Goal: Transaction & Acquisition: Book appointment/travel/reservation

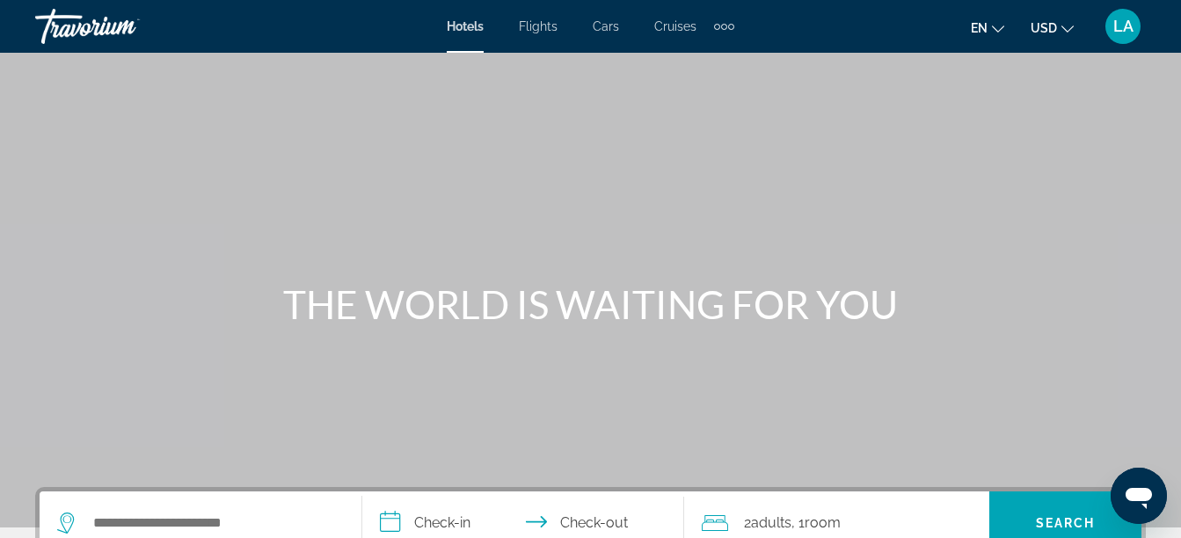
click at [534, 28] on span "Flights" at bounding box center [538, 26] width 39 height 14
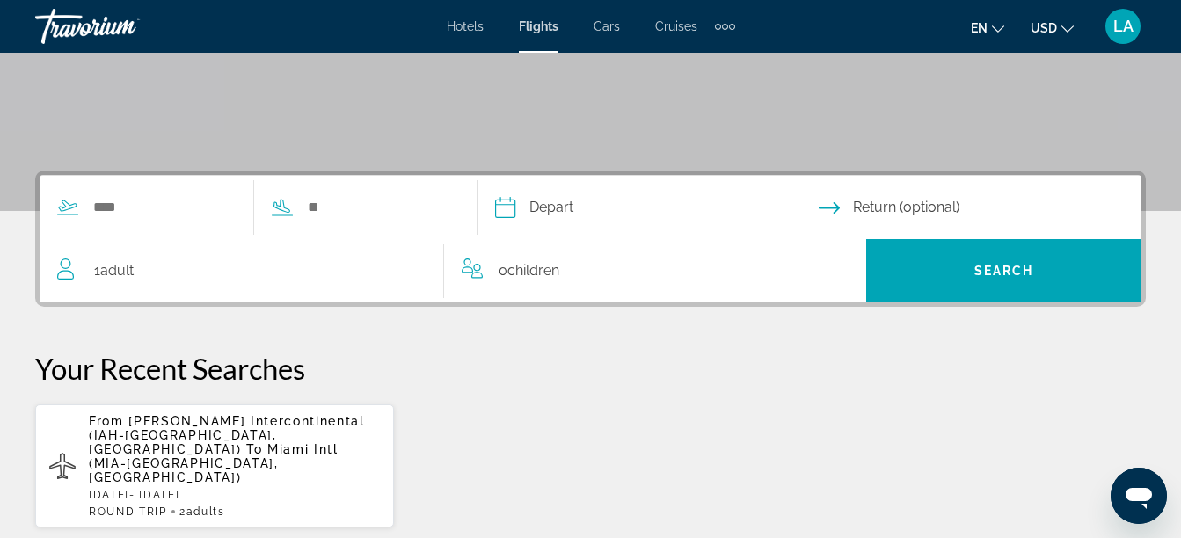
scroll to position [387, 0]
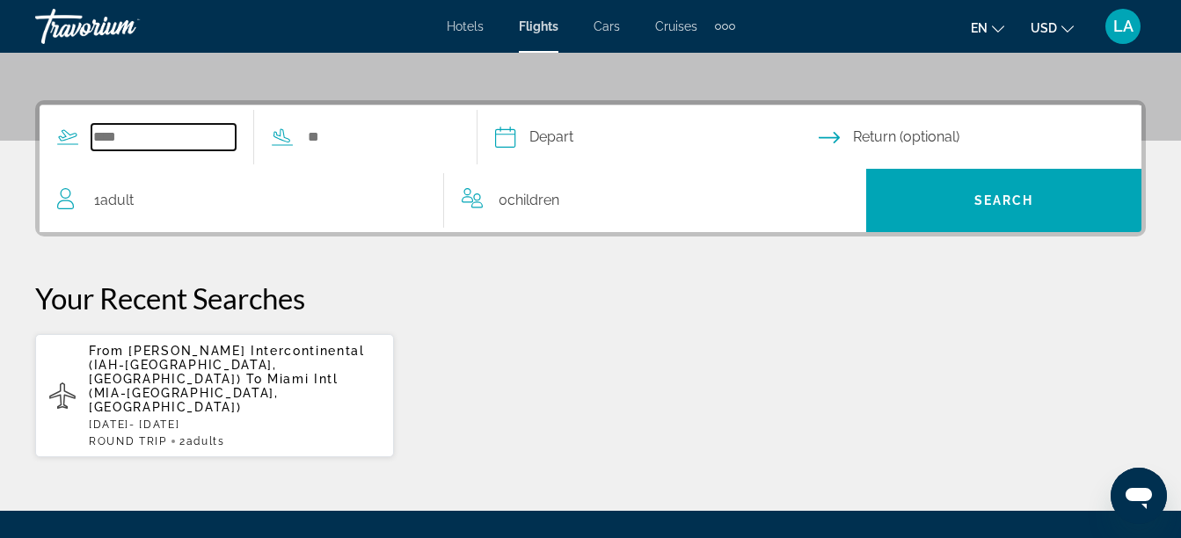
click at [97, 136] on input "Search widget" at bounding box center [163, 137] width 144 height 26
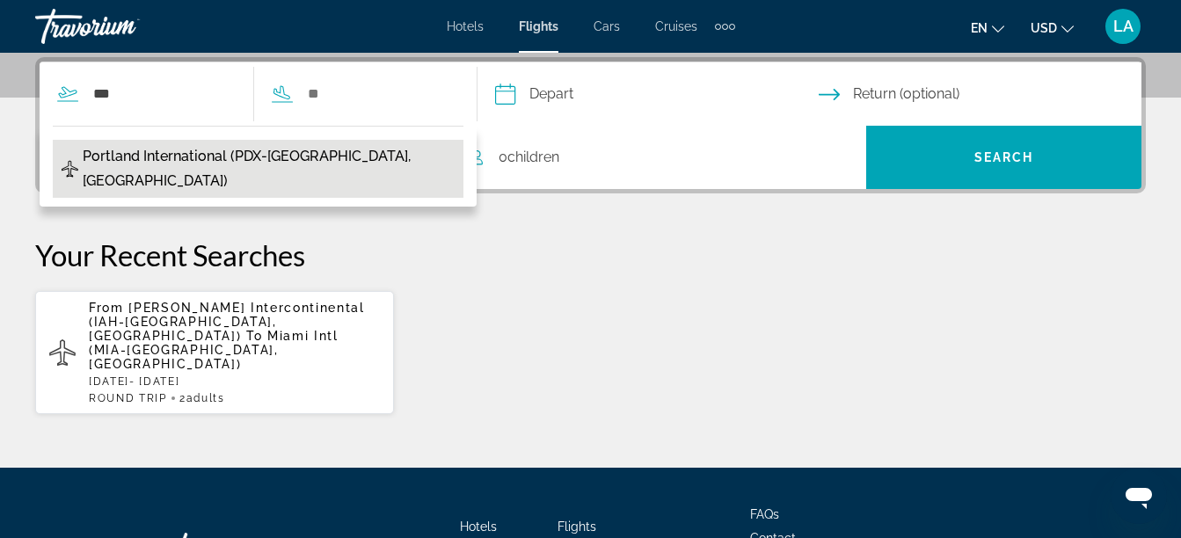
click at [135, 147] on span "Portland International (PDX-[GEOGRAPHIC_DATA], [GEOGRAPHIC_DATA])" at bounding box center [269, 168] width 372 height 49
type input "**********"
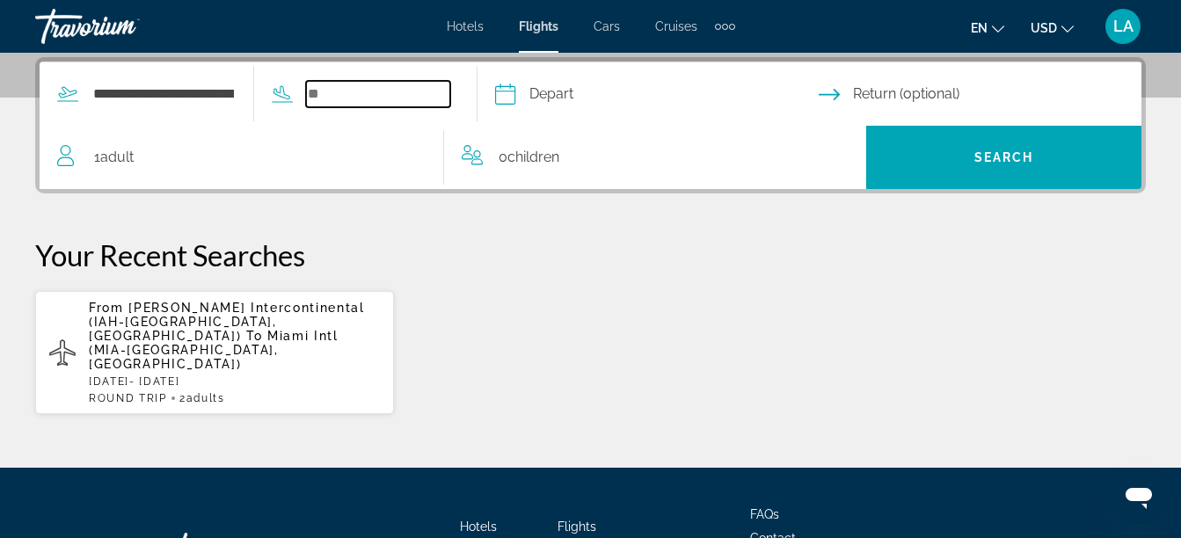
click at [326, 96] on input "Search widget" at bounding box center [378, 94] width 144 height 26
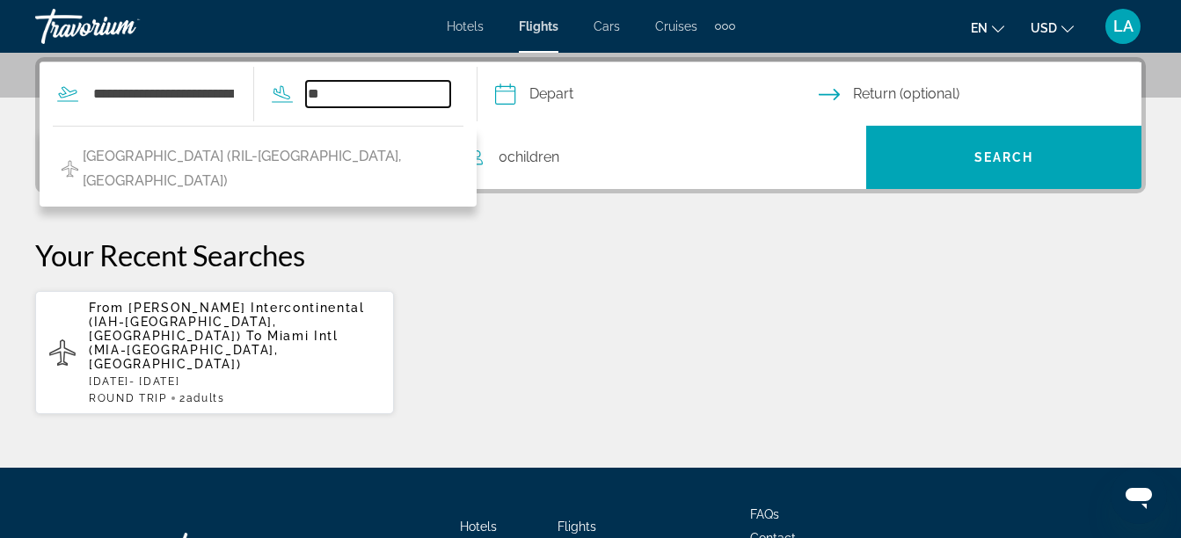
type input "*"
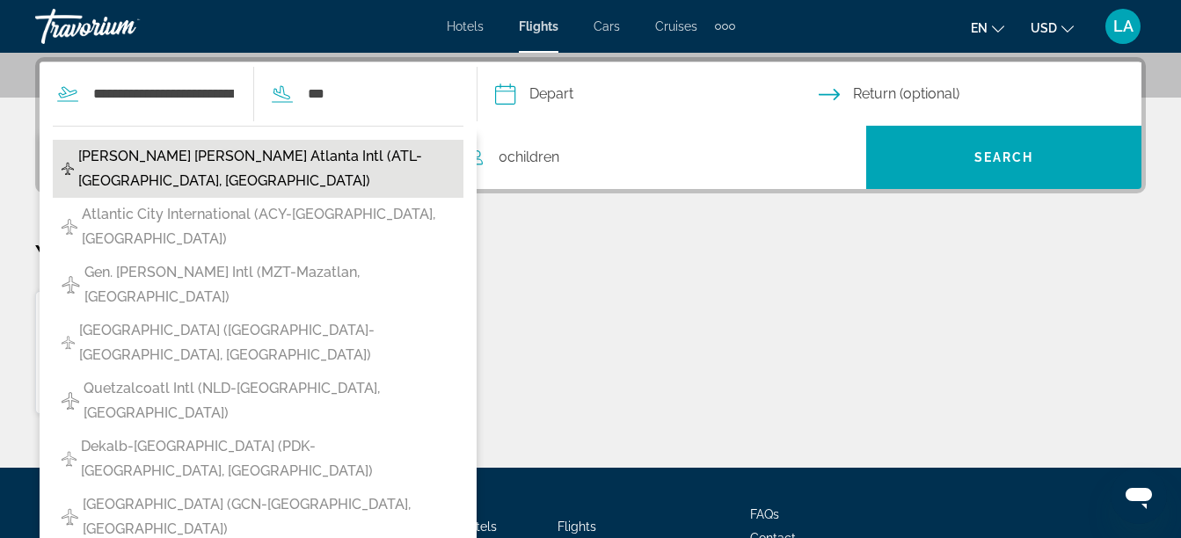
click at [285, 157] on span "Hartsfield Jackson Atlanta Intl (ATL-Atlanta, US)" at bounding box center [266, 168] width 376 height 49
type input "**********"
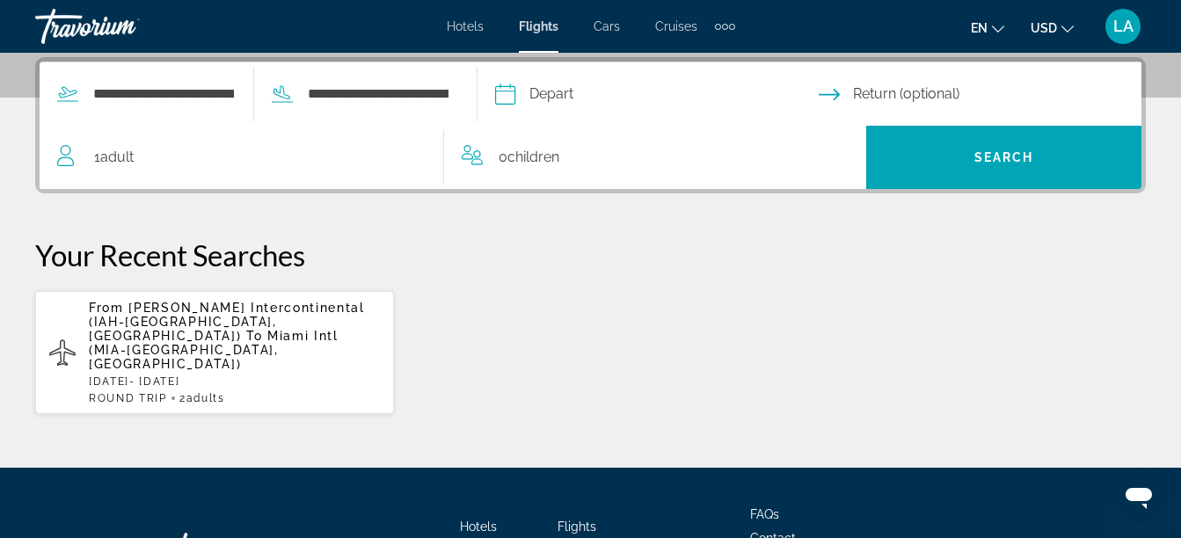
click at [577, 92] on input "Depart date" at bounding box center [656, 96] width 331 height 69
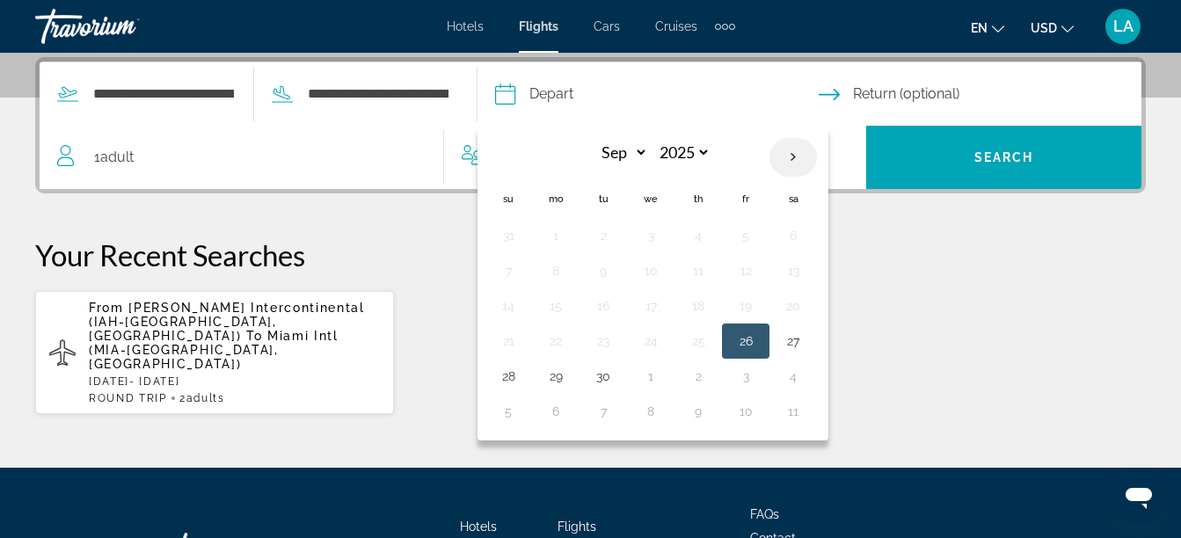
click at [817, 156] on th "Next month" at bounding box center [793, 157] width 47 height 39
select select "**"
click at [617, 378] on button "25" at bounding box center [603, 376] width 28 height 25
type input "**********"
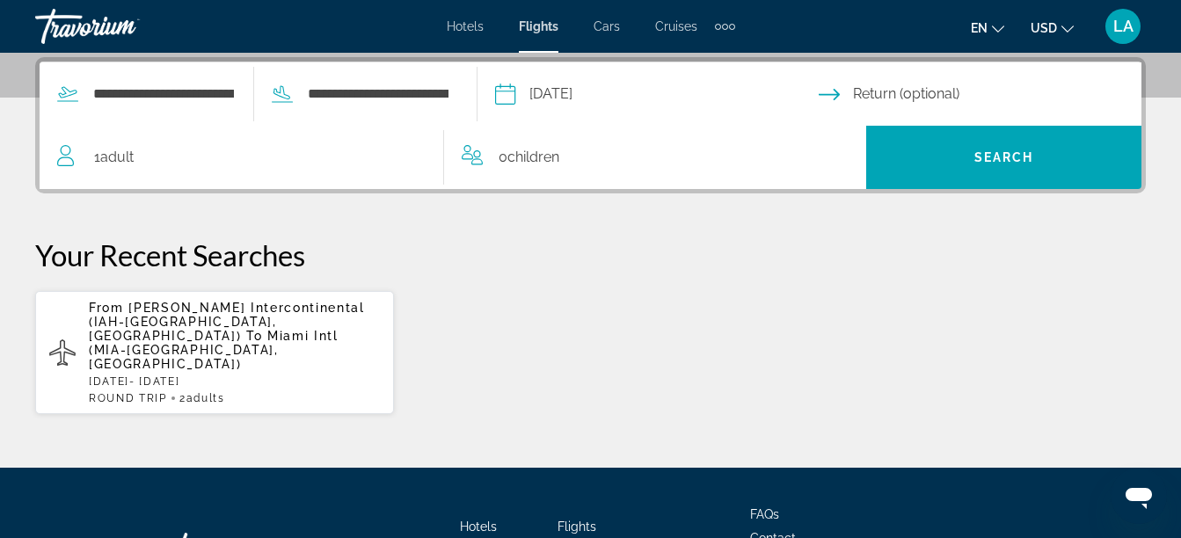
click at [97, 159] on span "1 Adult Adults" at bounding box center [114, 157] width 40 height 25
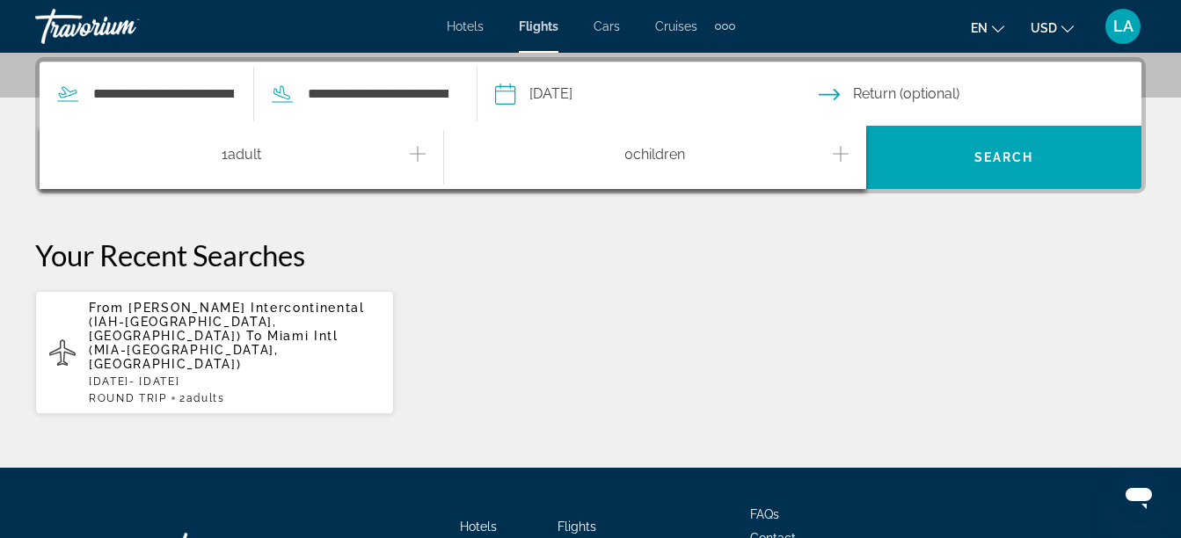
click at [415, 147] on icon "Increment adults" at bounding box center [418, 153] width 16 height 21
click at [922, 91] on input "Return date" at bounding box center [984, 96] width 331 height 69
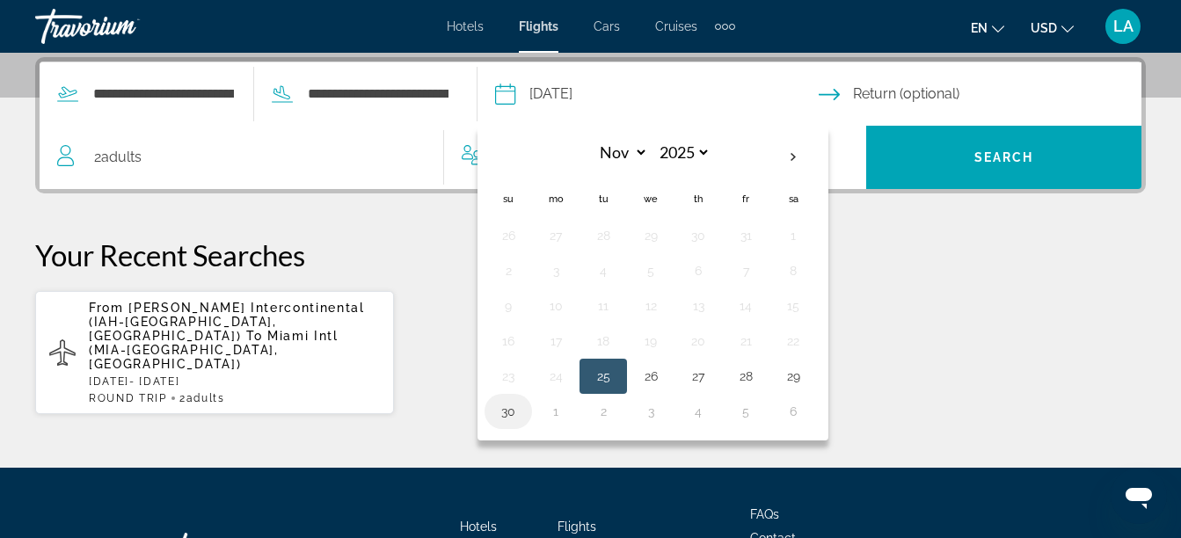
click at [522, 410] on button "30" at bounding box center [508, 411] width 28 height 25
type input "**********"
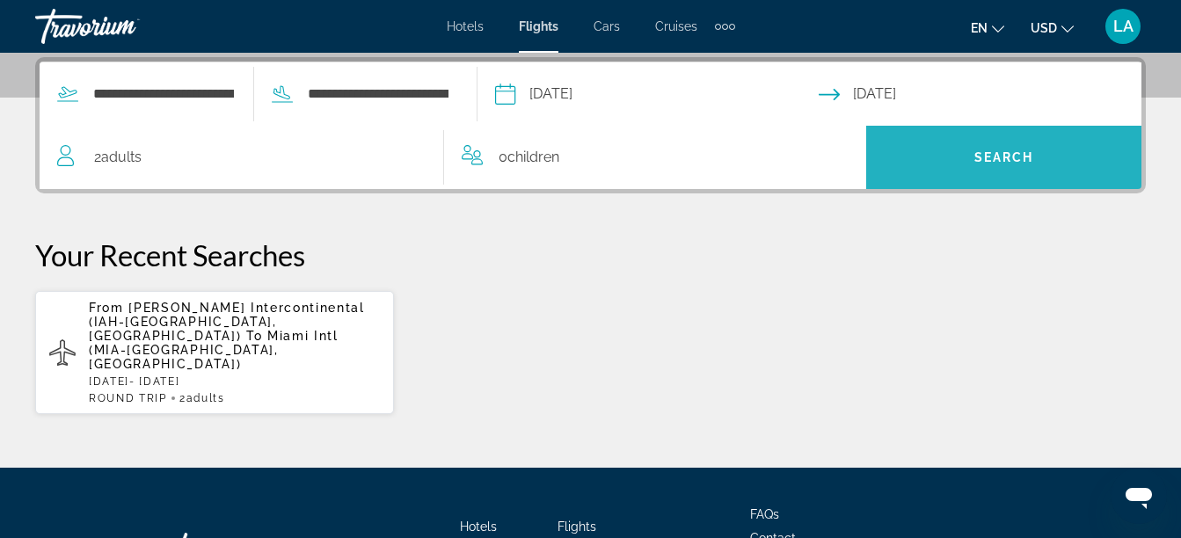
click at [995, 151] on span "Search" at bounding box center [1005, 157] width 60 height 14
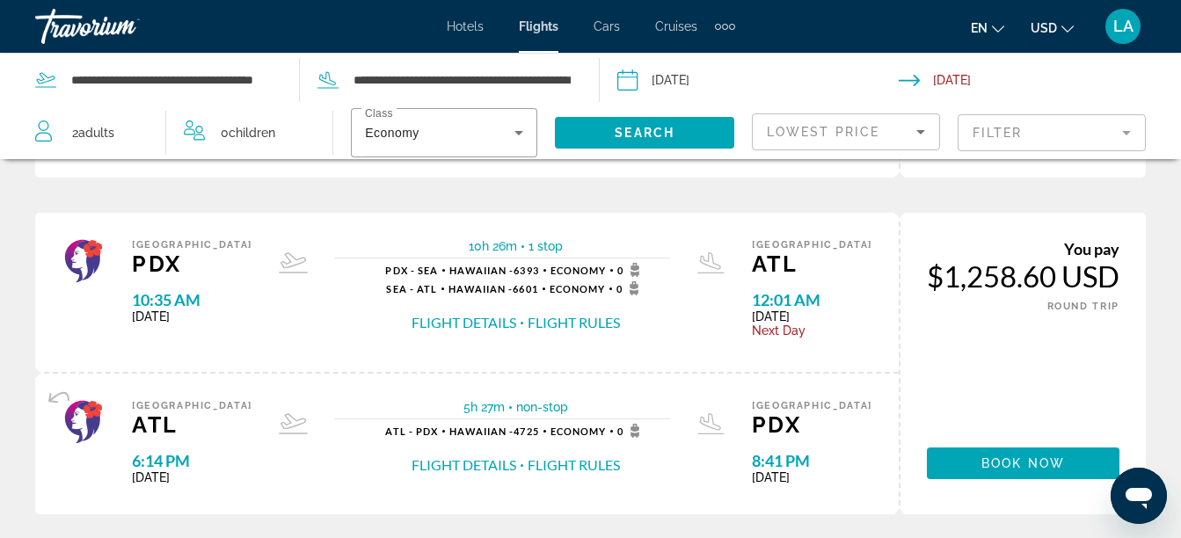
scroll to position [1865, 0]
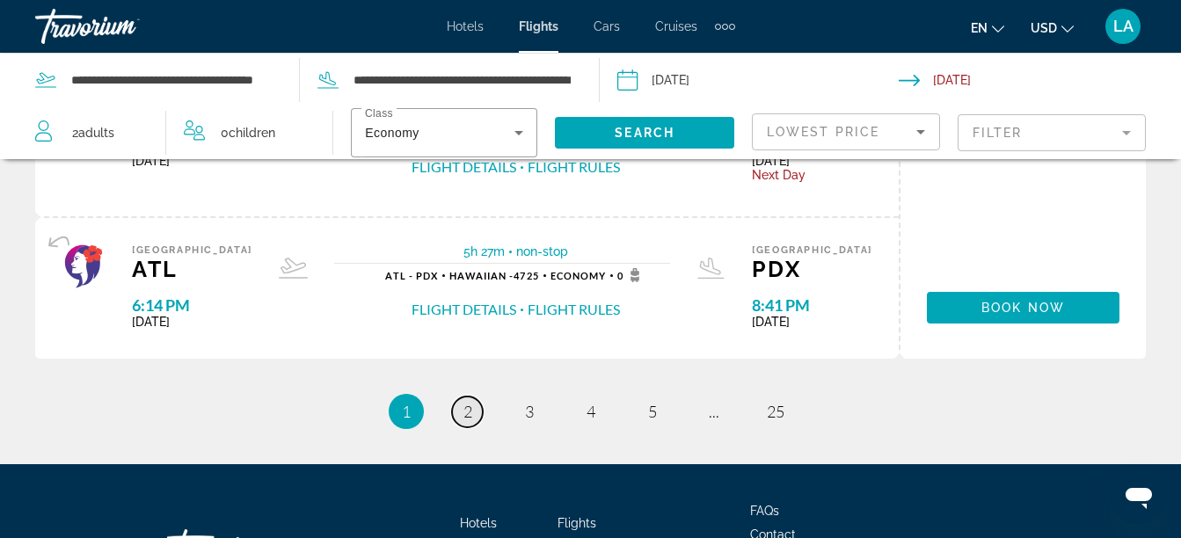
click at [465, 402] on span "2" at bounding box center [468, 411] width 9 height 19
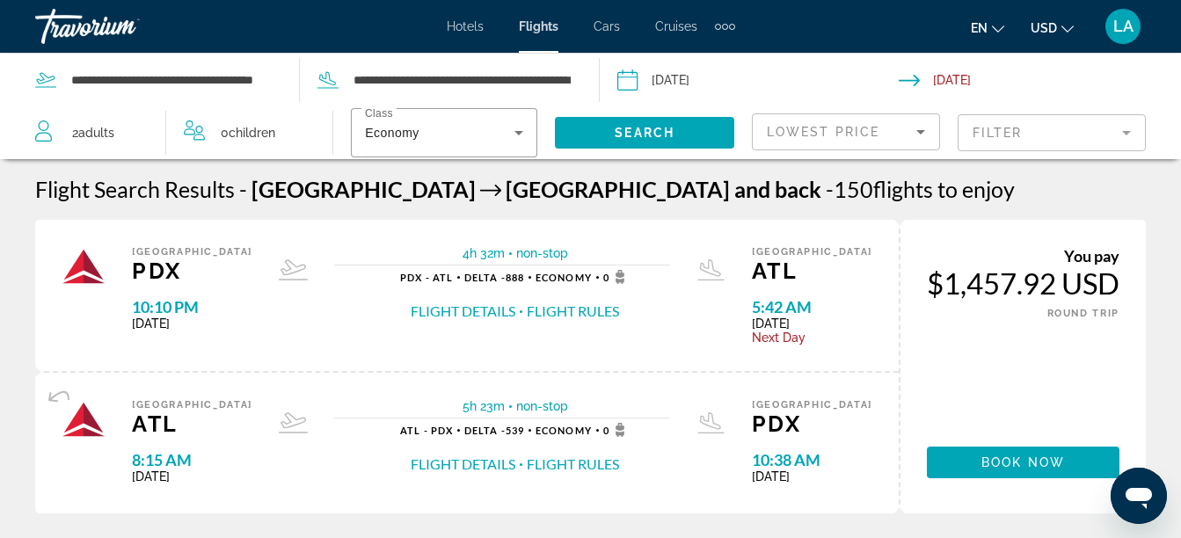
click at [637, 77] on input "Depart date: Nov 25, 2025" at bounding box center [757, 83] width 289 height 58
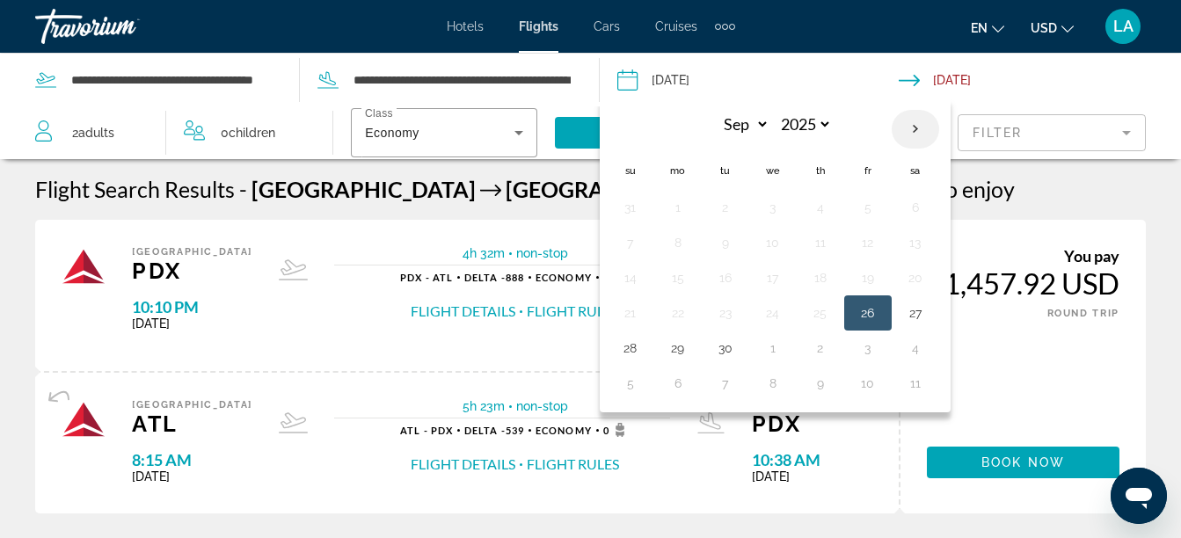
click at [916, 120] on th "Next month" at bounding box center [915, 129] width 47 height 39
click at [632, 128] on th "Previous month" at bounding box center [630, 129] width 47 height 39
select select "**"
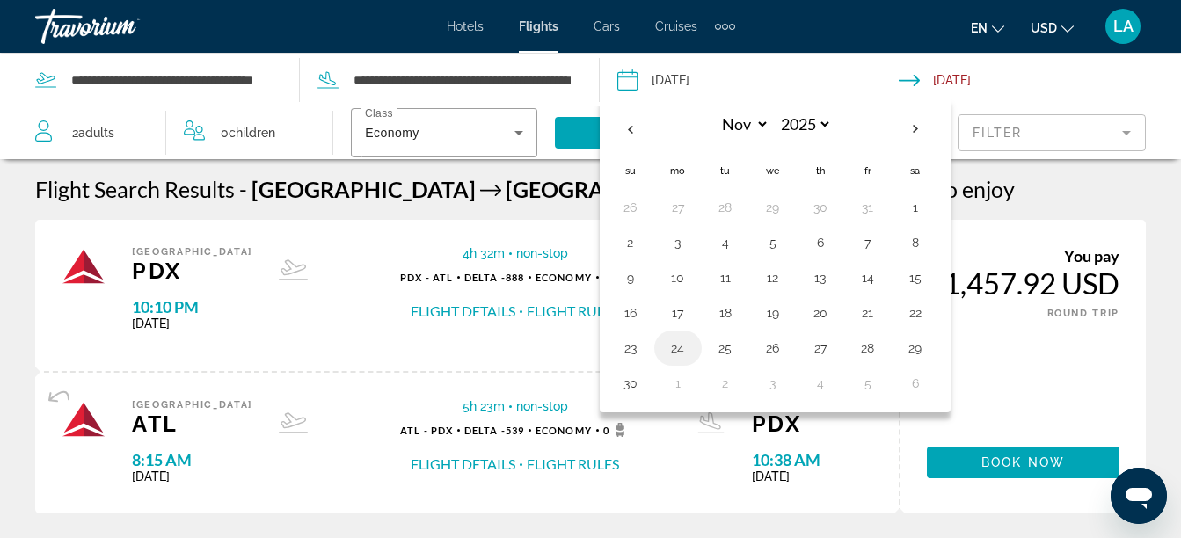
click at [676, 351] on button "24" at bounding box center [678, 348] width 28 height 25
type input "**********"
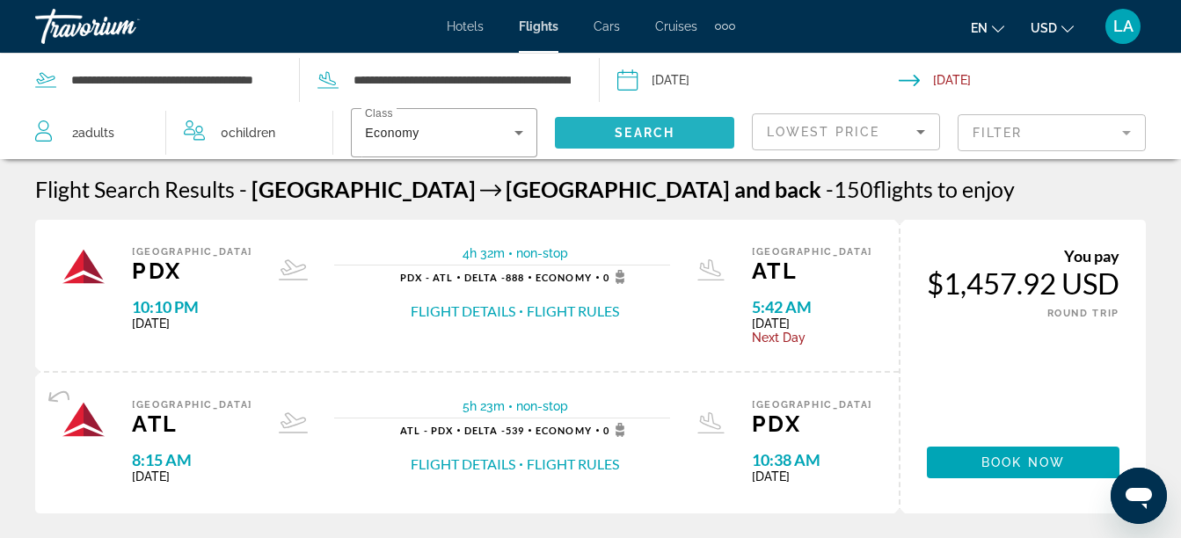
click at [692, 128] on span "Search widget" at bounding box center [644, 133] width 179 height 42
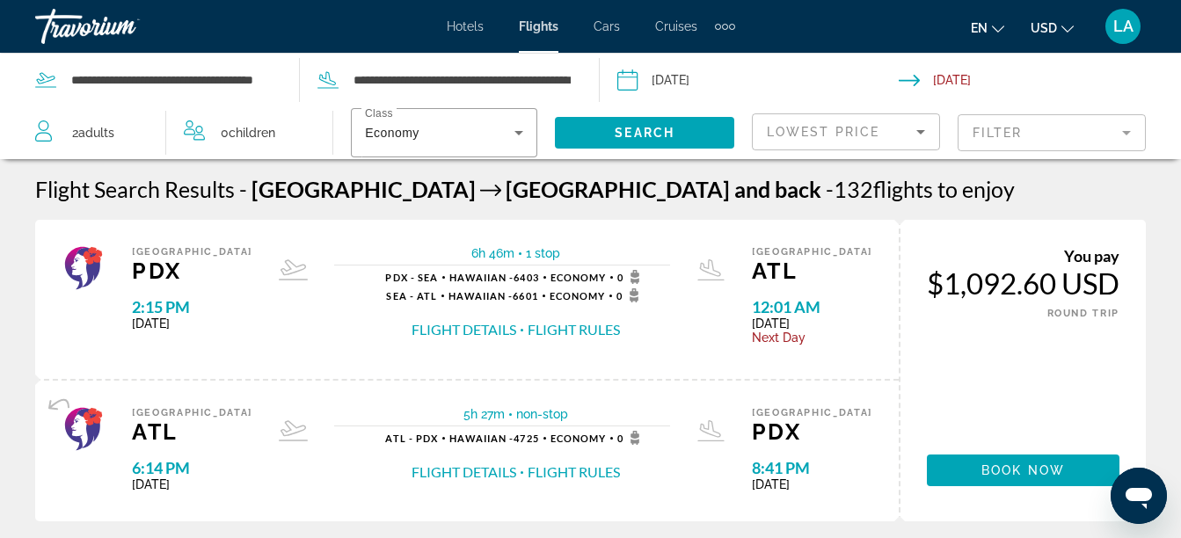
click at [473, 23] on span "Hotels" at bounding box center [465, 26] width 37 height 14
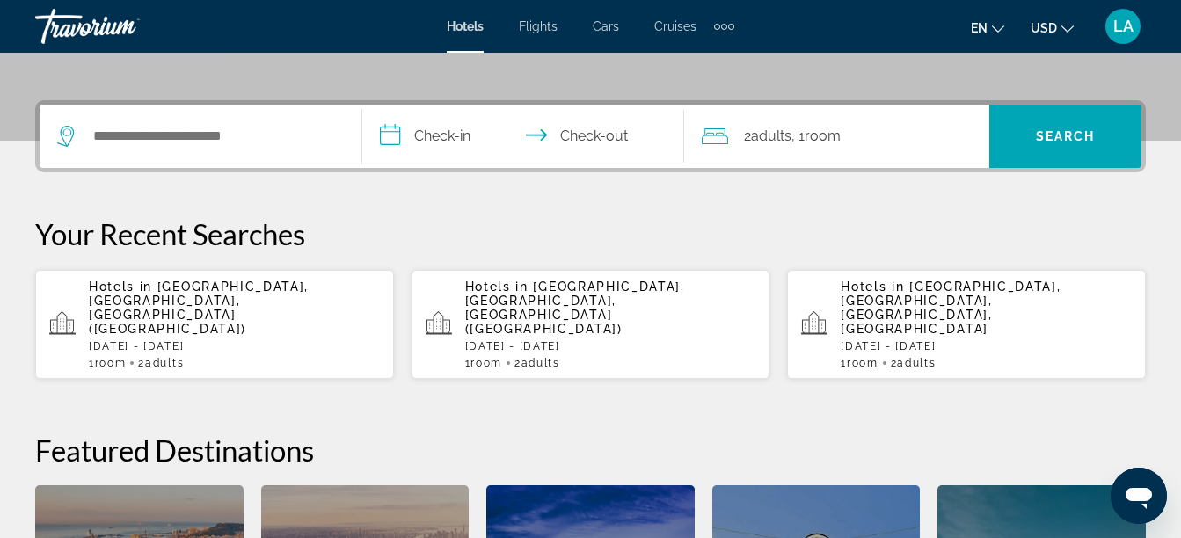
scroll to position [422, 0]
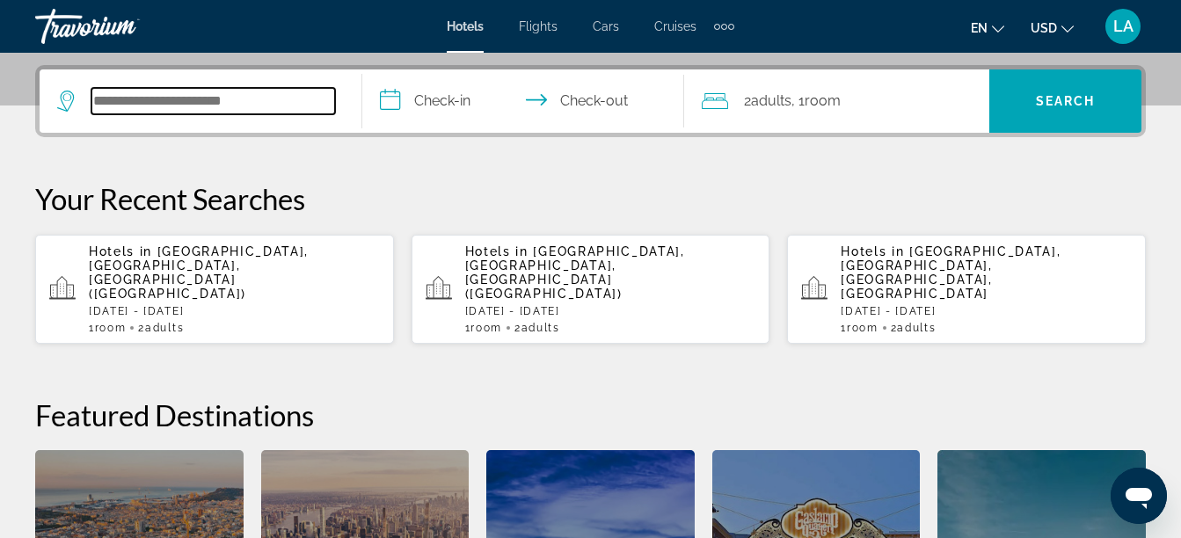
click at [249, 111] on input "Search widget" at bounding box center [213, 101] width 244 height 26
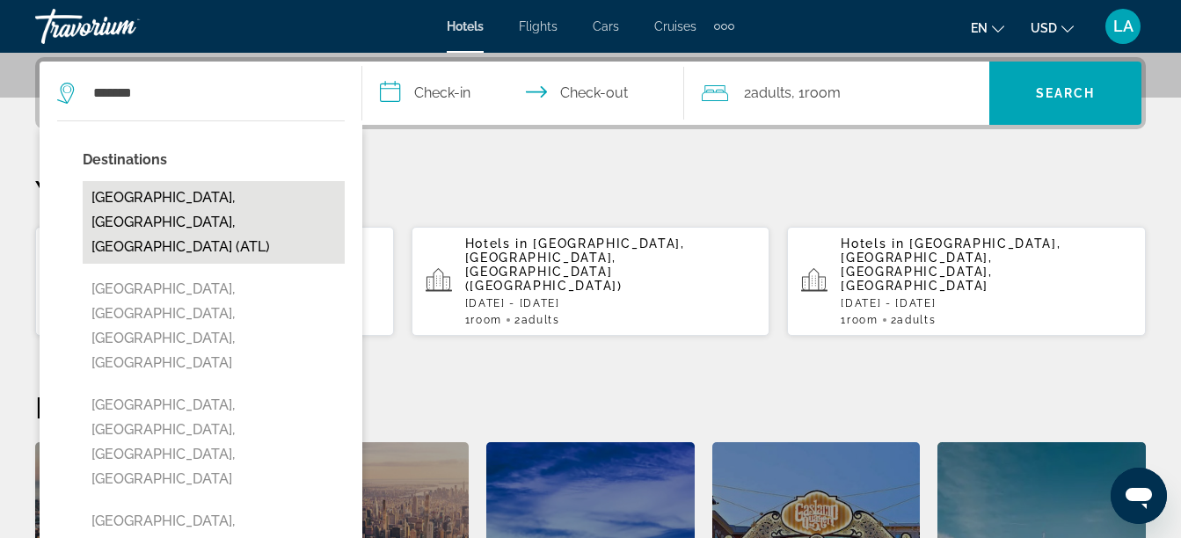
click at [189, 193] on button "[GEOGRAPHIC_DATA], [GEOGRAPHIC_DATA], [GEOGRAPHIC_DATA] (ATL)" at bounding box center [214, 222] width 262 height 83
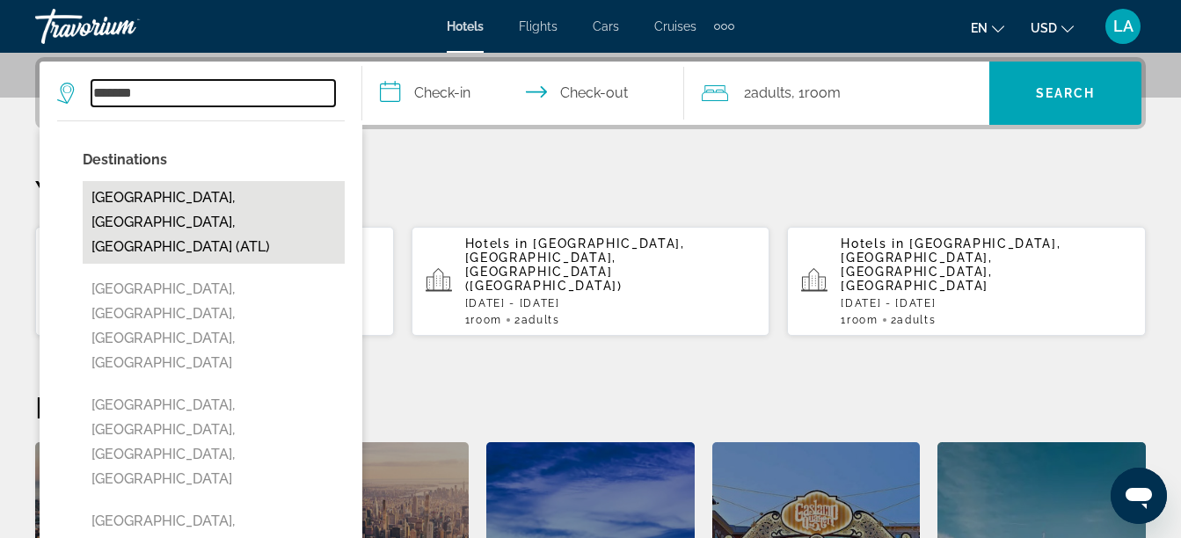
type input "**********"
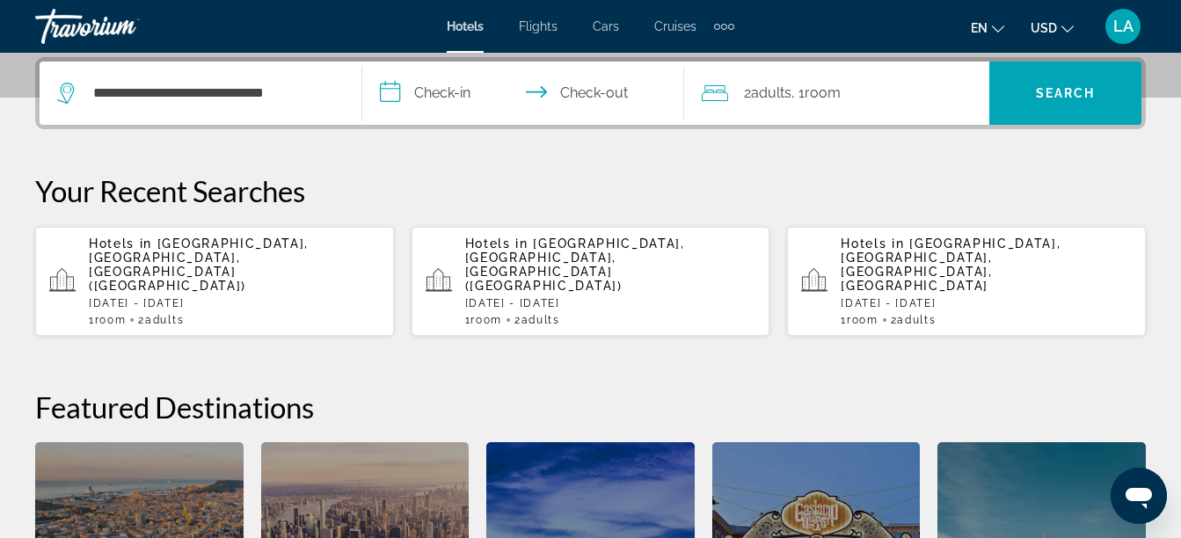
click at [394, 92] on input "**********" at bounding box center [527, 96] width 330 height 69
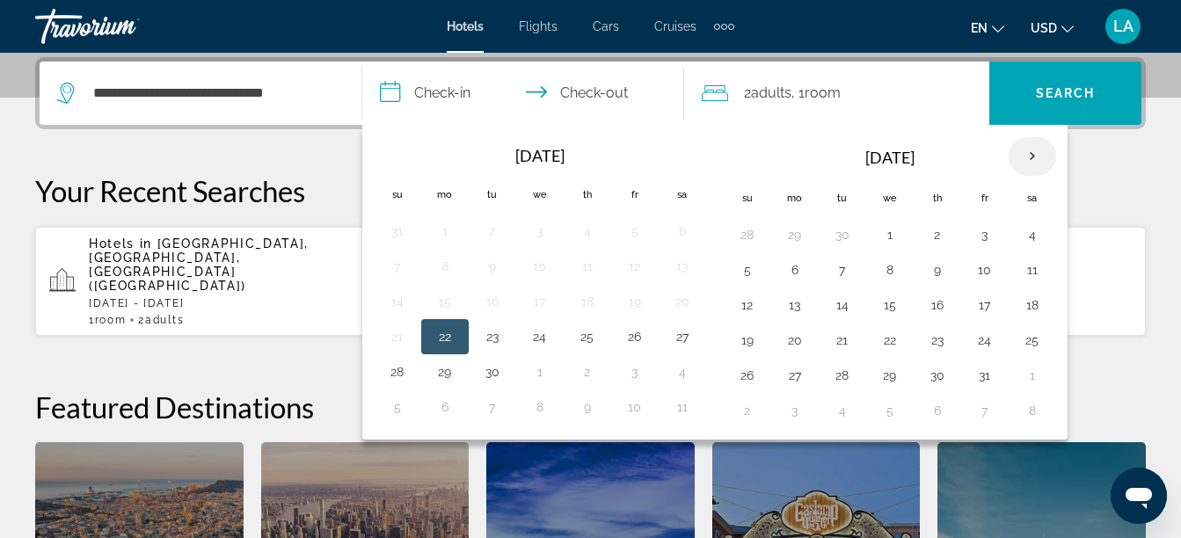
click at [1028, 157] on th "Next month" at bounding box center [1032, 156] width 47 height 39
click at [392, 153] on th "Previous month" at bounding box center [397, 156] width 47 height 39
click at [491, 367] on button "25" at bounding box center [492, 375] width 28 height 25
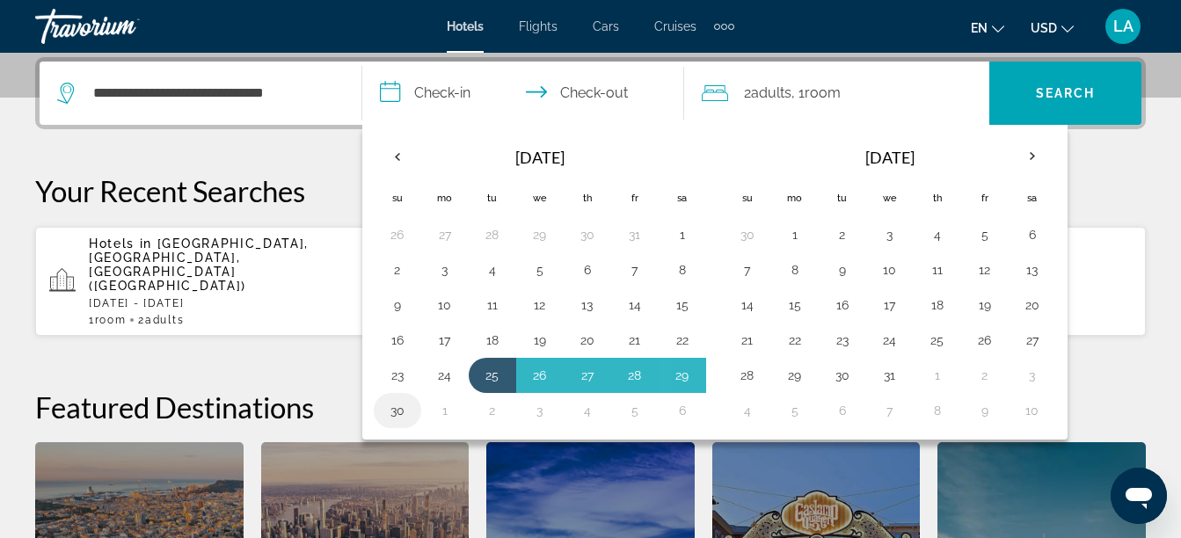
click at [394, 418] on button "30" at bounding box center [397, 410] width 28 height 25
type input "**********"
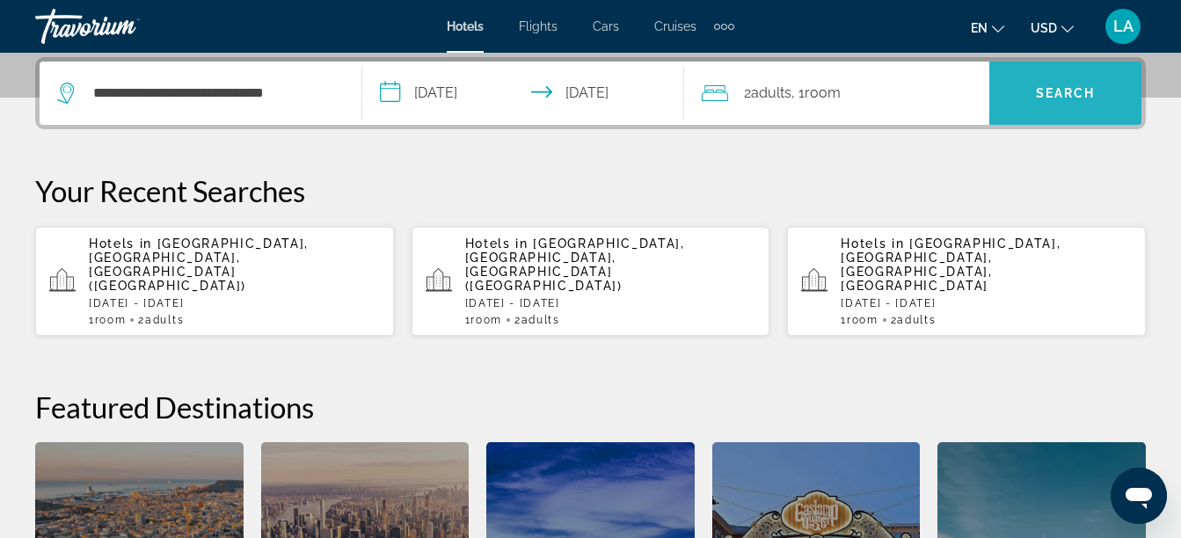
click at [1018, 97] on span "Search widget" at bounding box center [1066, 93] width 152 height 42
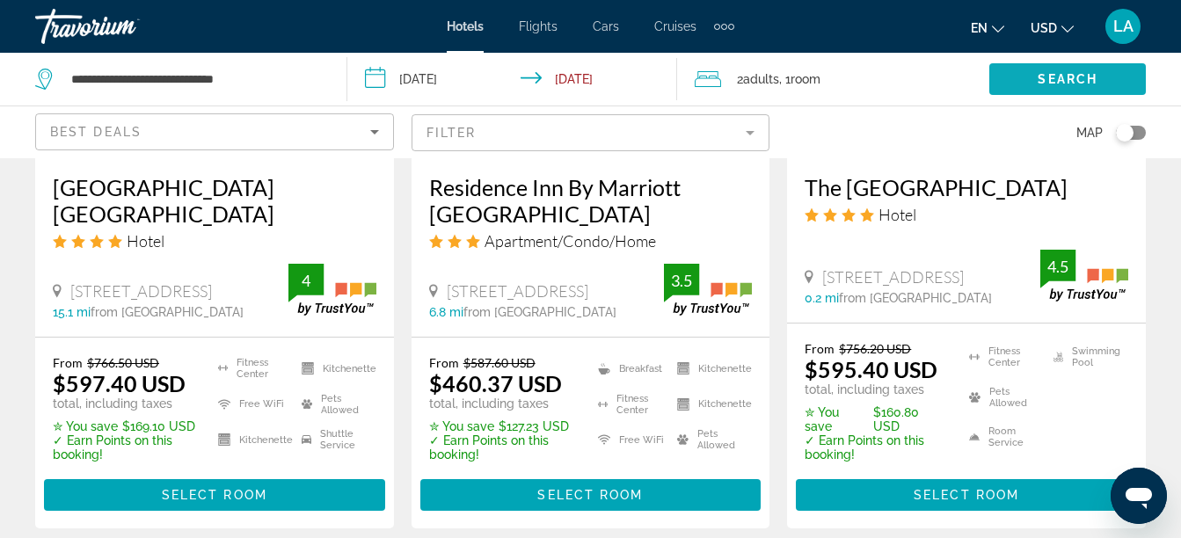
scroll to position [2533, 0]
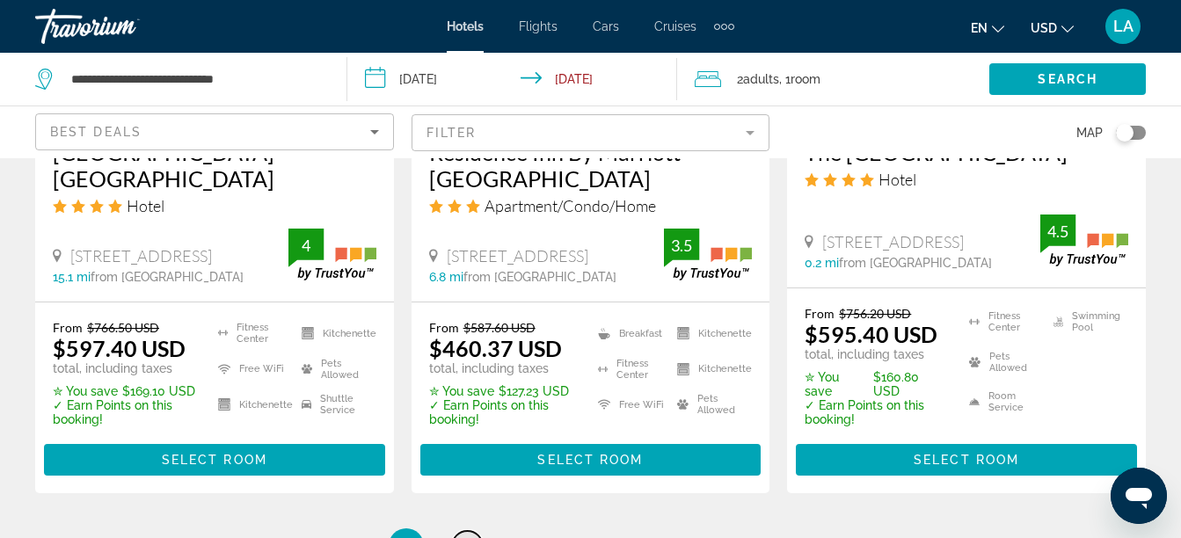
click at [478, 531] on link "page 2" at bounding box center [467, 546] width 31 height 31
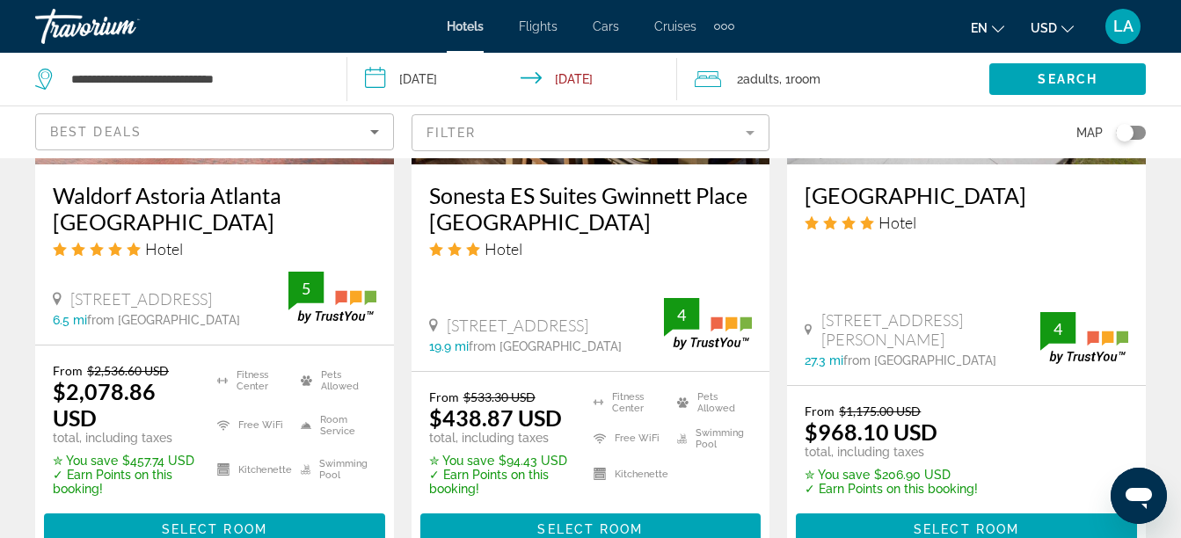
scroll to position [2498, 0]
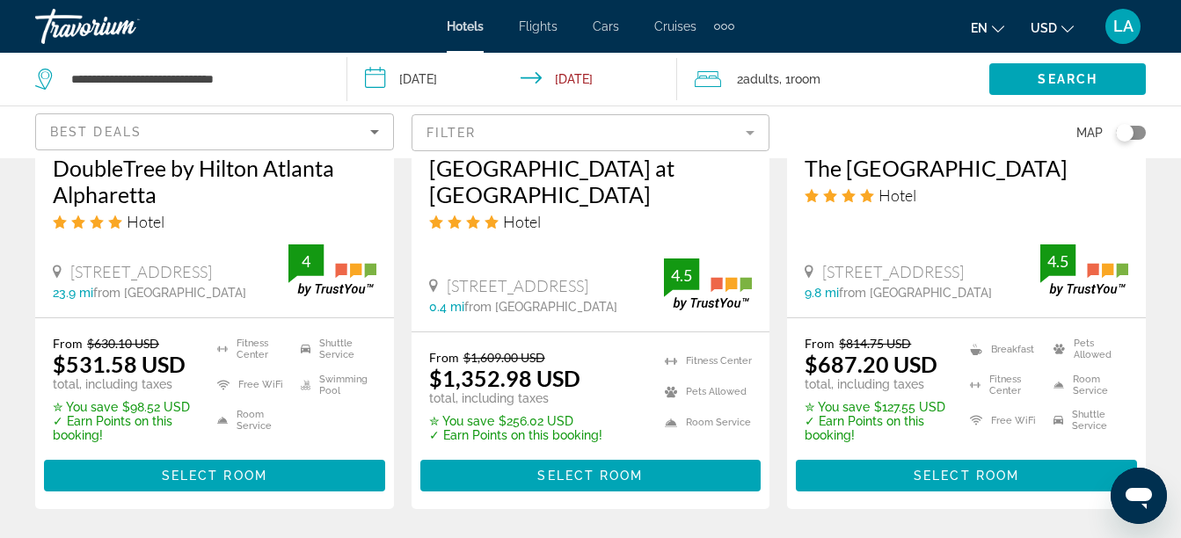
scroll to position [2498, 0]
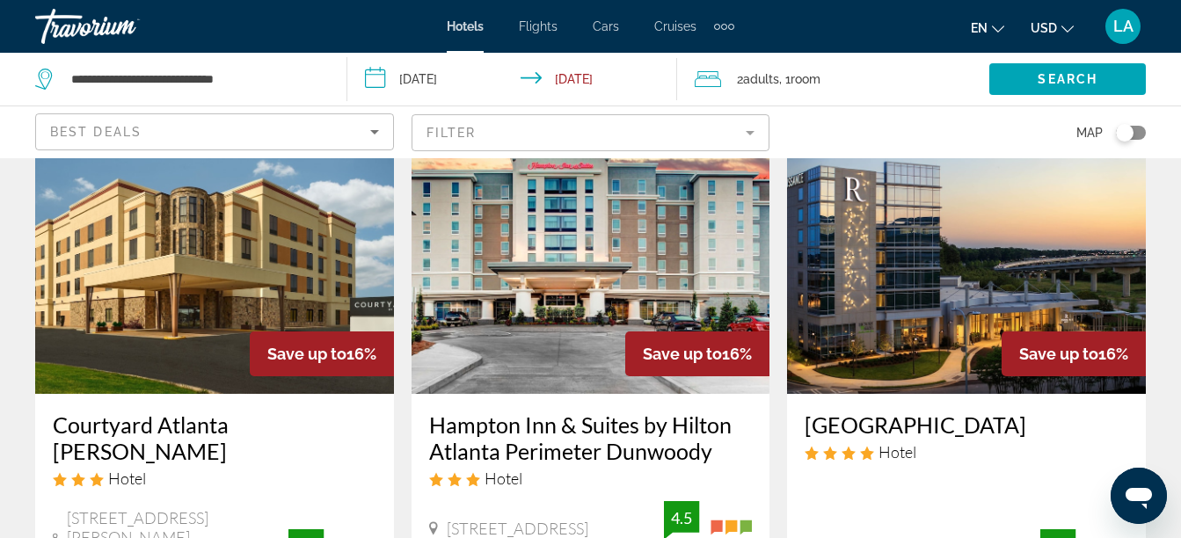
scroll to position [106, 0]
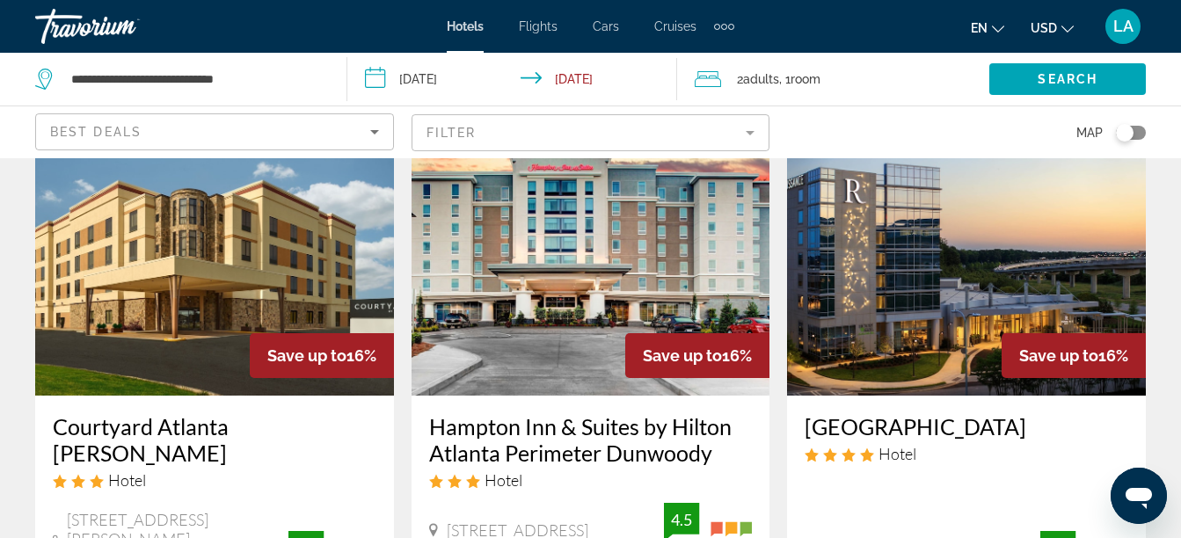
click at [250, 338] on div "Save up to 16%" at bounding box center [322, 355] width 144 height 45
drag, startPoint x: 262, startPoint y: 356, endPoint x: 179, endPoint y: 369, distance: 84.6
click at [179, 369] on img "Main content" at bounding box center [214, 254] width 359 height 281
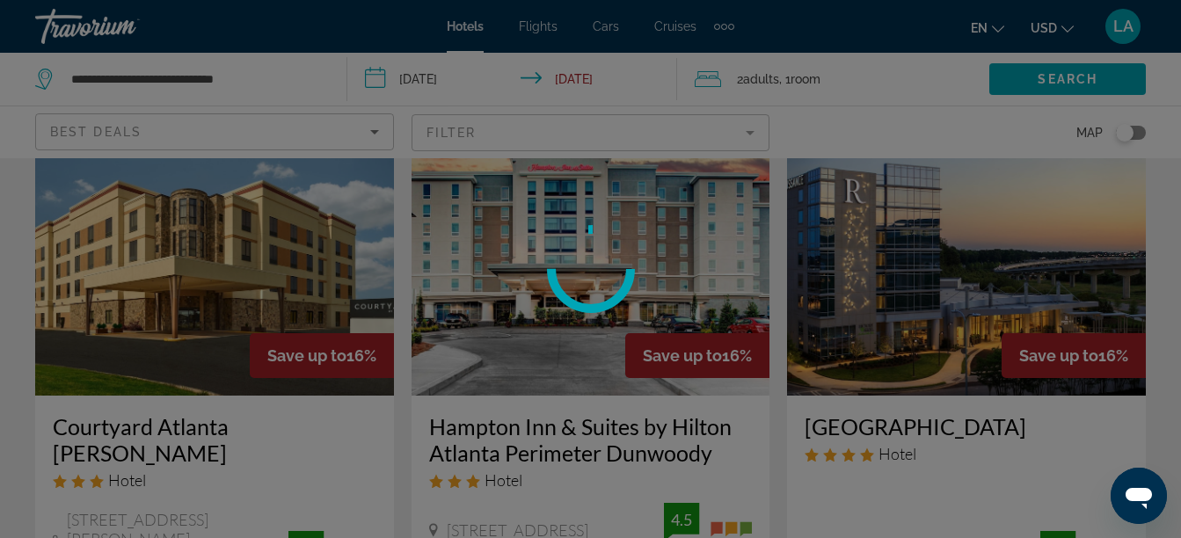
click at [179, 369] on div at bounding box center [590, 269] width 1181 height 538
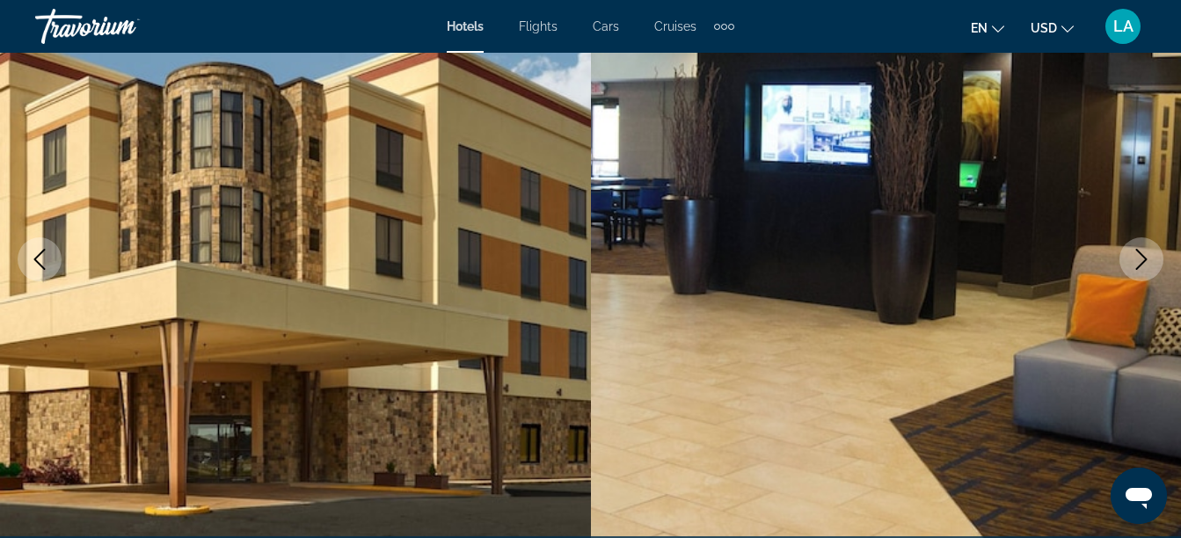
scroll to position [246, 0]
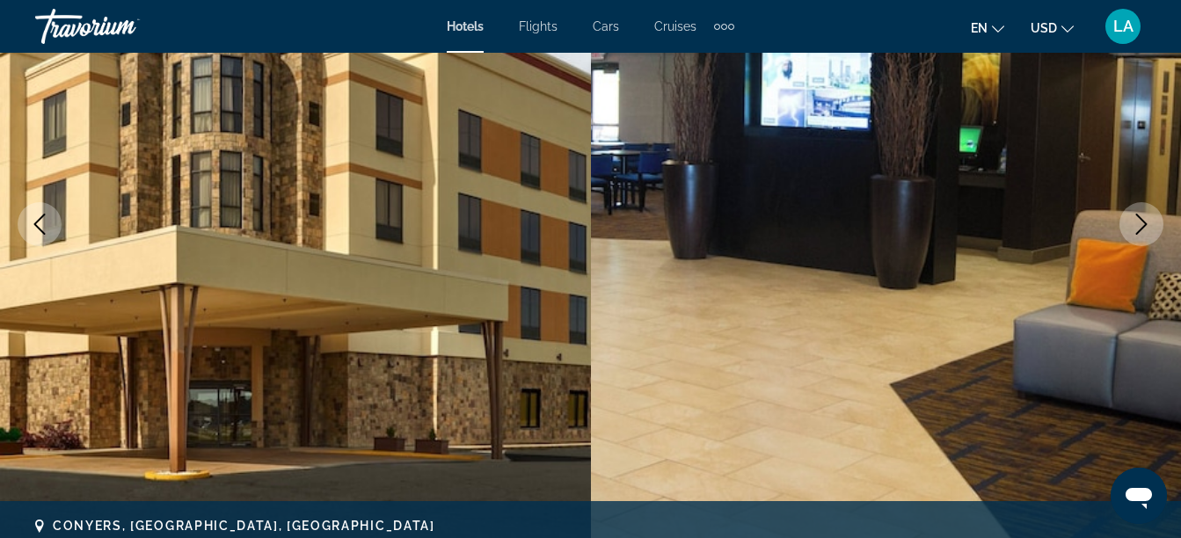
click at [1142, 218] on icon "Next image" at bounding box center [1141, 224] width 21 height 21
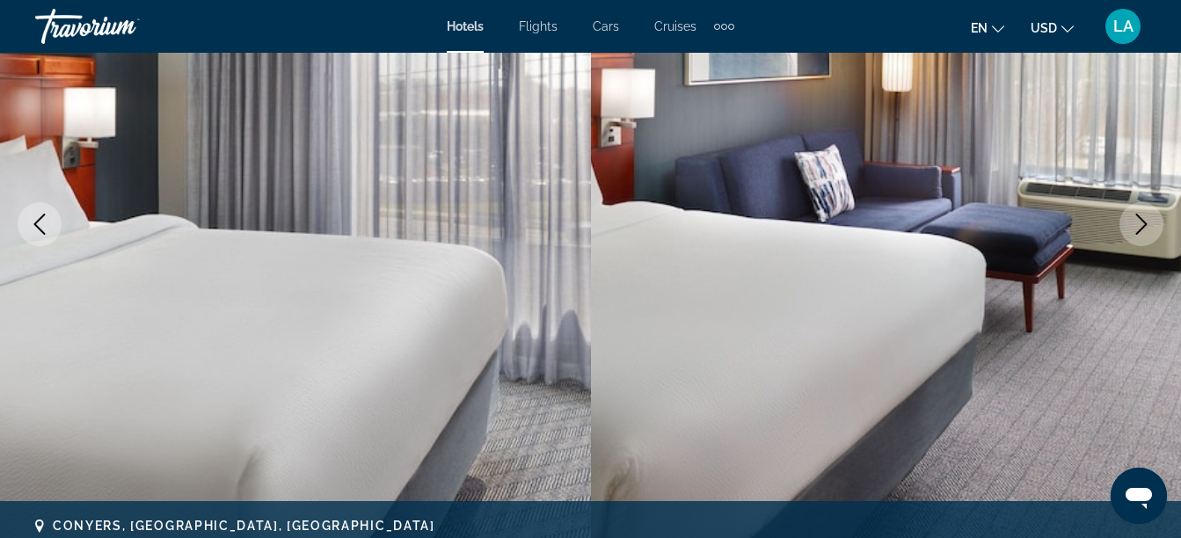
click at [1142, 218] on icon "Next image" at bounding box center [1141, 224] width 21 height 21
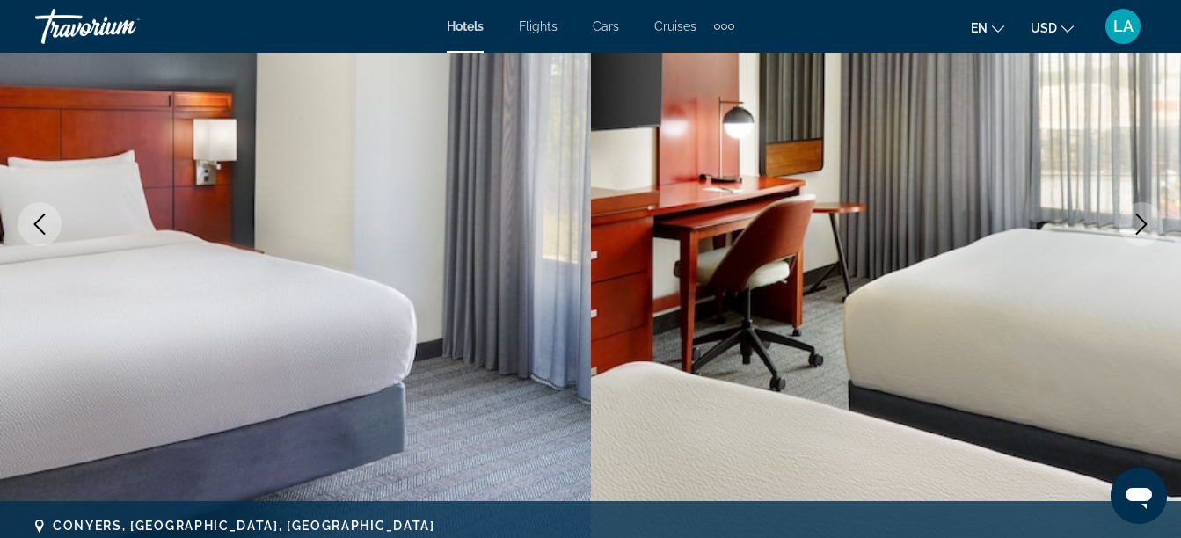
click at [1142, 218] on icon "Next image" at bounding box center [1141, 224] width 21 height 21
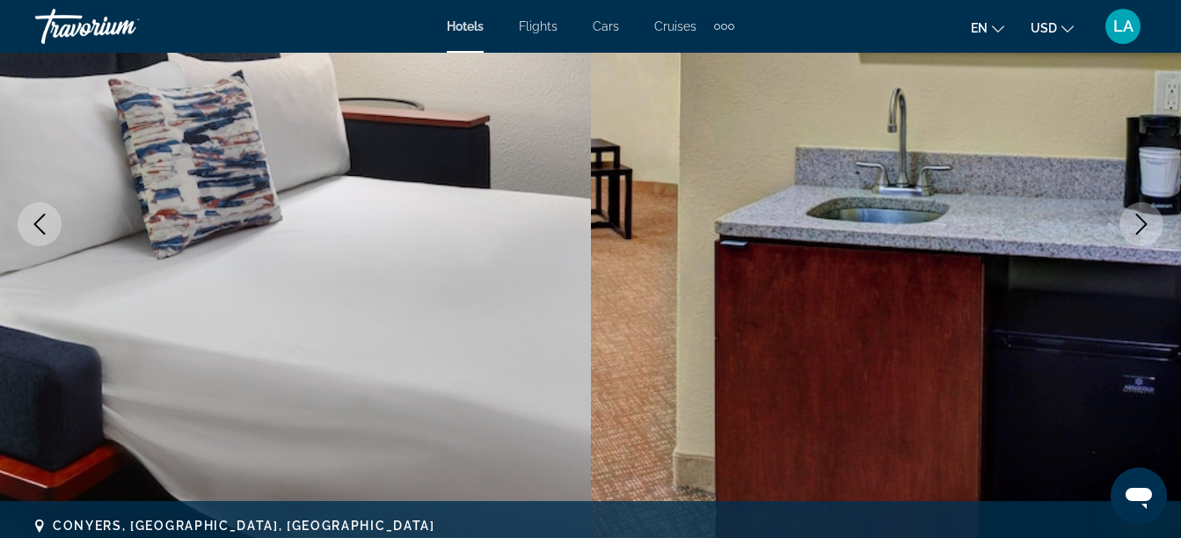
click at [1142, 218] on icon "Next image" at bounding box center [1141, 224] width 21 height 21
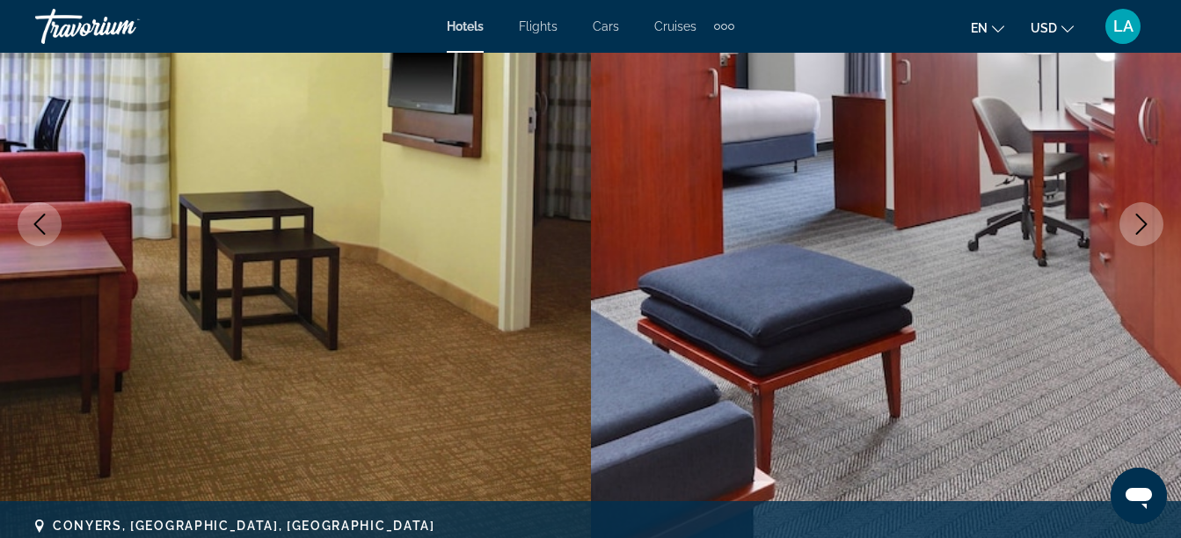
click at [1142, 218] on icon "Next image" at bounding box center [1141, 224] width 21 height 21
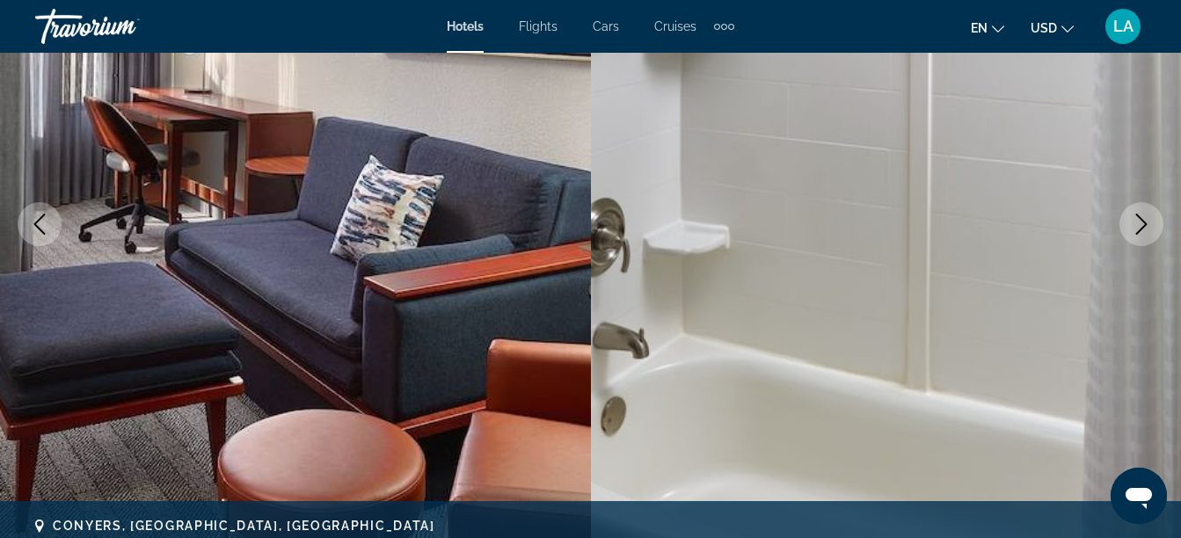
click at [1142, 218] on icon "Next image" at bounding box center [1141, 224] width 21 height 21
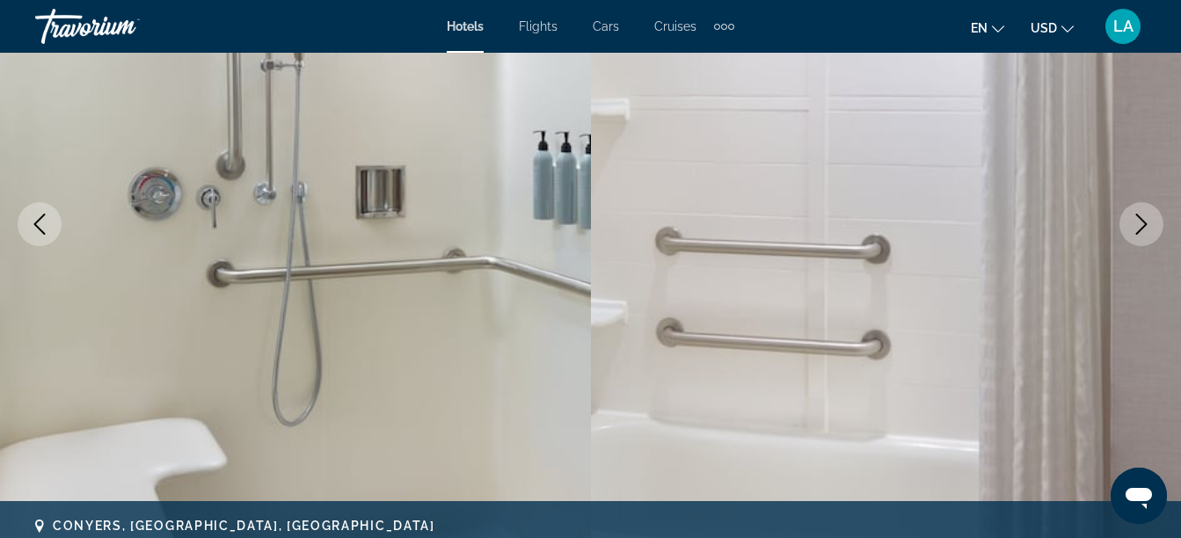
click at [1142, 218] on icon "Next image" at bounding box center [1141, 224] width 21 height 21
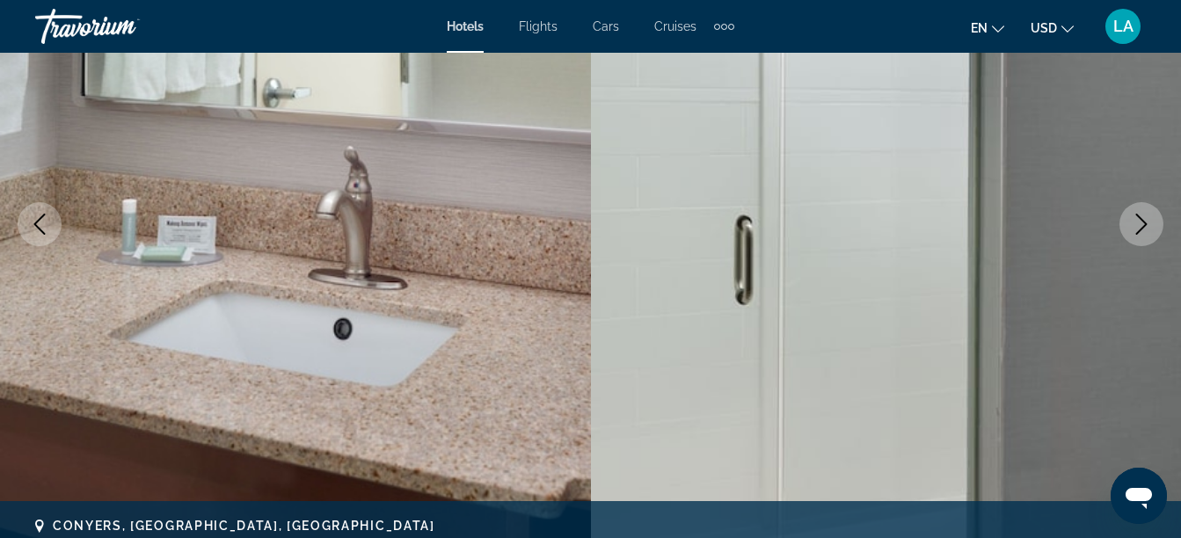
click at [1142, 218] on icon "Next image" at bounding box center [1141, 224] width 21 height 21
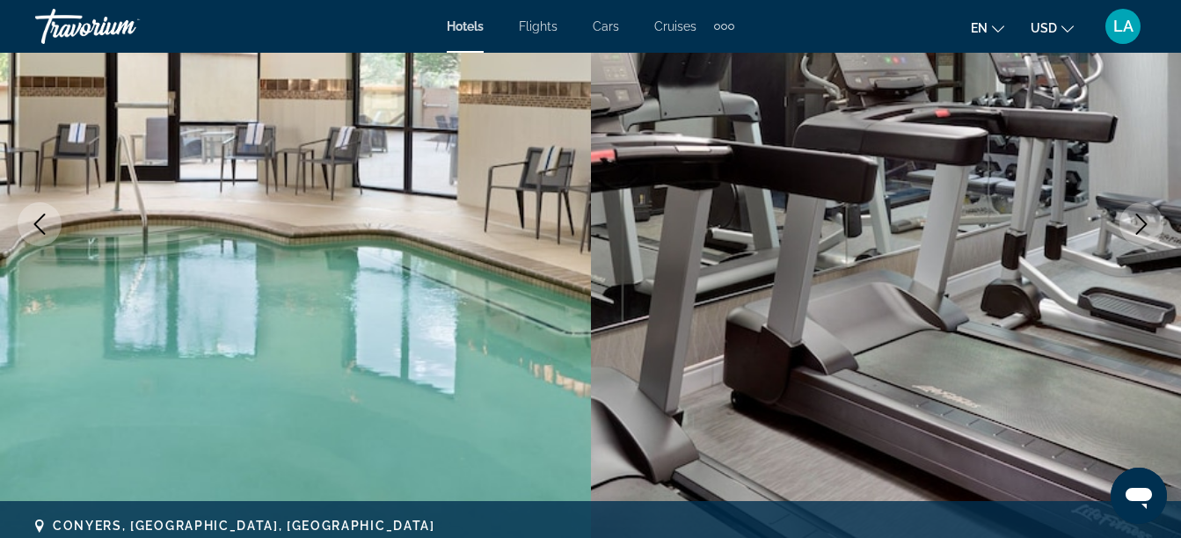
click at [1142, 218] on icon "Next image" at bounding box center [1141, 224] width 21 height 21
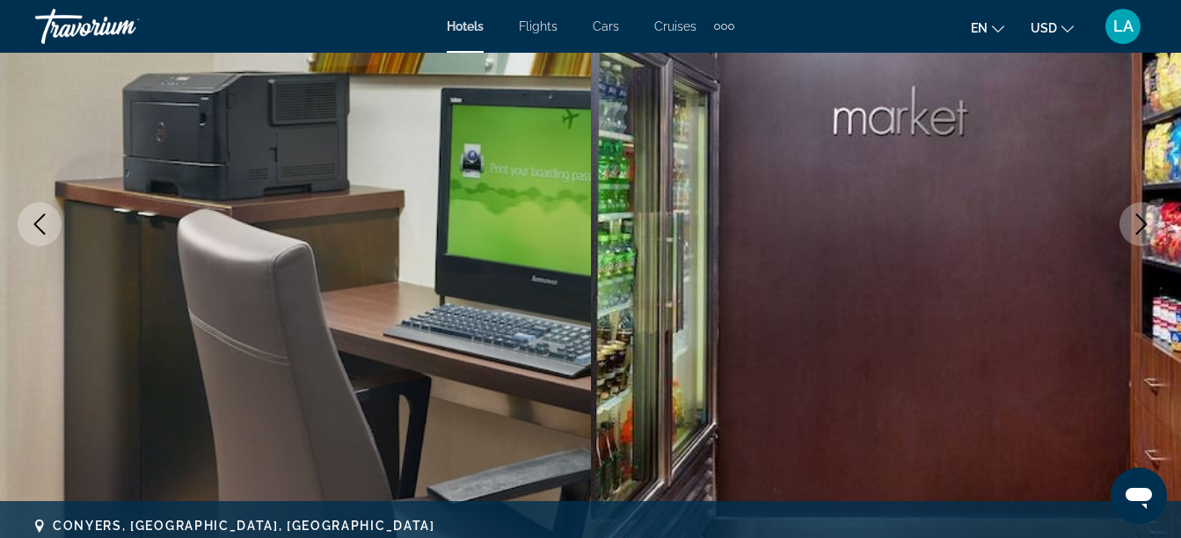
click at [1142, 218] on icon "Next image" at bounding box center [1141, 224] width 21 height 21
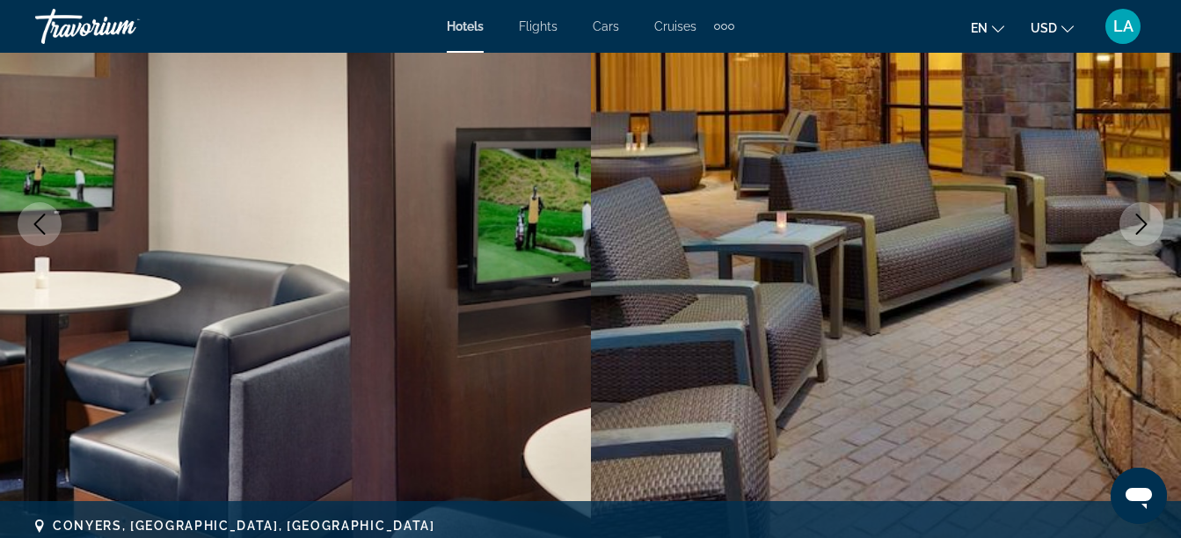
click at [1142, 218] on icon "Next image" at bounding box center [1141, 224] width 21 height 21
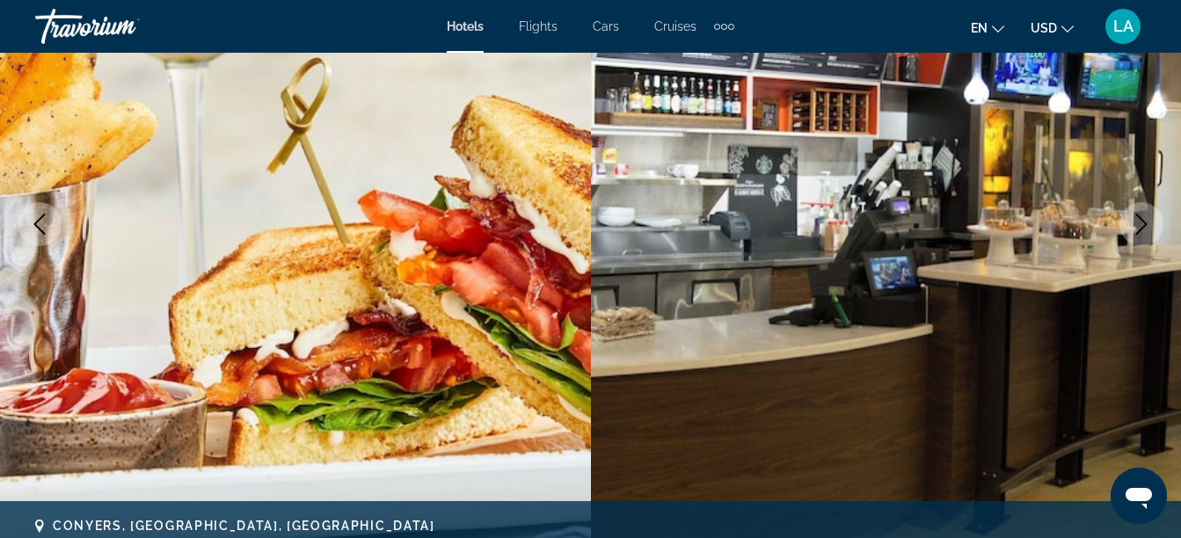
click at [1142, 218] on icon "Next image" at bounding box center [1141, 224] width 21 height 21
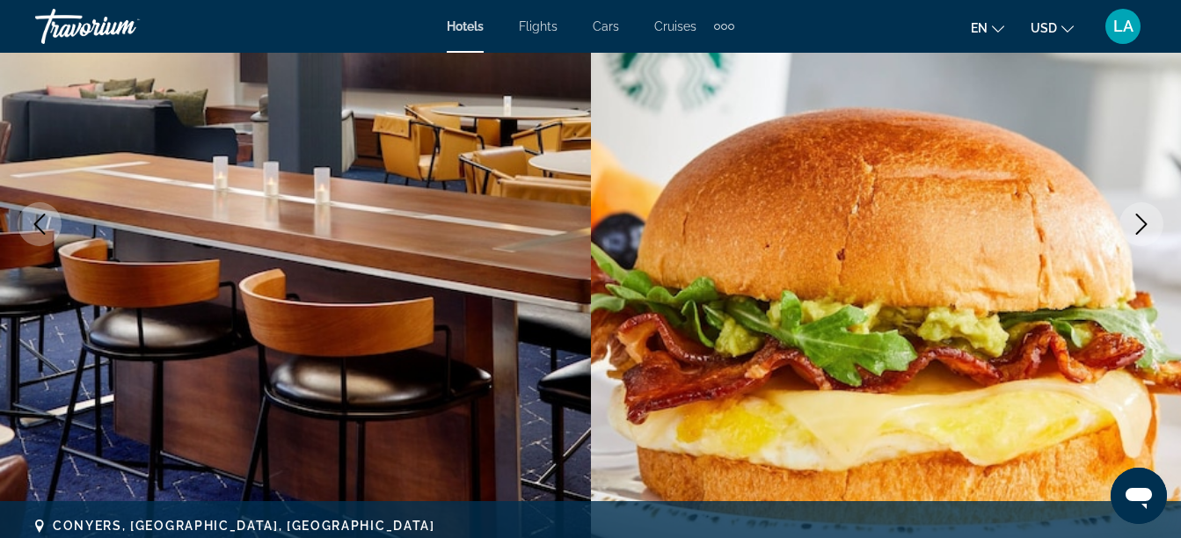
click at [1142, 218] on icon "Next image" at bounding box center [1141, 224] width 21 height 21
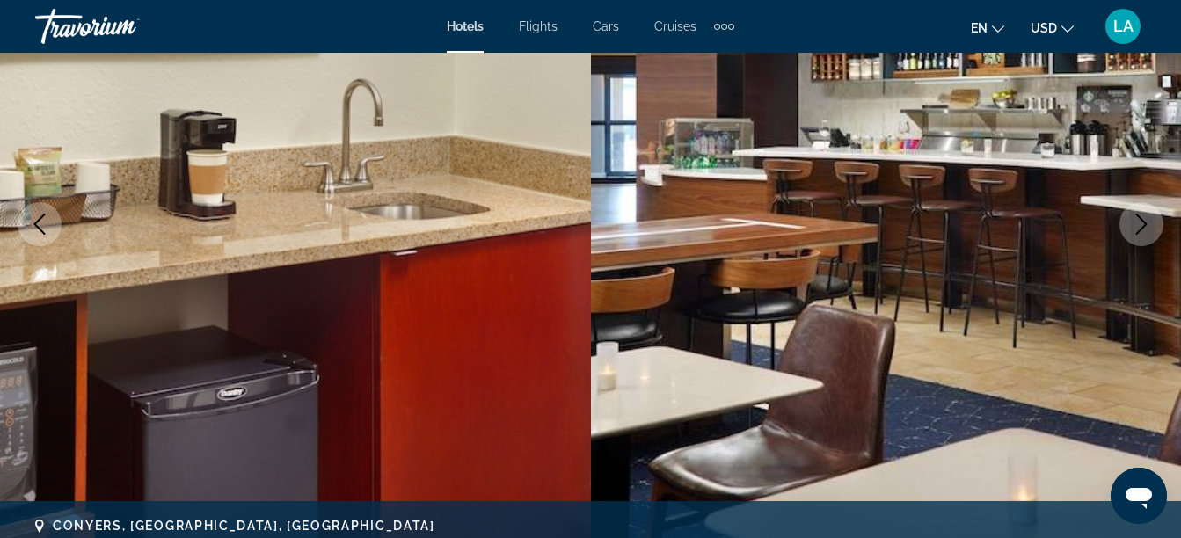
click at [1142, 218] on icon "Next image" at bounding box center [1141, 224] width 21 height 21
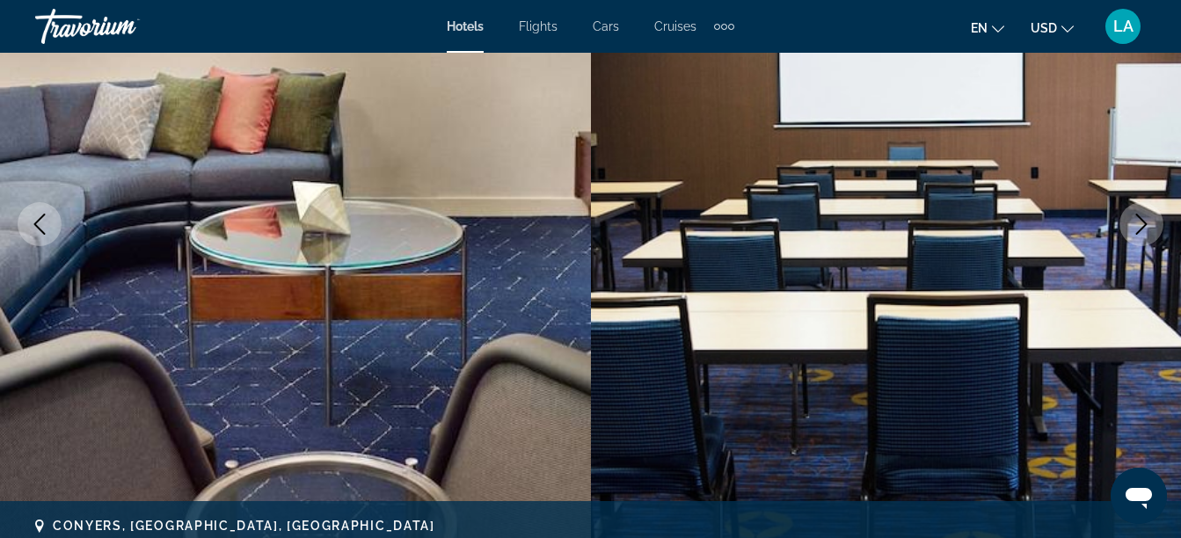
click at [1142, 218] on icon "Next image" at bounding box center [1141, 224] width 21 height 21
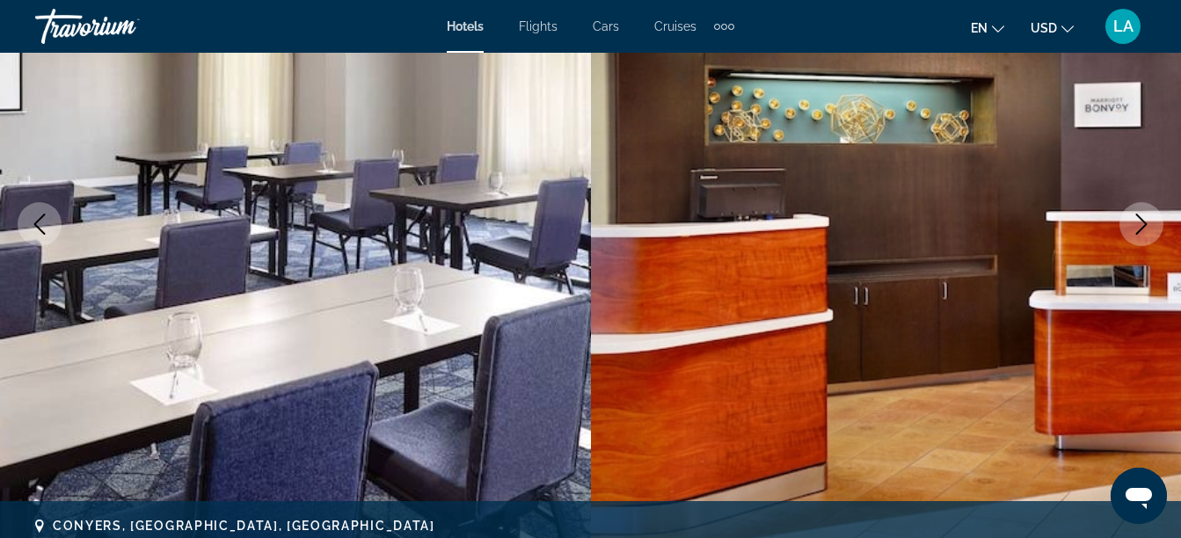
click at [1142, 218] on icon "Next image" at bounding box center [1141, 224] width 21 height 21
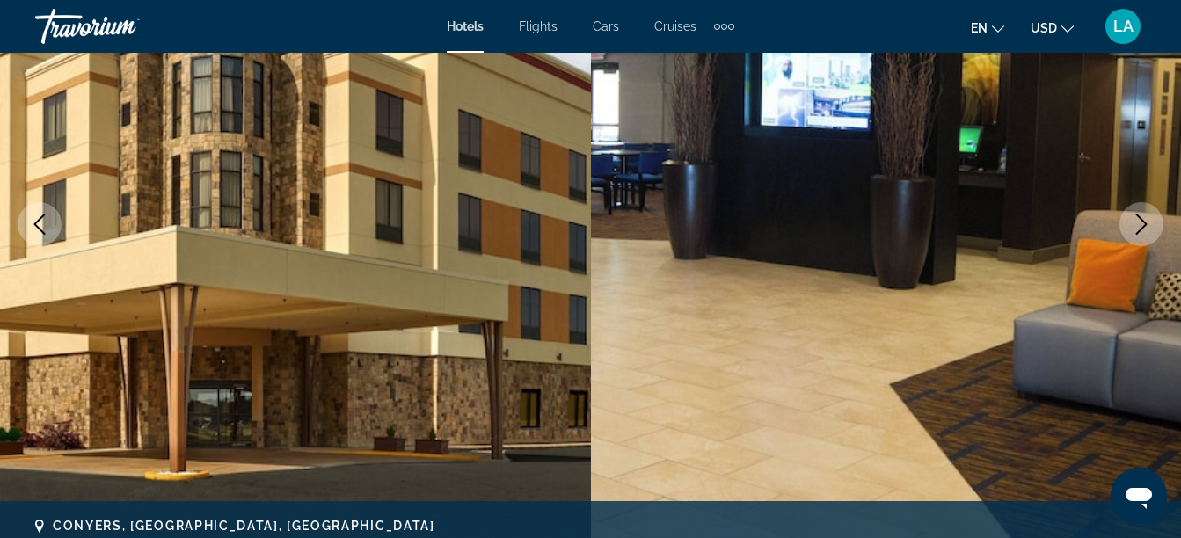
click at [1142, 218] on icon "Next image" at bounding box center [1141, 224] width 21 height 21
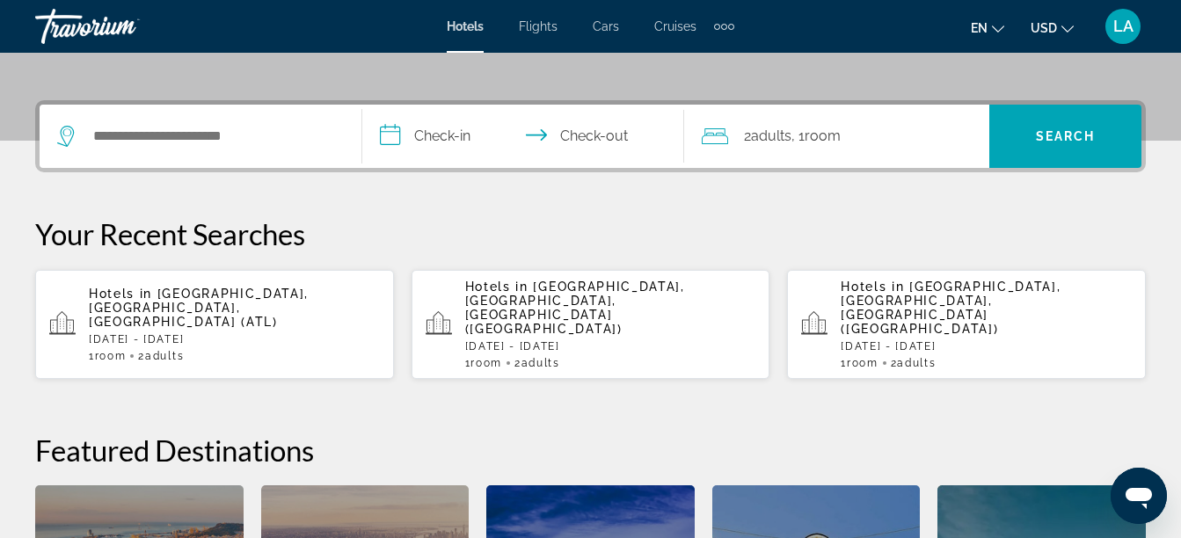
scroll to position [422, 0]
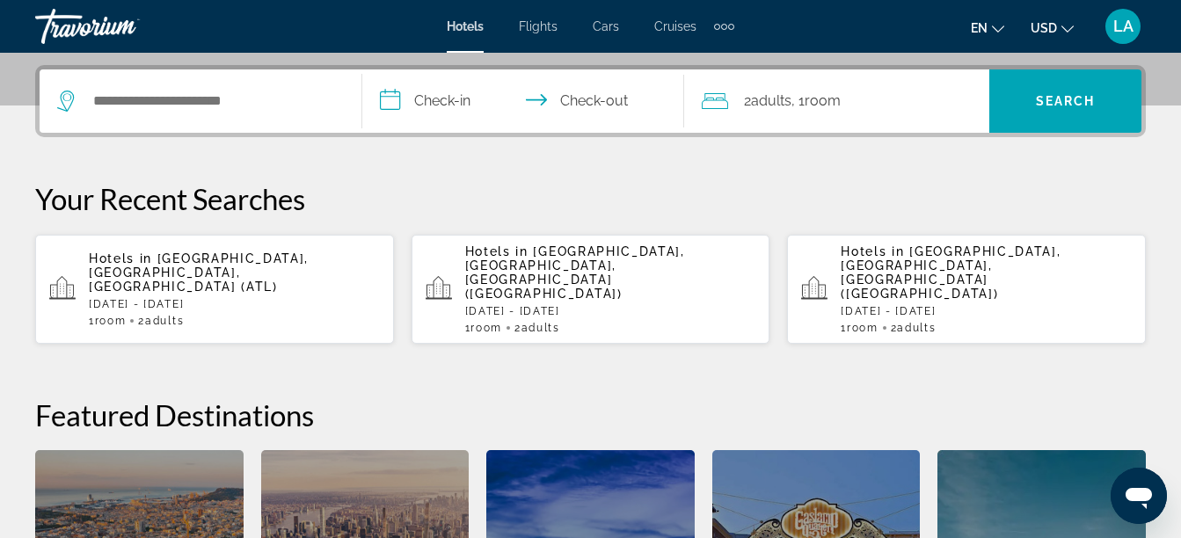
click at [332, 272] on p "Hotels in [GEOGRAPHIC_DATA], [GEOGRAPHIC_DATA], [GEOGRAPHIC_DATA] (ATL)" at bounding box center [234, 273] width 291 height 42
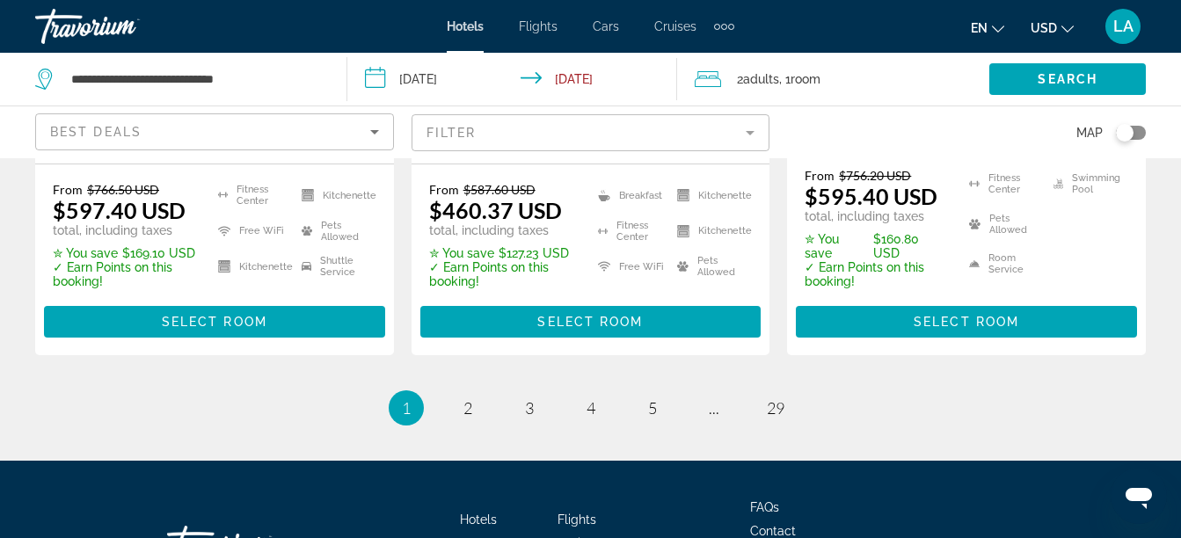
scroll to position [2739, 0]
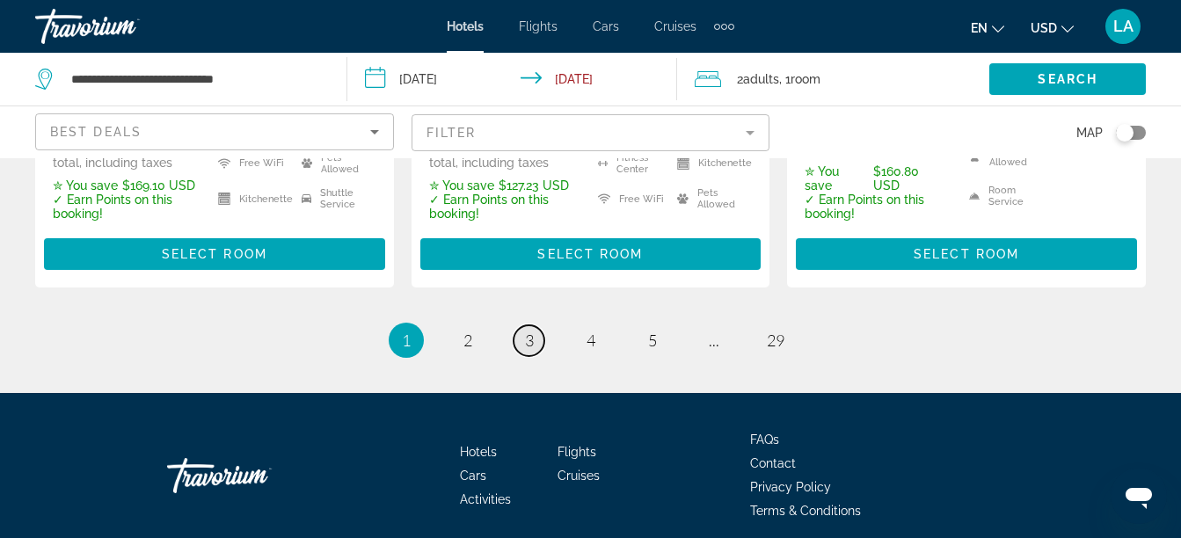
click at [537, 325] on link "page 3" at bounding box center [529, 340] width 31 height 31
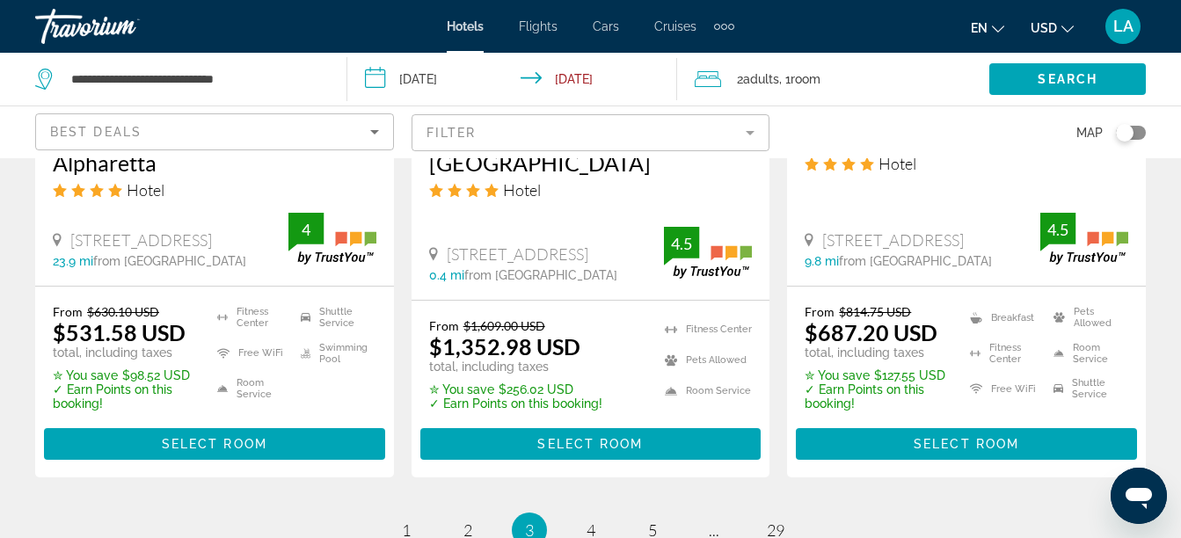
scroll to position [2533, 0]
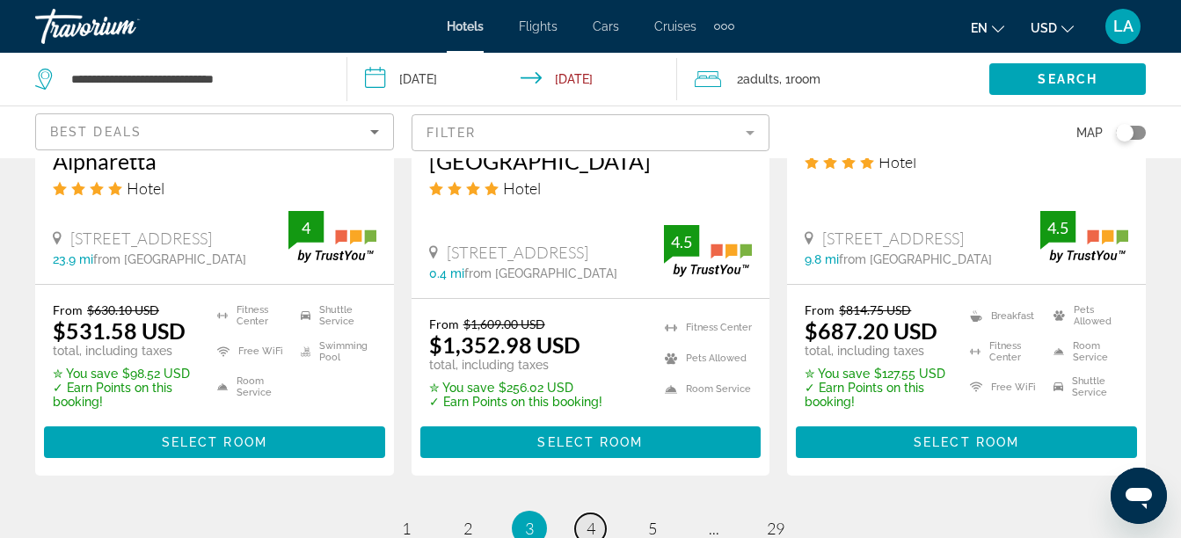
click at [595, 514] on link "page 4" at bounding box center [590, 529] width 31 height 31
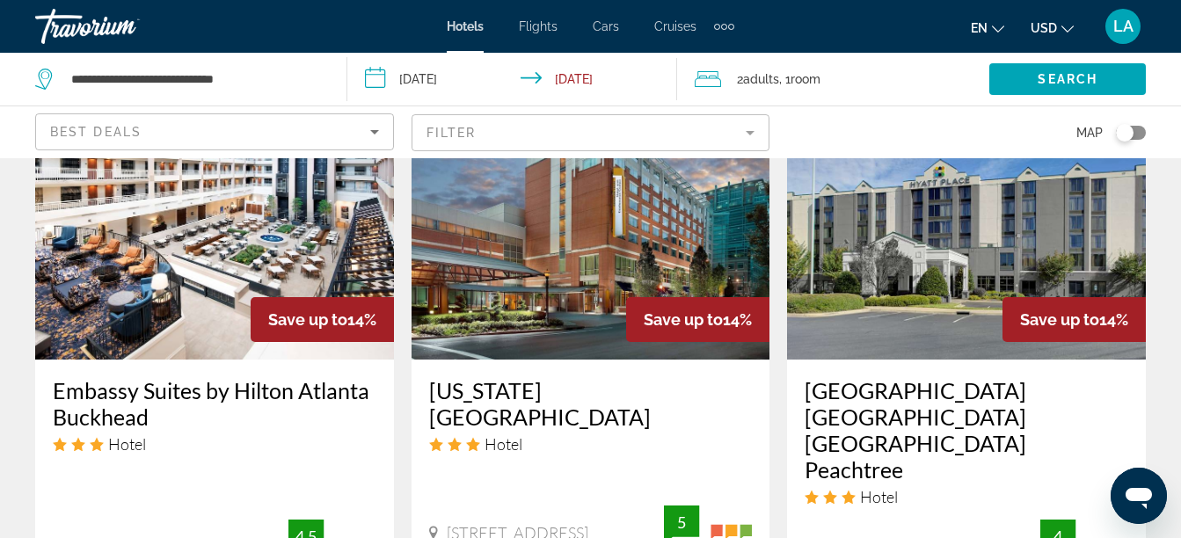
scroll to position [2463, 0]
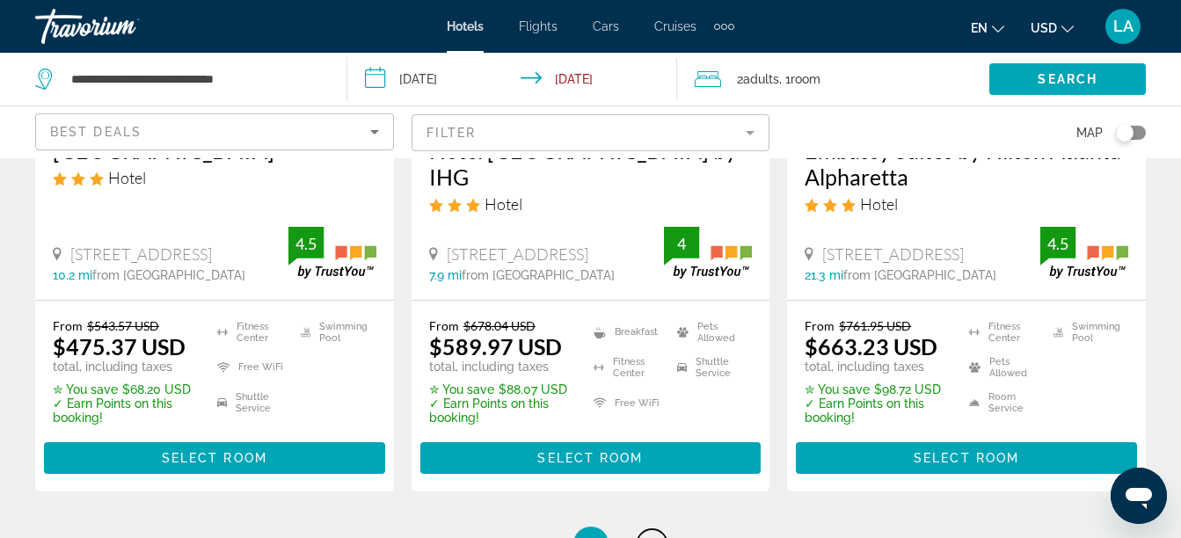
scroll to position [2539, 0]
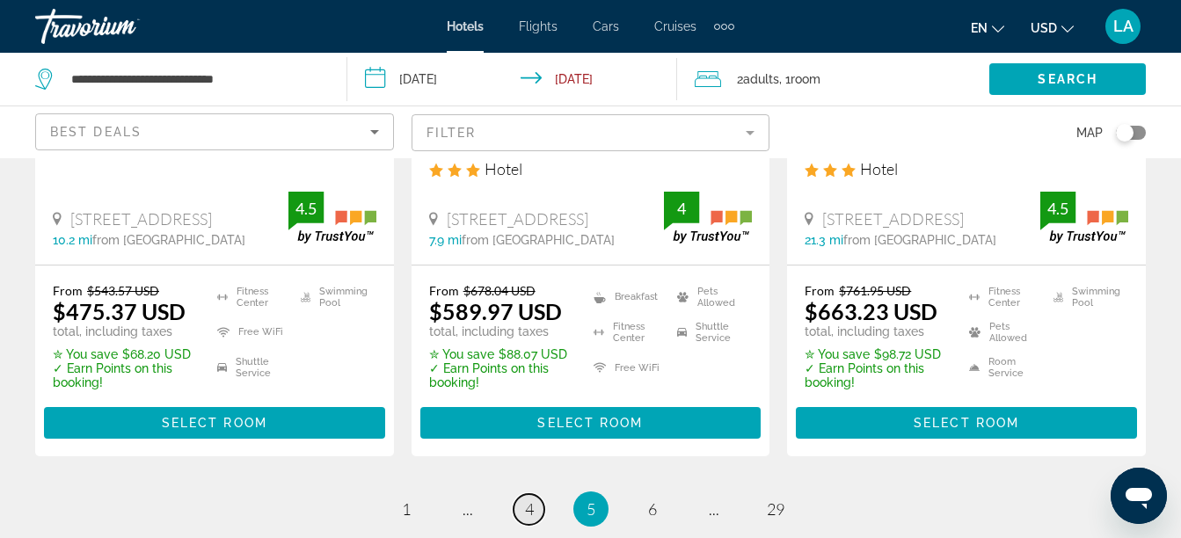
click at [531, 500] on span "4" at bounding box center [529, 509] width 9 height 19
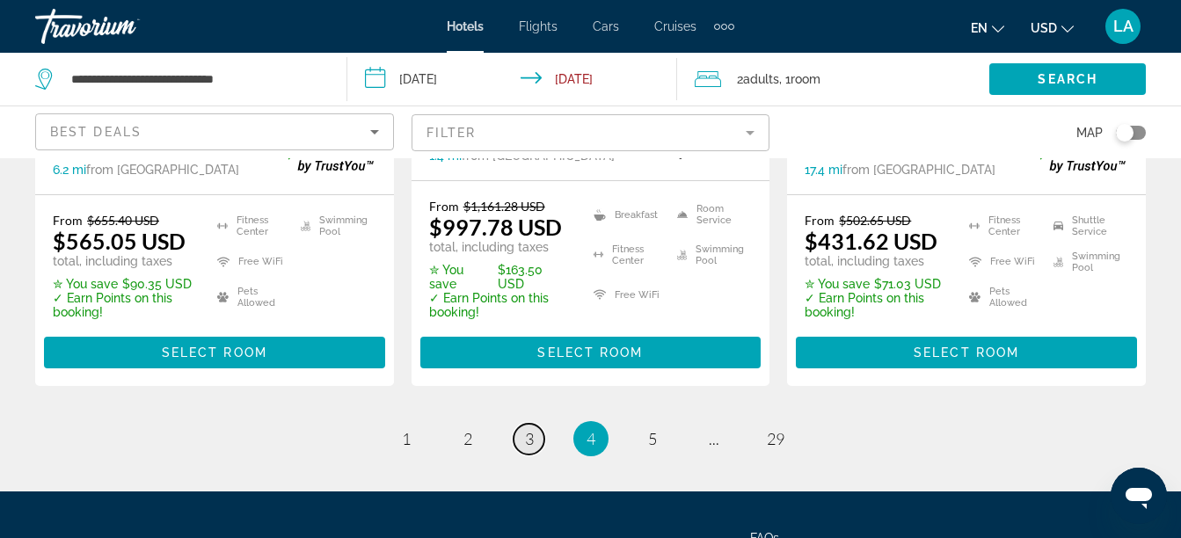
scroll to position [2714, 0]
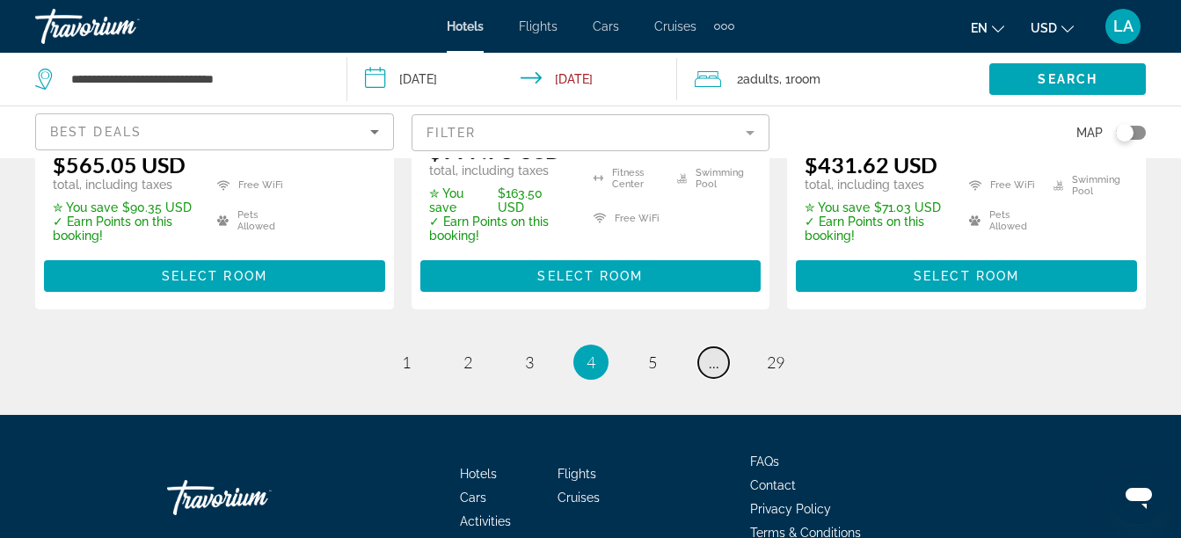
click at [715, 353] on span "..." at bounding box center [714, 362] width 11 height 19
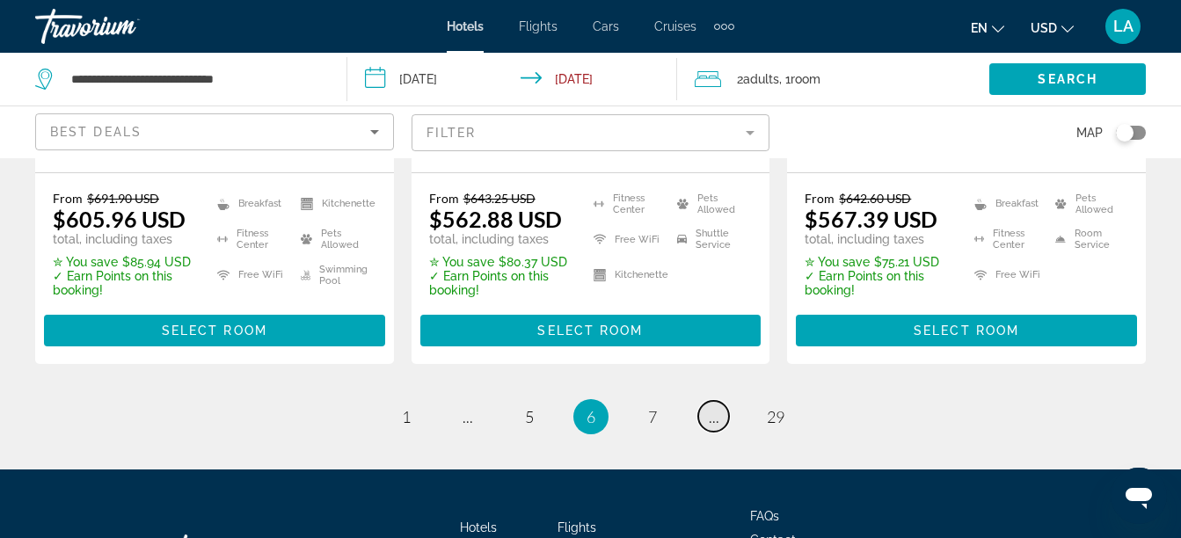
scroll to position [2728, 0]
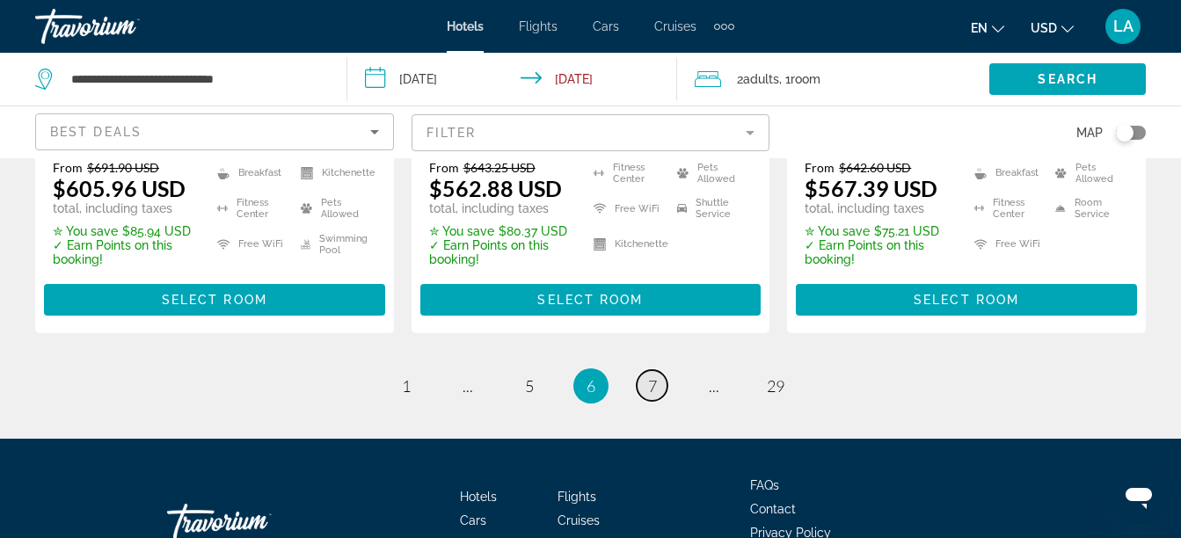
click at [646, 370] on link "page 7" at bounding box center [652, 385] width 31 height 31
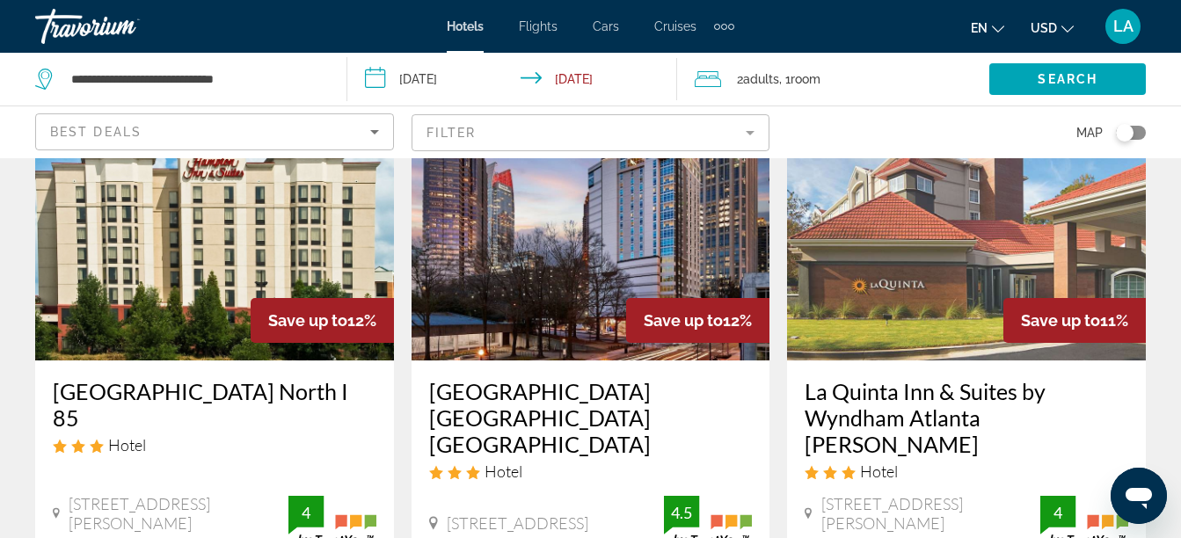
scroll to position [106, 0]
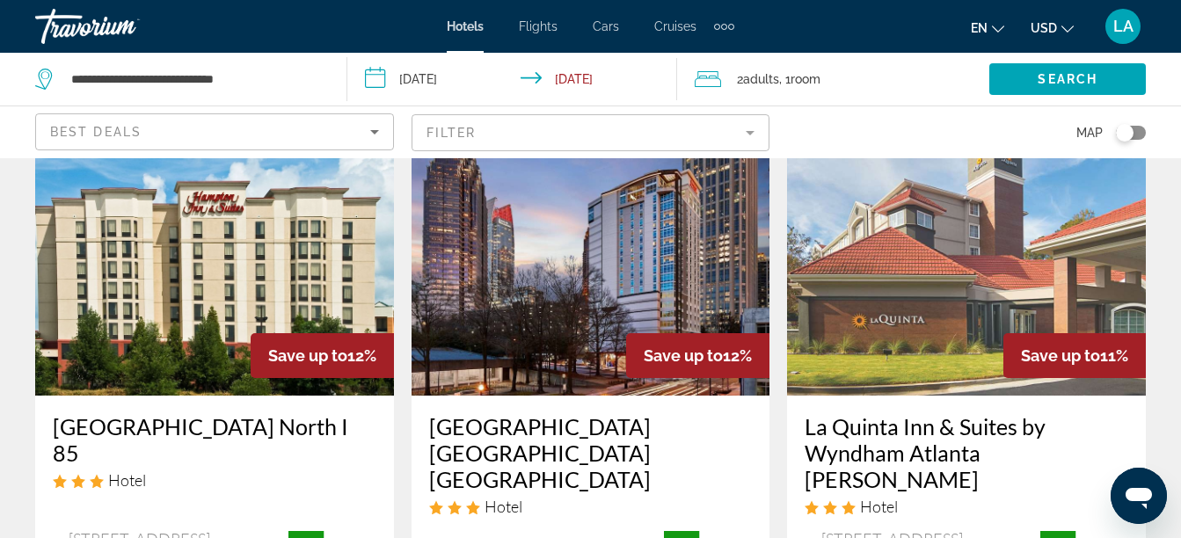
click at [1055, 265] on img "Main content" at bounding box center [966, 254] width 359 height 281
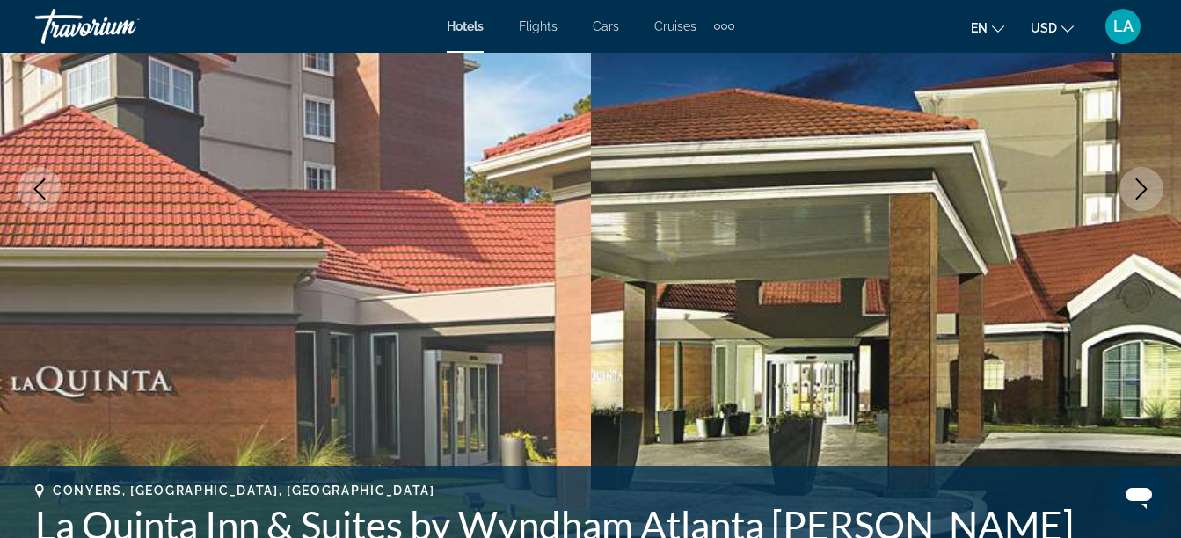
scroll to position [317, 0]
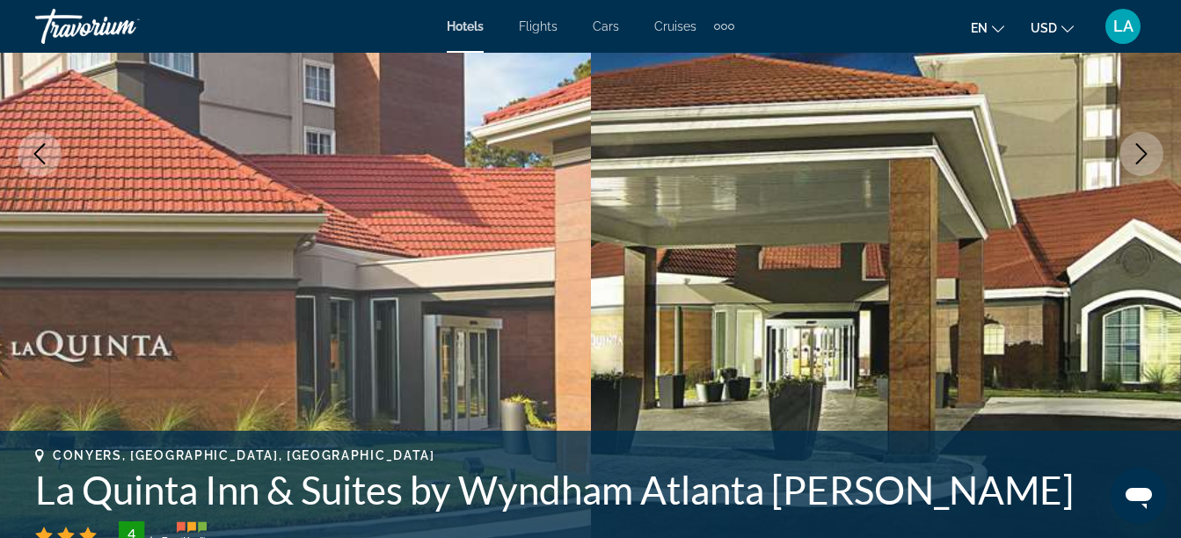
click at [1147, 145] on icon "Next image" at bounding box center [1141, 153] width 21 height 21
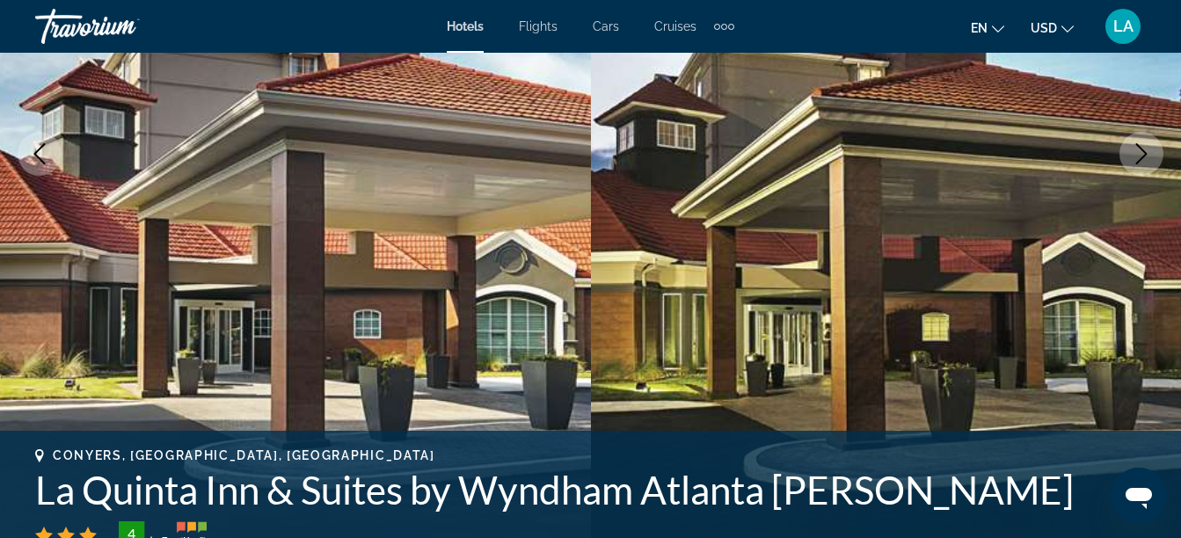
click at [1147, 145] on icon "Next image" at bounding box center [1141, 153] width 21 height 21
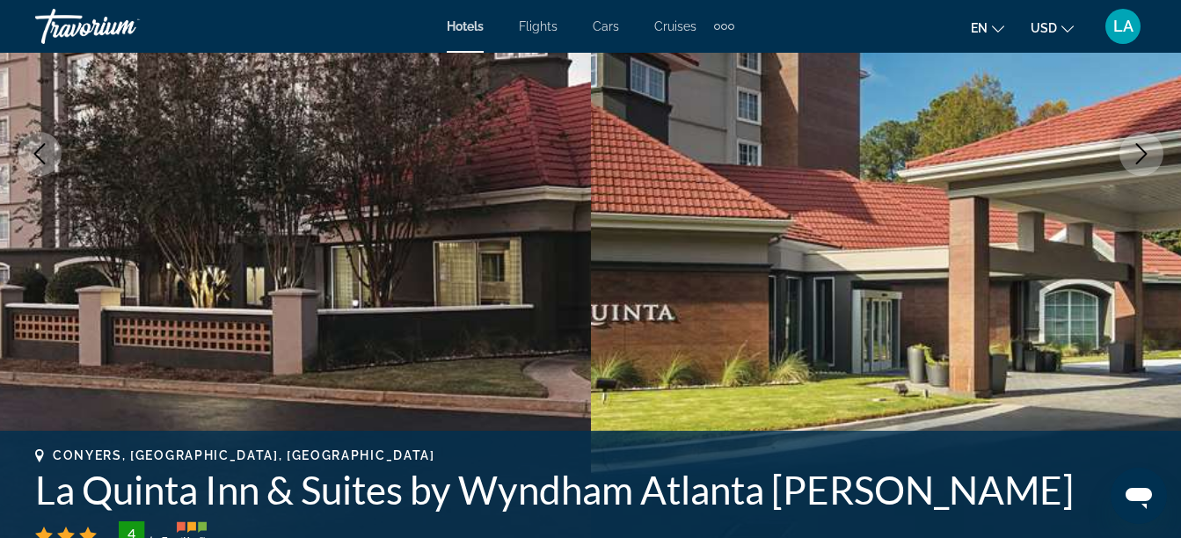
click at [1147, 145] on icon "Next image" at bounding box center [1141, 153] width 21 height 21
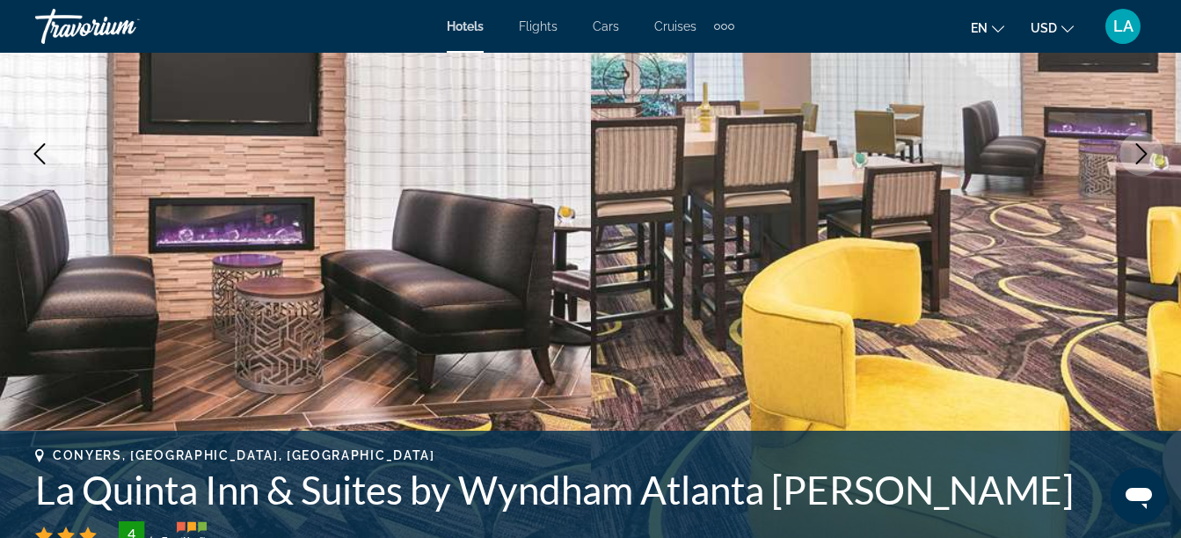
click at [1147, 145] on icon "Next image" at bounding box center [1141, 153] width 21 height 21
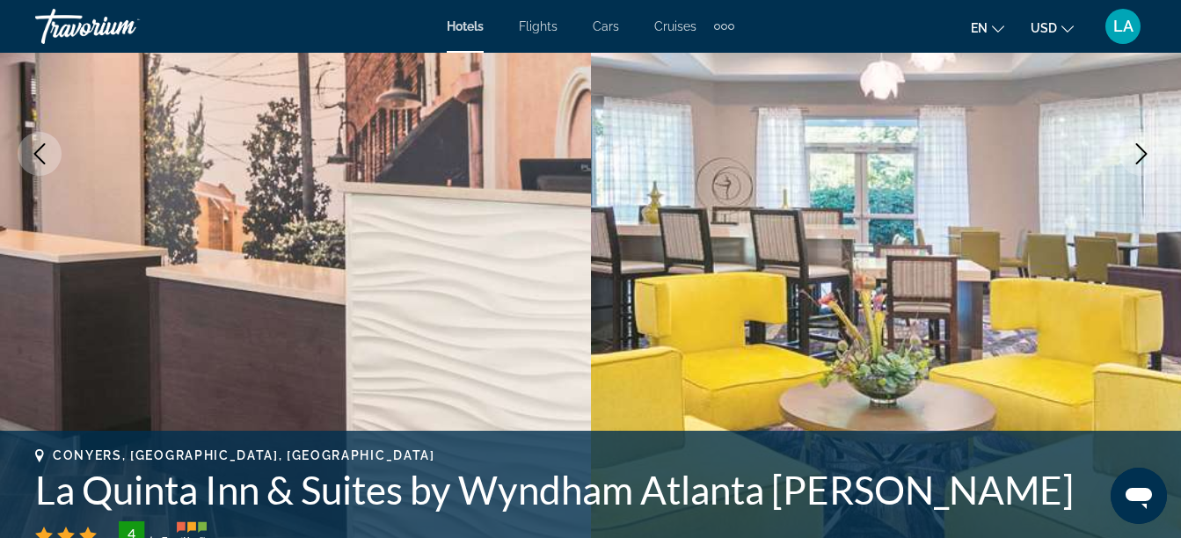
click at [1147, 145] on icon "Next image" at bounding box center [1141, 153] width 21 height 21
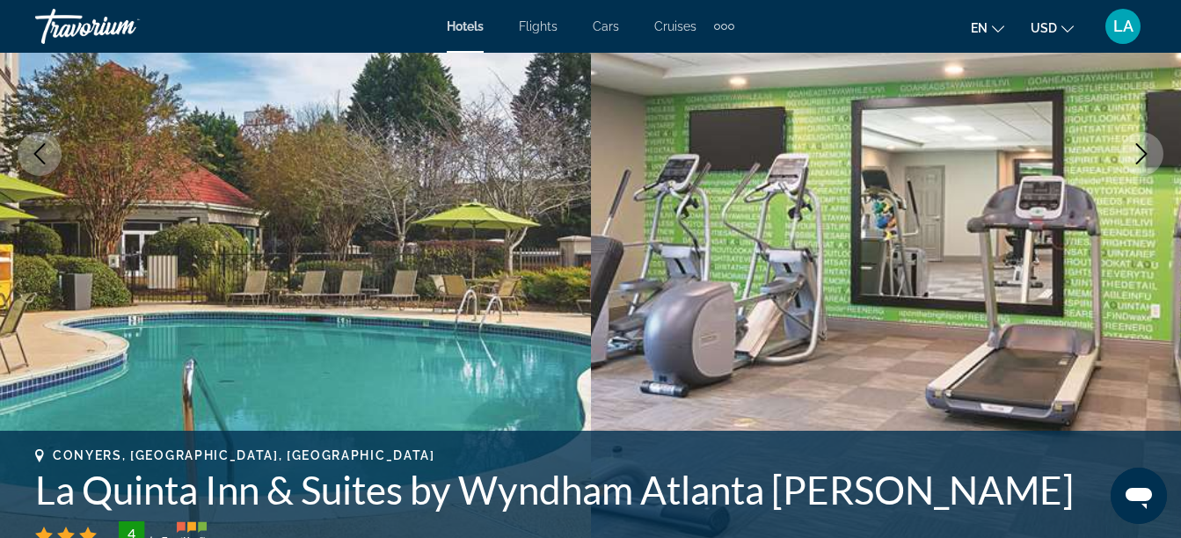
click at [1147, 145] on icon "Next image" at bounding box center [1141, 153] width 21 height 21
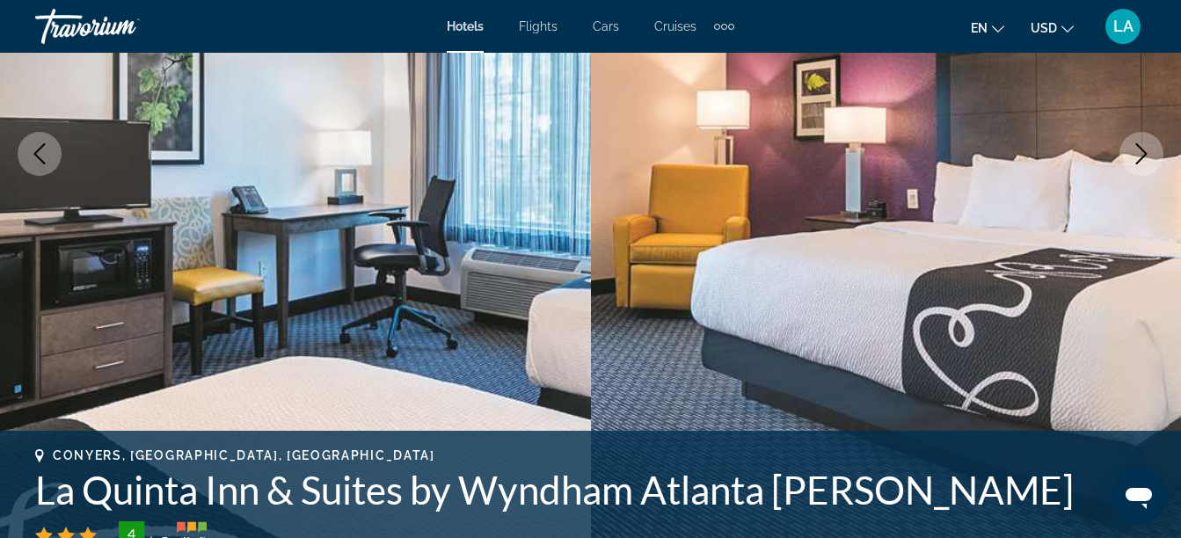
click at [1147, 145] on icon "Next image" at bounding box center [1141, 153] width 21 height 21
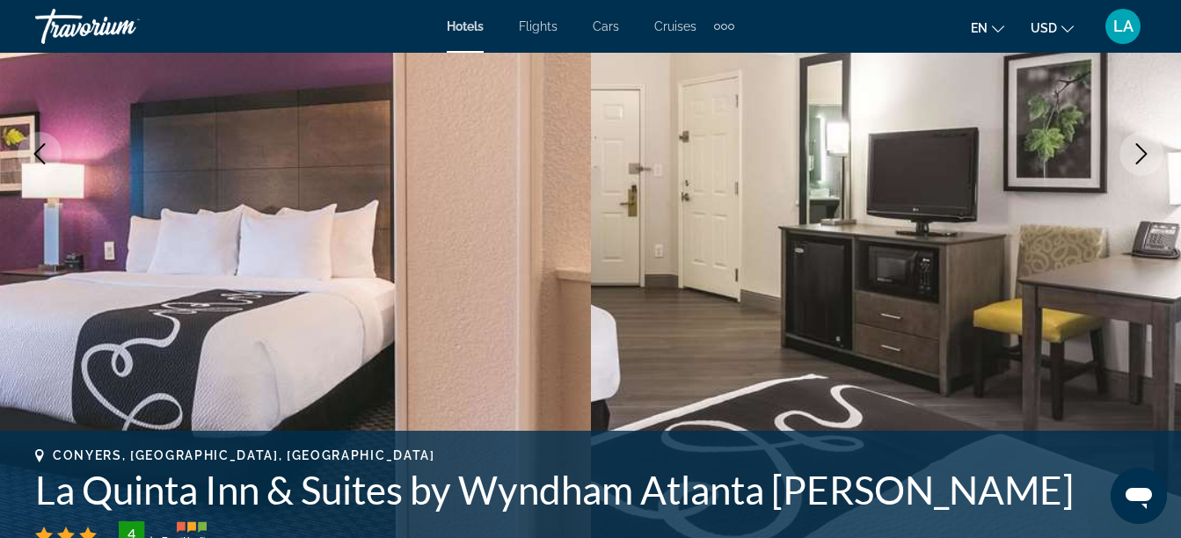
click at [1147, 145] on icon "Next image" at bounding box center [1141, 153] width 21 height 21
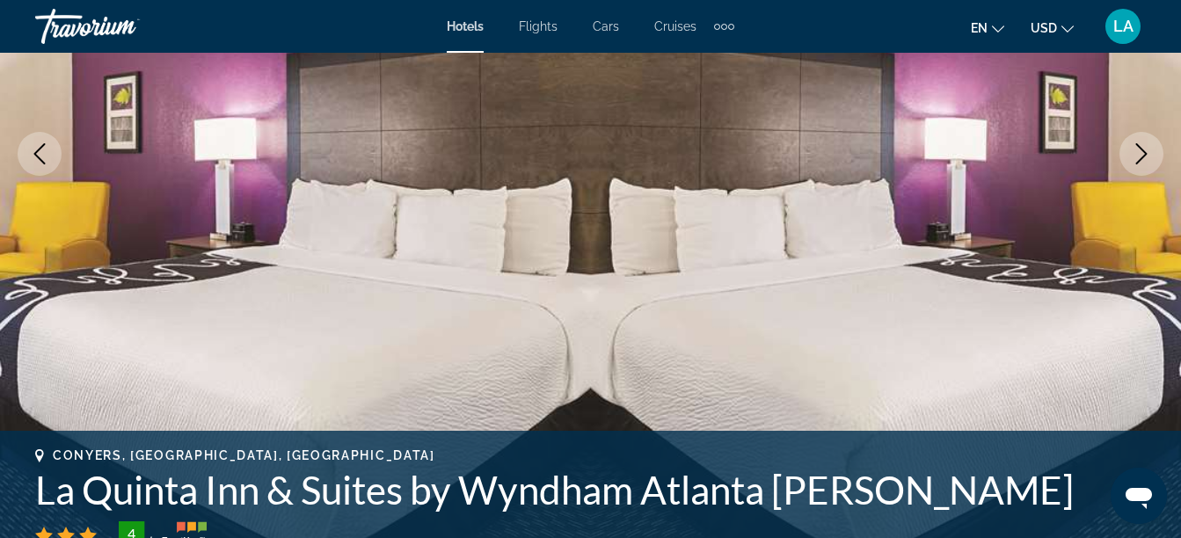
click at [1147, 145] on icon "Next image" at bounding box center [1141, 153] width 21 height 21
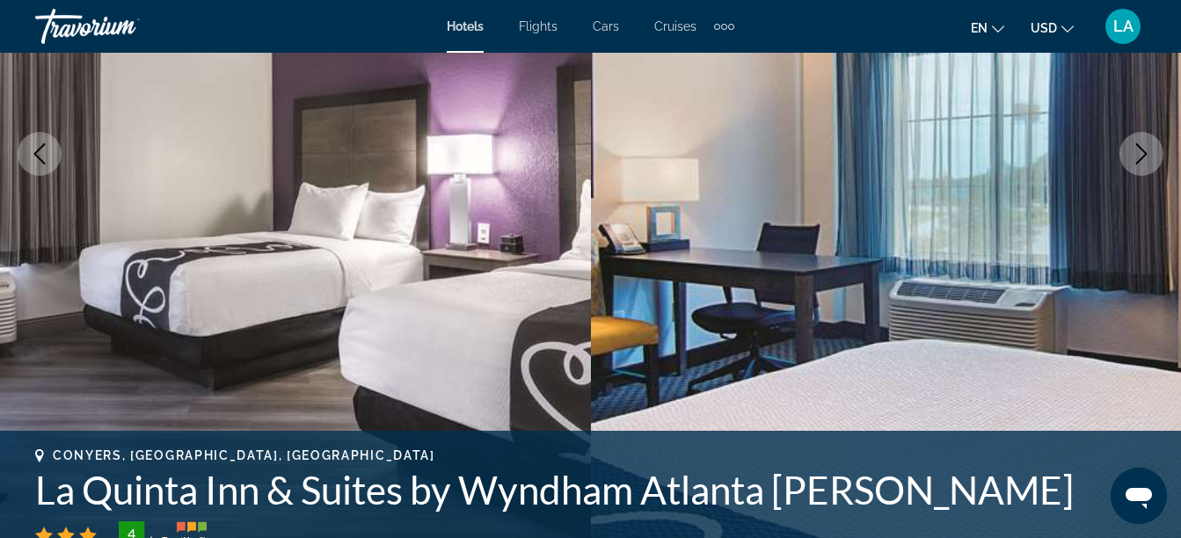
click at [1147, 145] on icon "Next image" at bounding box center [1141, 153] width 21 height 21
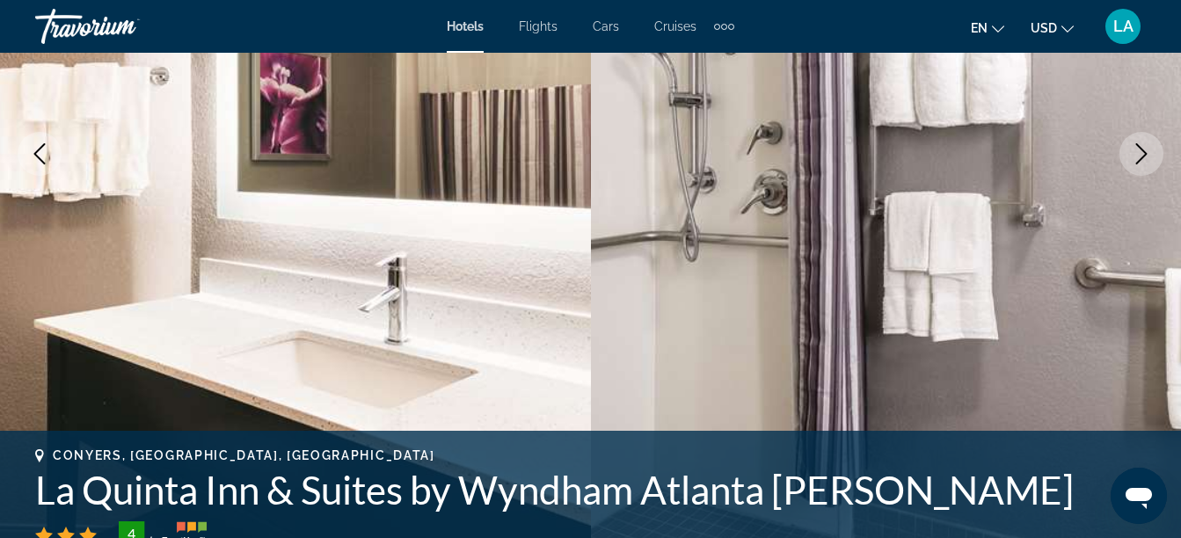
click at [1147, 145] on icon "Next image" at bounding box center [1141, 153] width 21 height 21
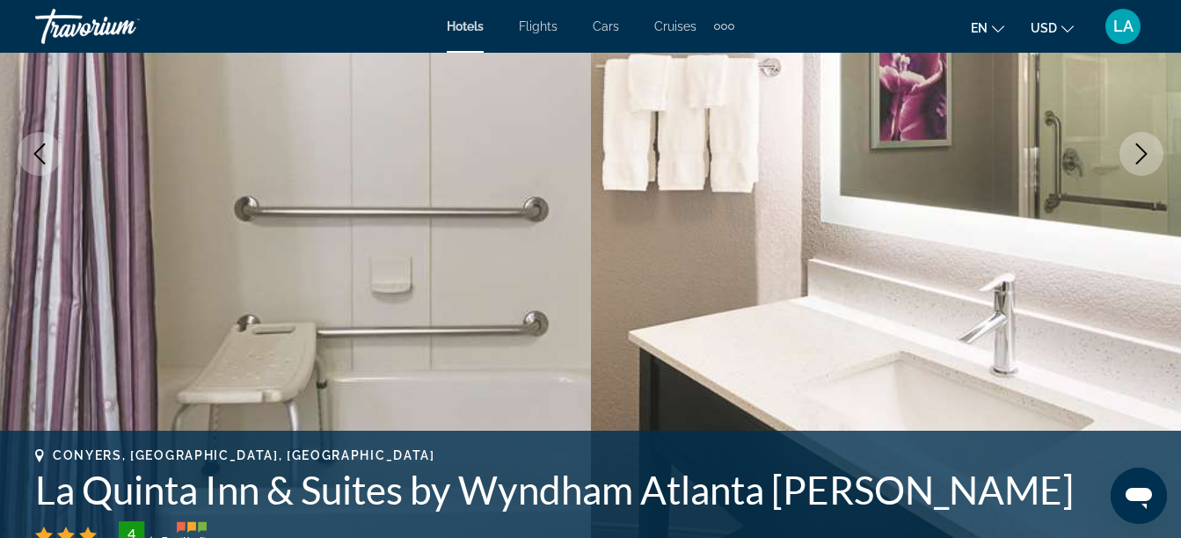
click at [1147, 145] on icon "Next image" at bounding box center [1141, 153] width 21 height 21
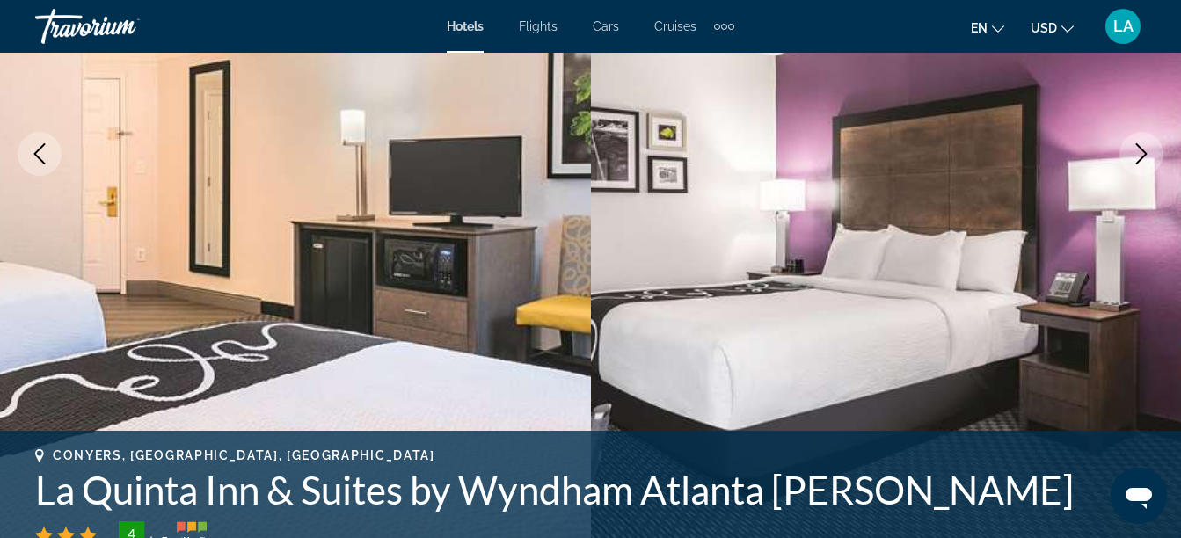
click at [1147, 145] on icon "Next image" at bounding box center [1141, 153] width 21 height 21
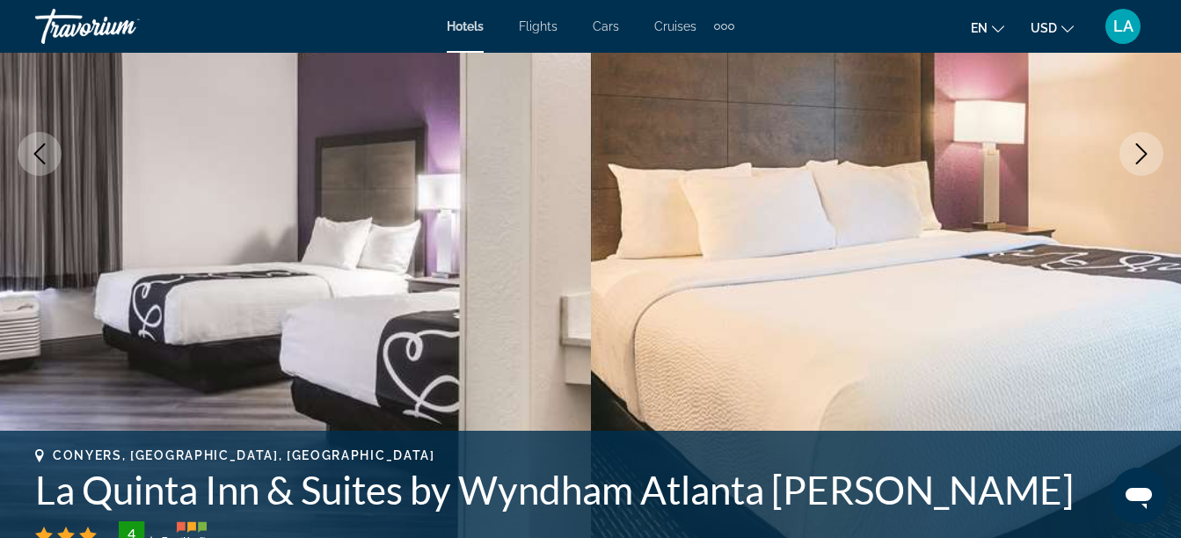
click at [1147, 145] on icon "Next image" at bounding box center [1141, 153] width 21 height 21
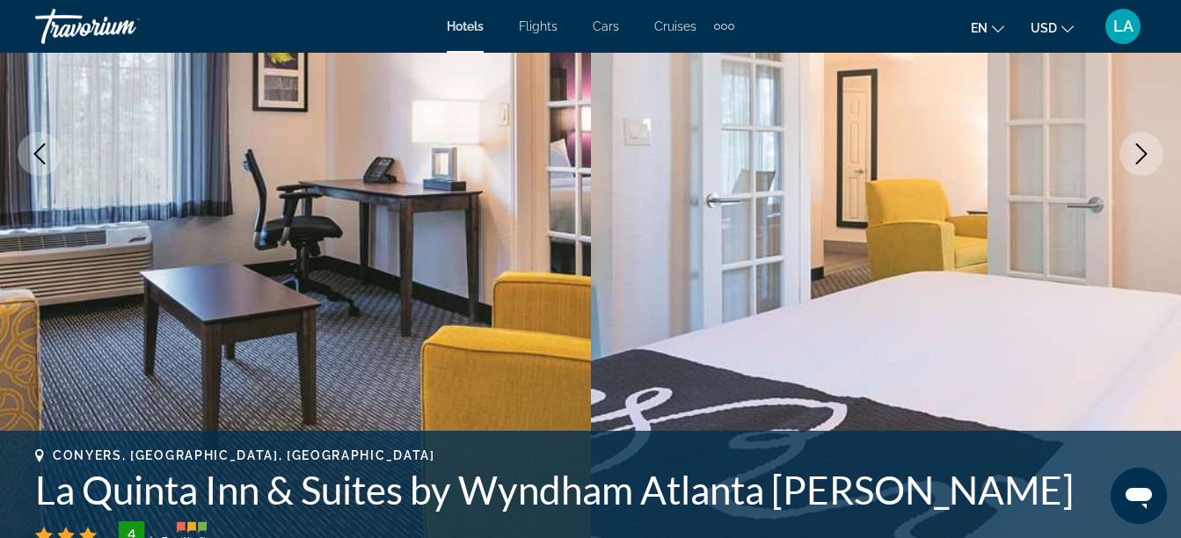
click at [1147, 145] on icon "Next image" at bounding box center [1141, 153] width 21 height 21
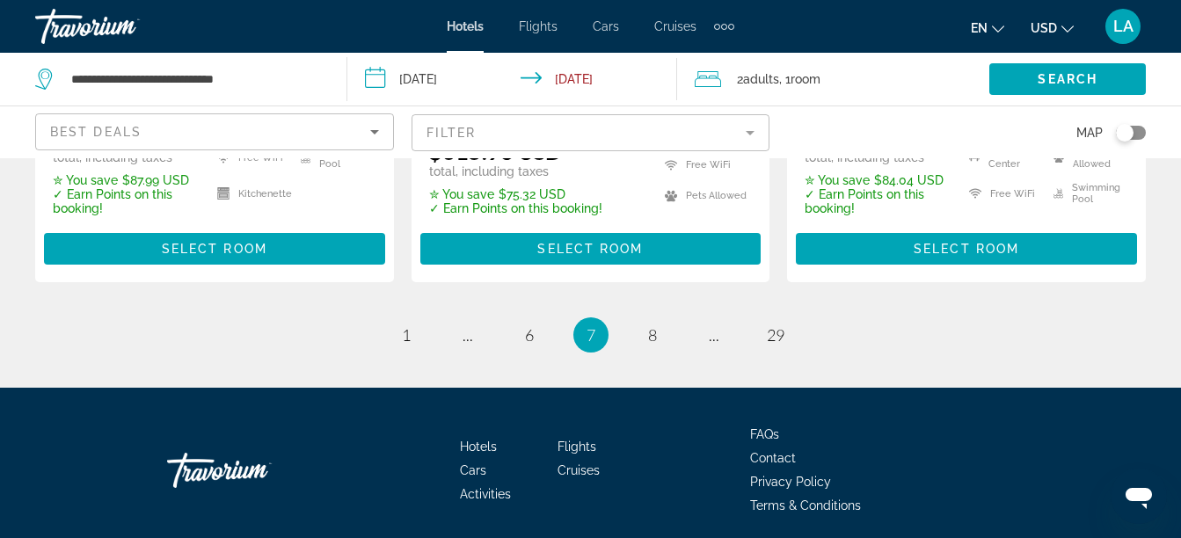
scroll to position [2728, 0]
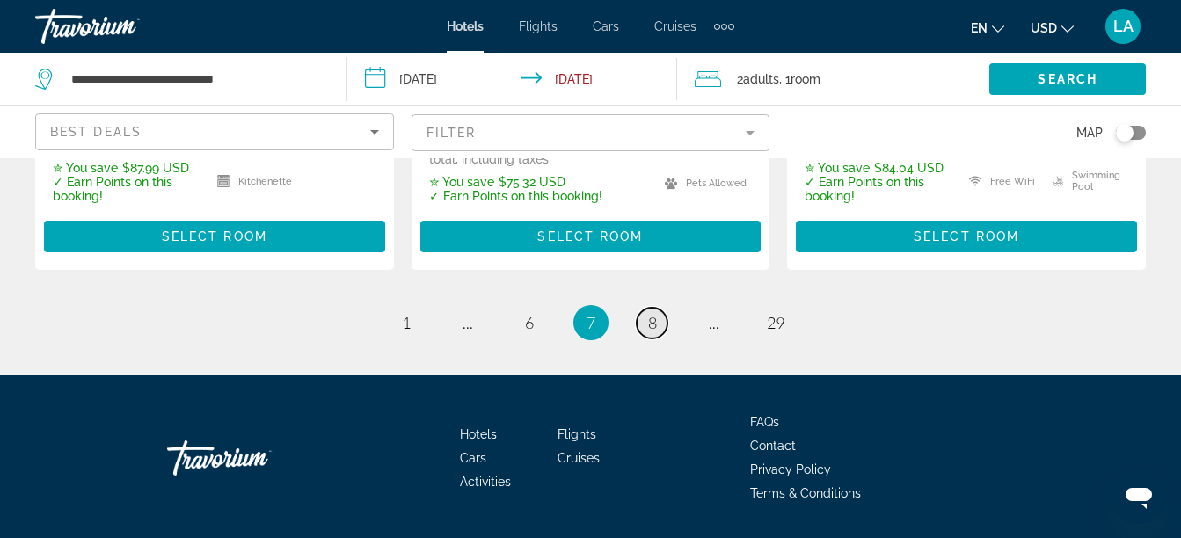
click at [650, 313] on span "8" at bounding box center [652, 322] width 9 height 19
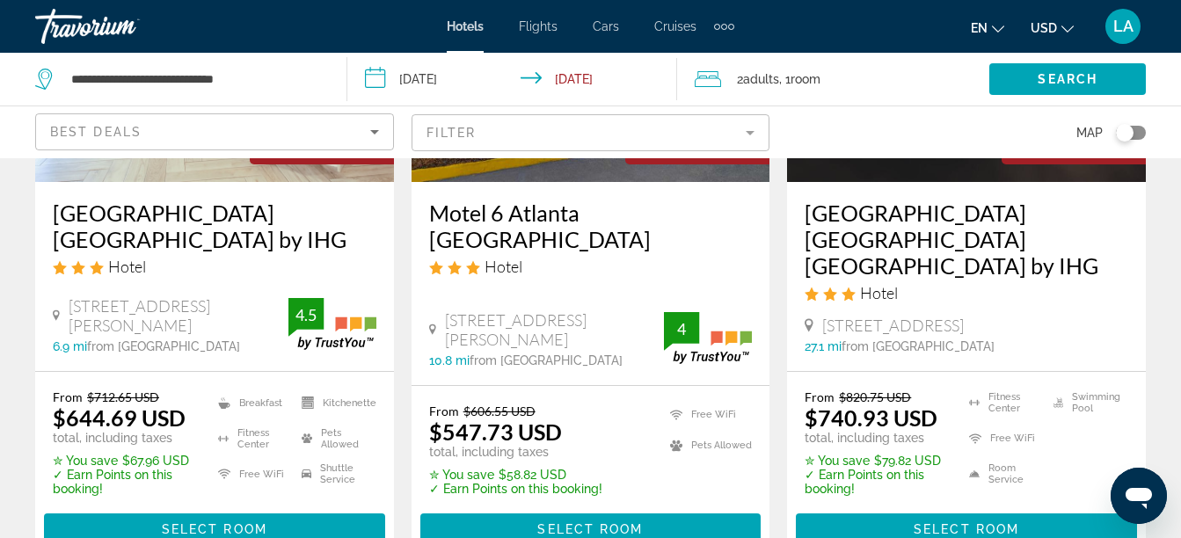
scroll to position [2639, 0]
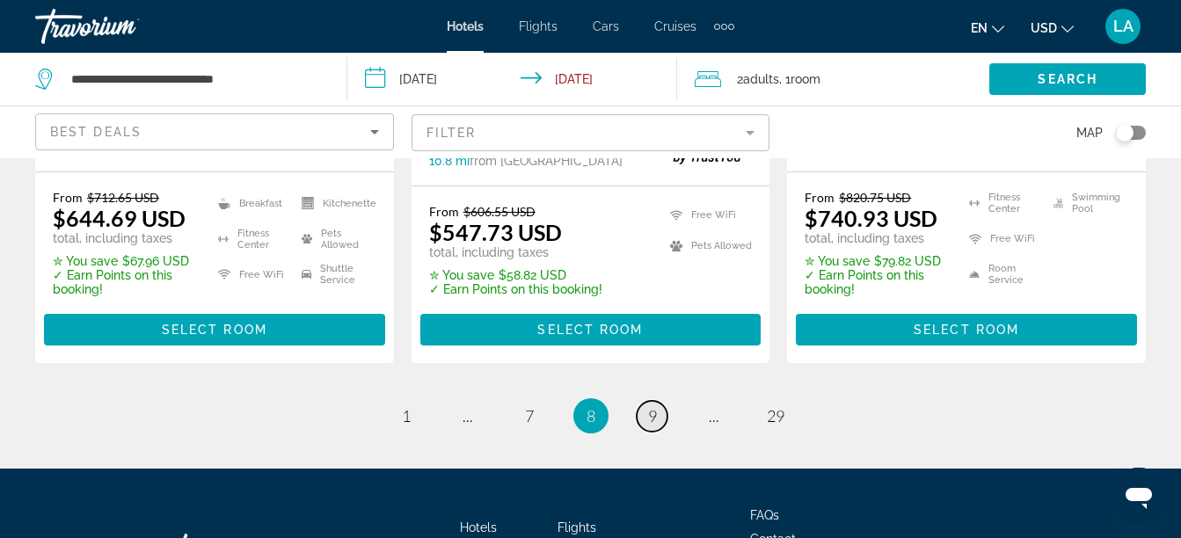
click at [658, 401] on link "page 9" at bounding box center [652, 416] width 31 height 31
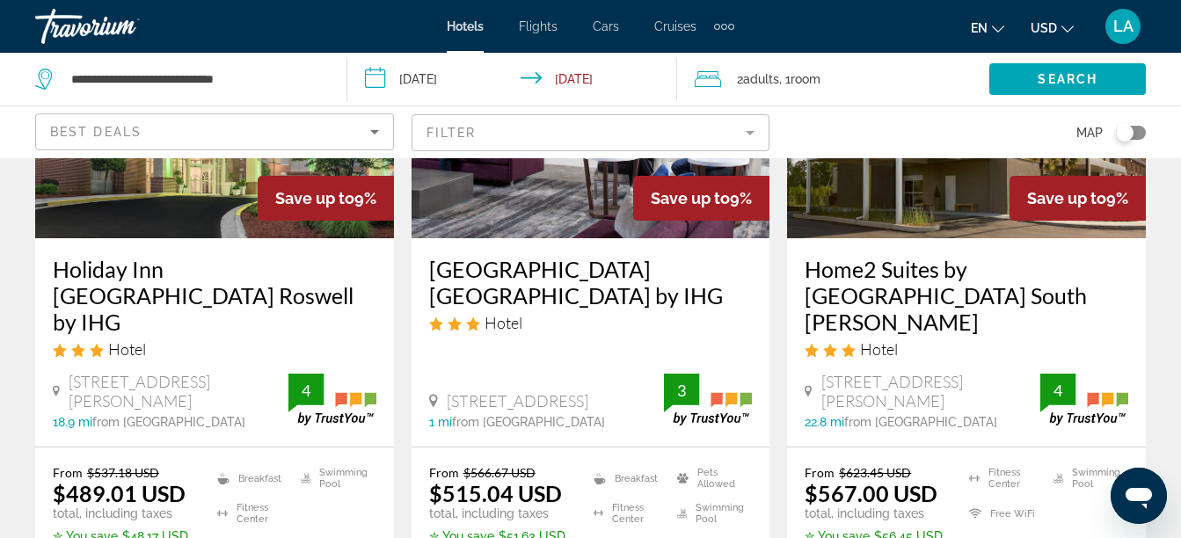
scroll to position [2639, 0]
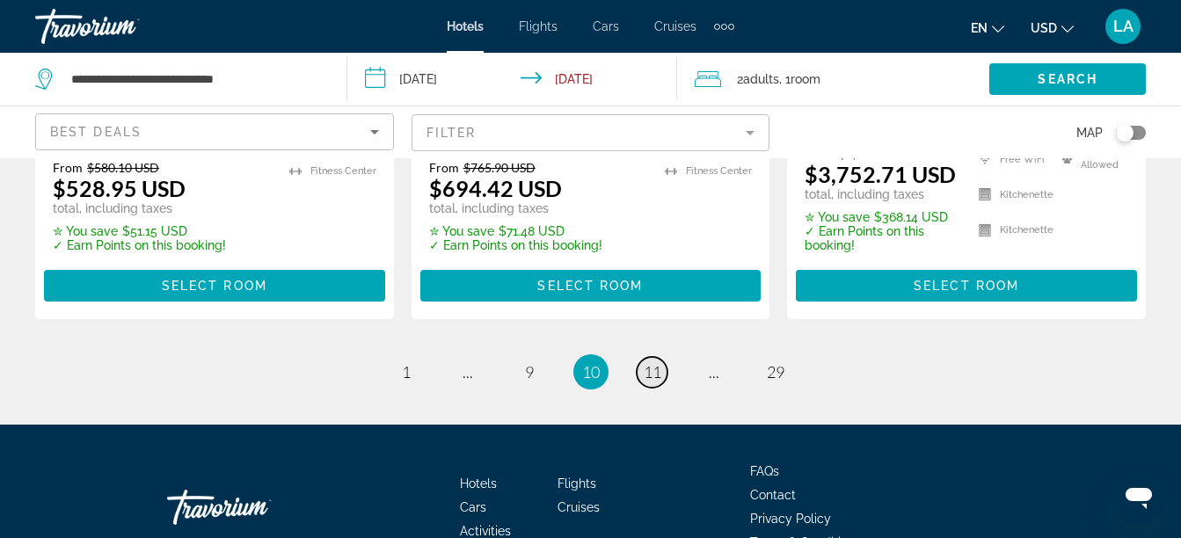
scroll to position [2709, 0]
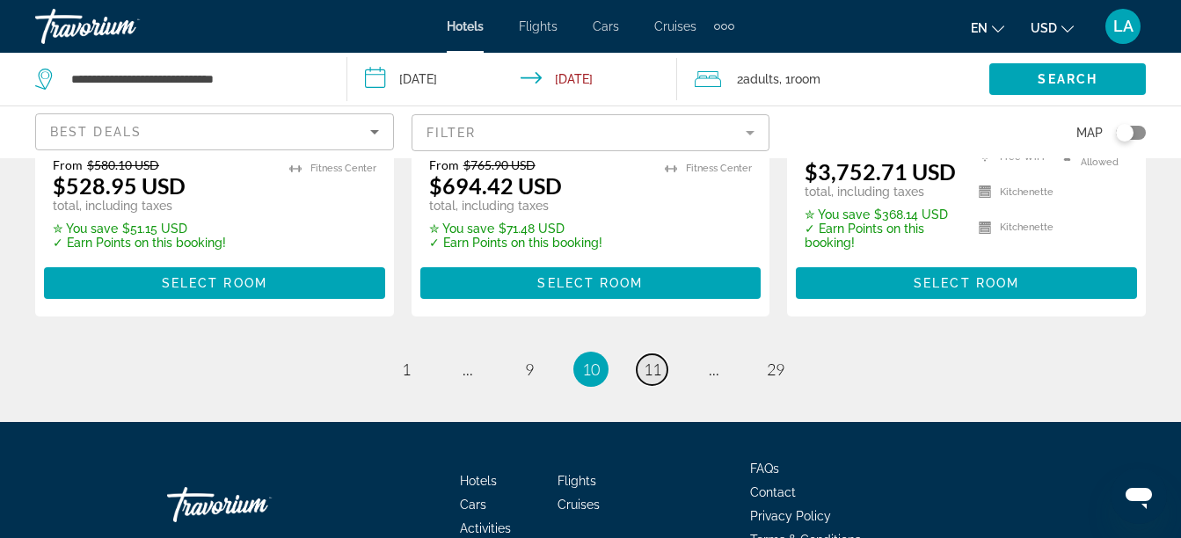
click at [655, 360] on span "11" at bounding box center [653, 369] width 18 height 19
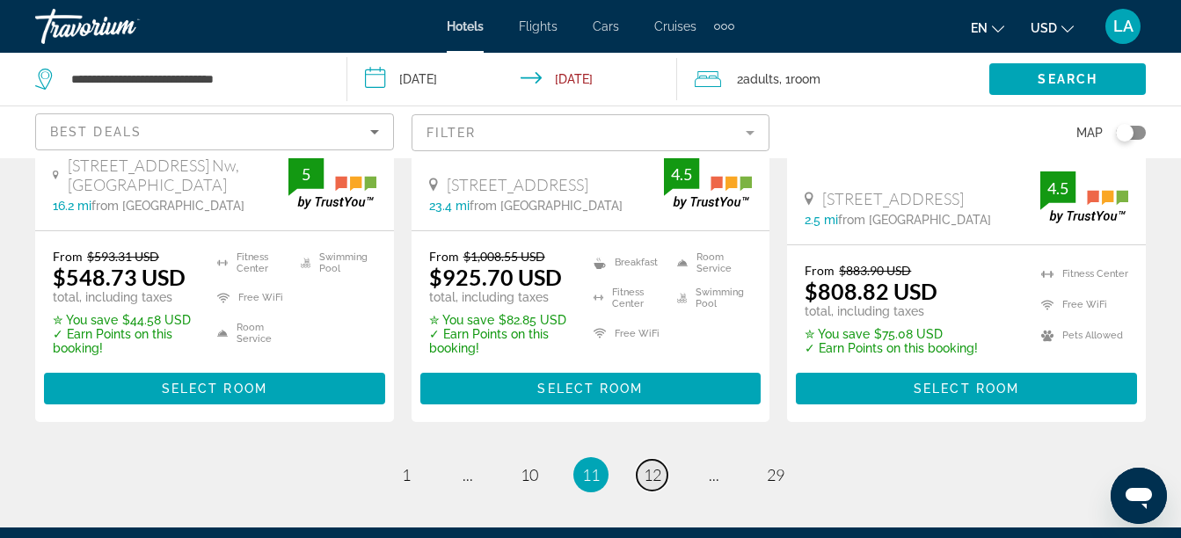
scroll to position [2674, 0]
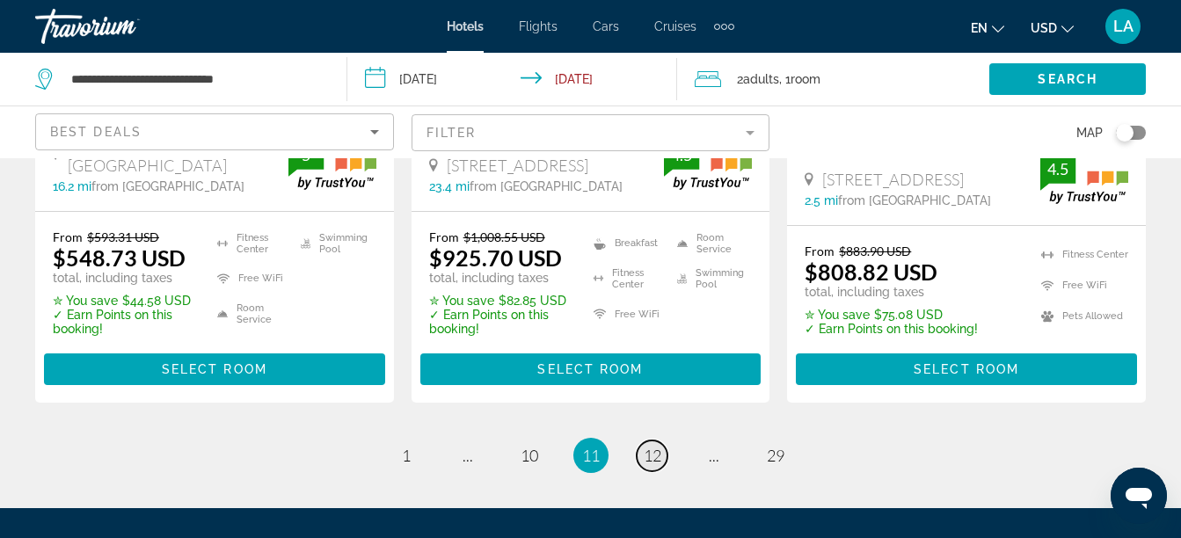
click at [648, 446] on span "12" at bounding box center [653, 455] width 18 height 19
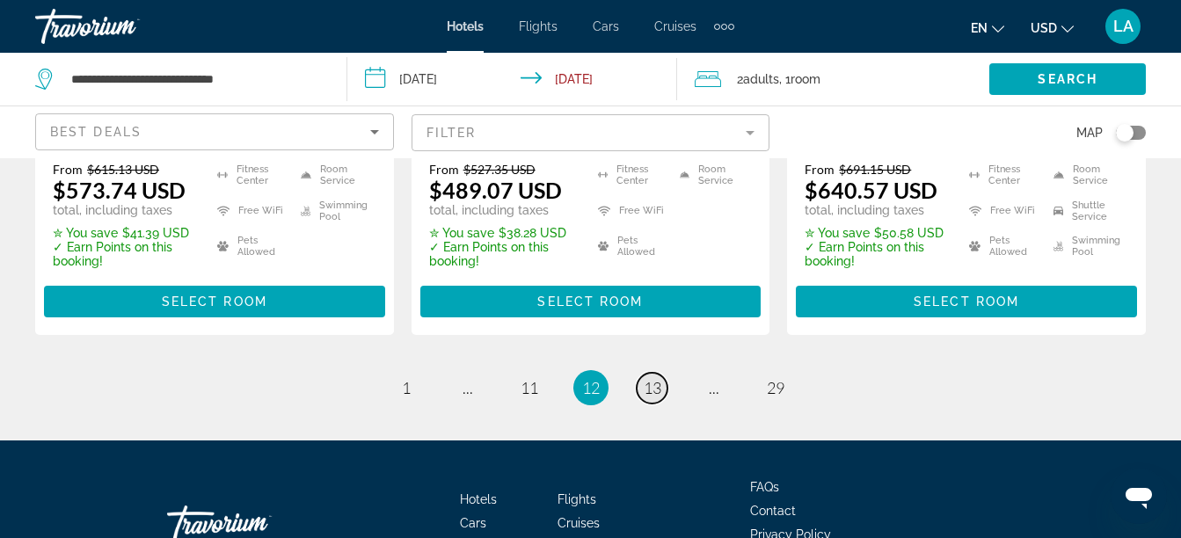
scroll to position [2744, 0]
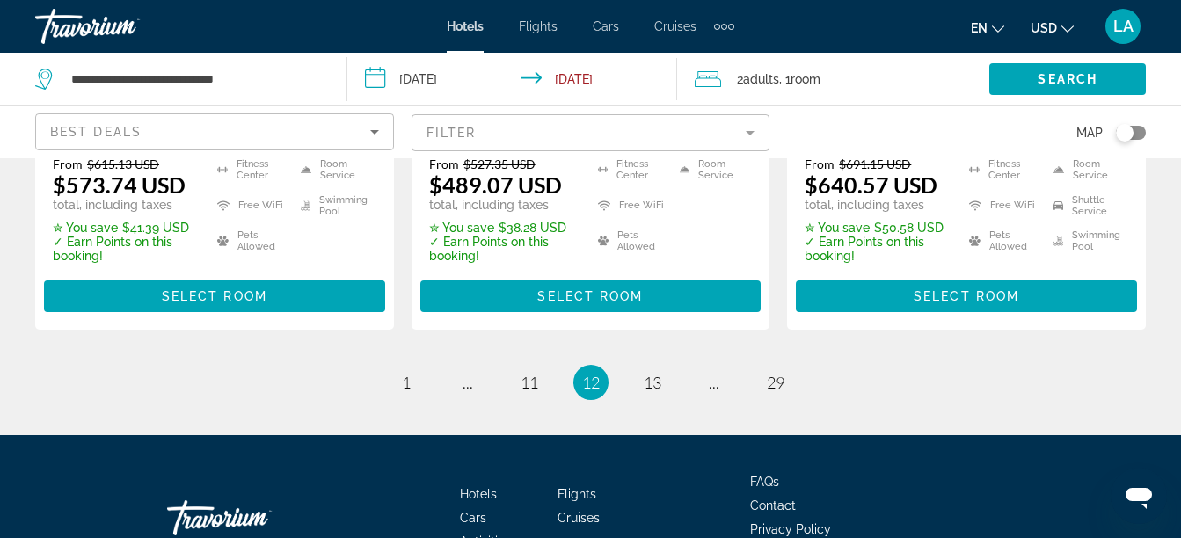
click at [653, 365] on li "page 13" at bounding box center [652, 382] width 35 height 35
click at [653, 368] on link "page 13" at bounding box center [652, 383] width 31 height 31
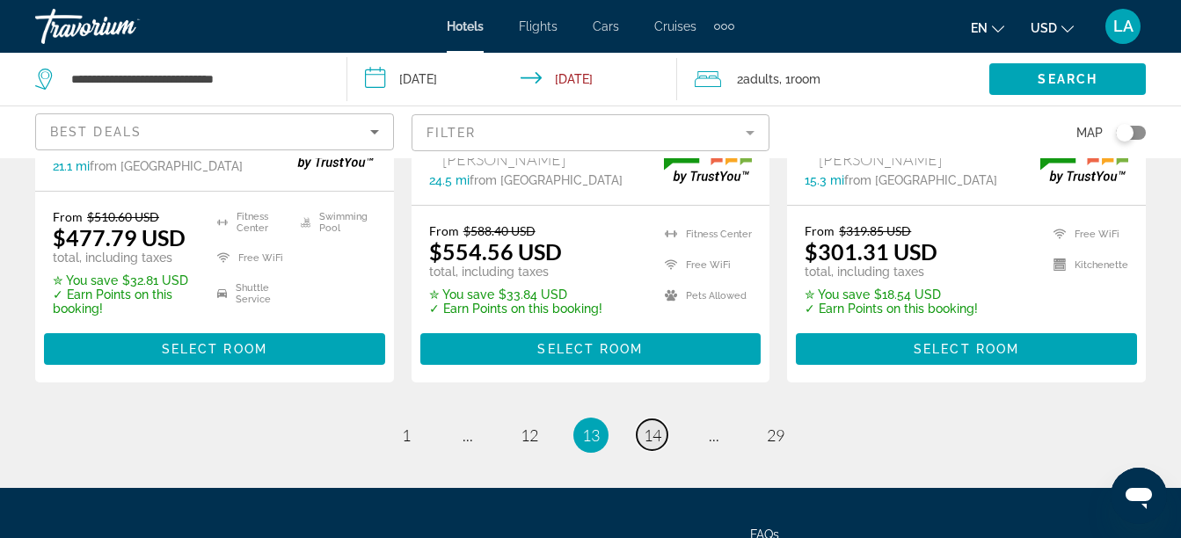
scroll to position [2779, 0]
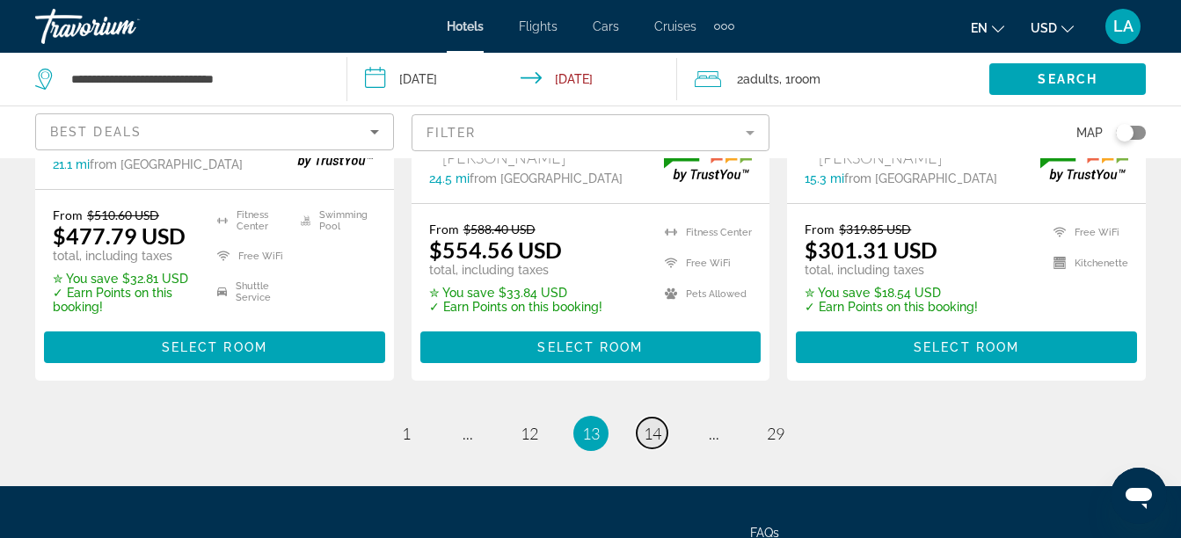
click at [653, 424] on span "14" at bounding box center [653, 433] width 18 height 19
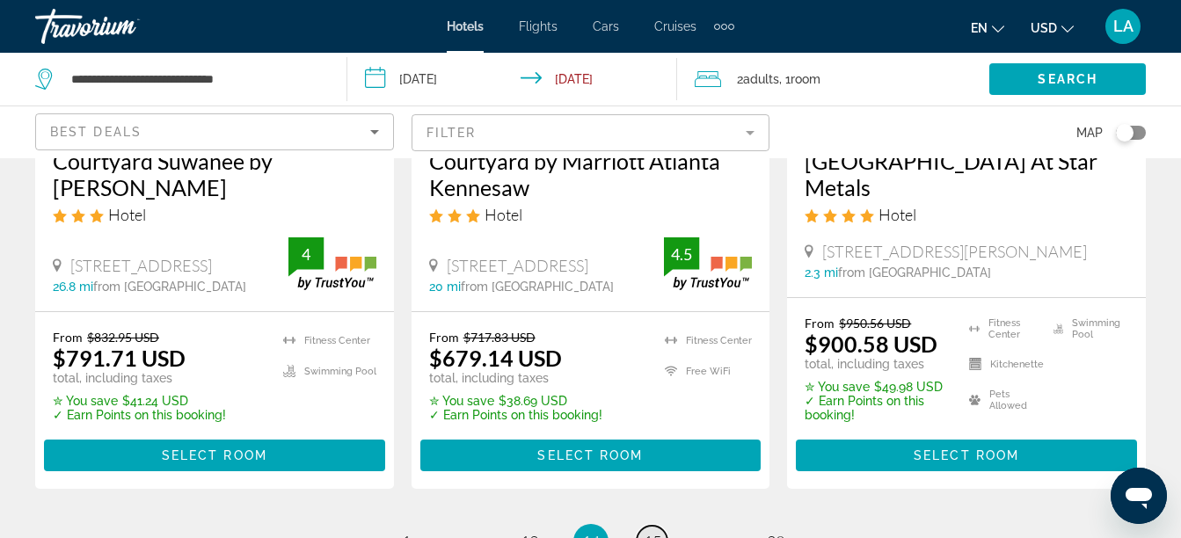
scroll to position [2568, 0]
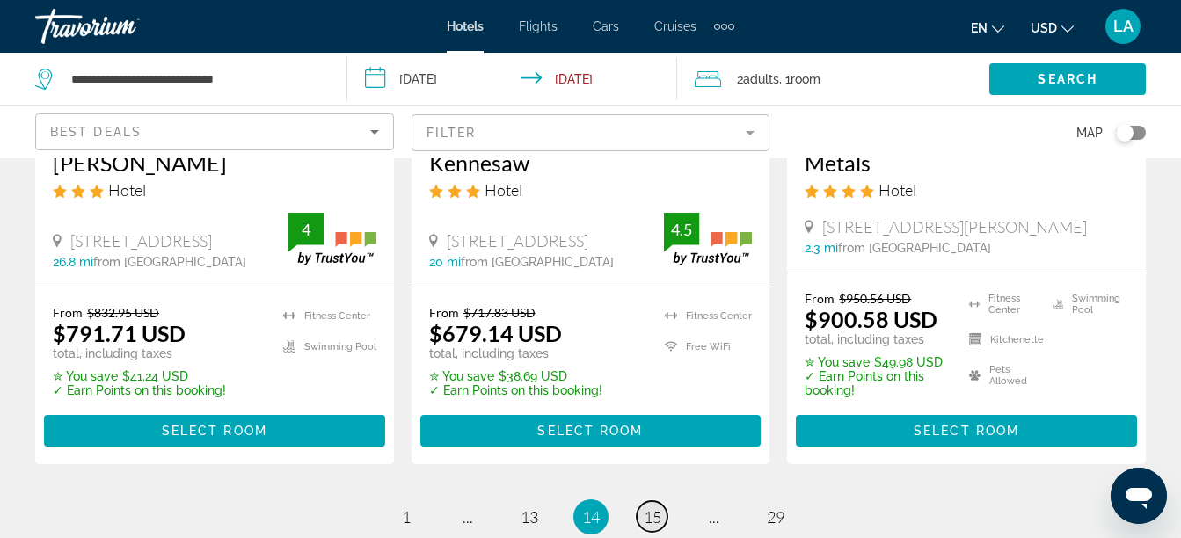
click at [649, 508] on span "15" at bounding box center [653, 517] width 18 height 19
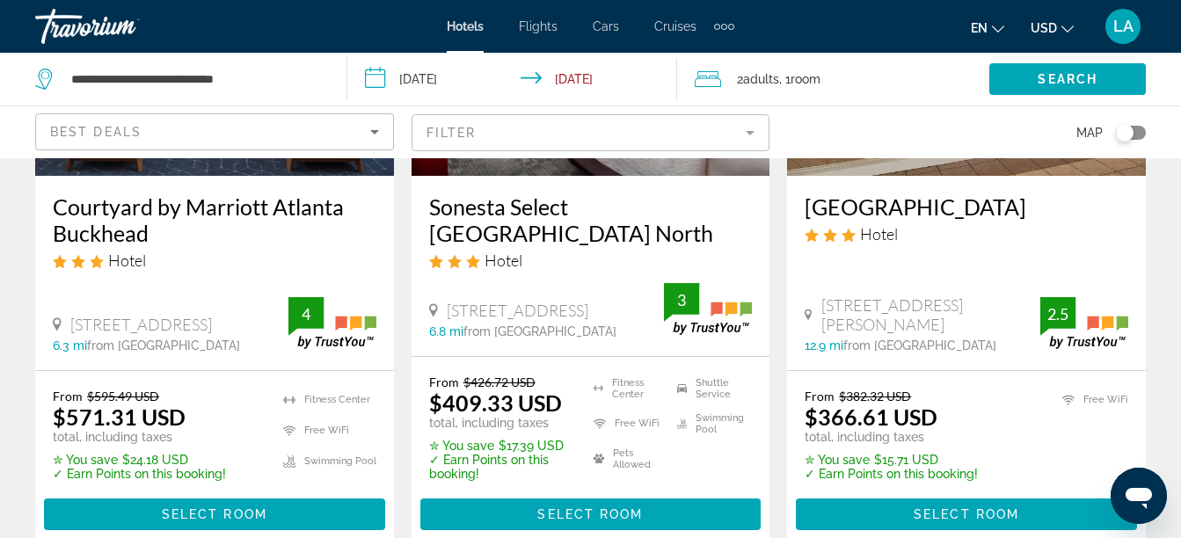
scroll to position [2604, 0]
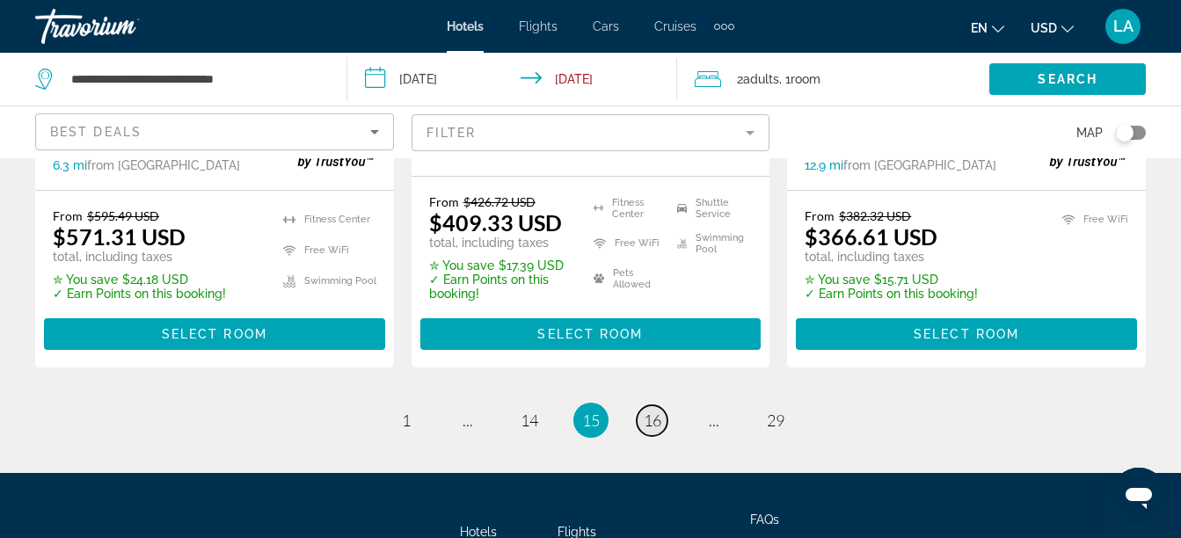
click at [654, 411] on span "16" at bounding box center [653, 420] width 18 height 19
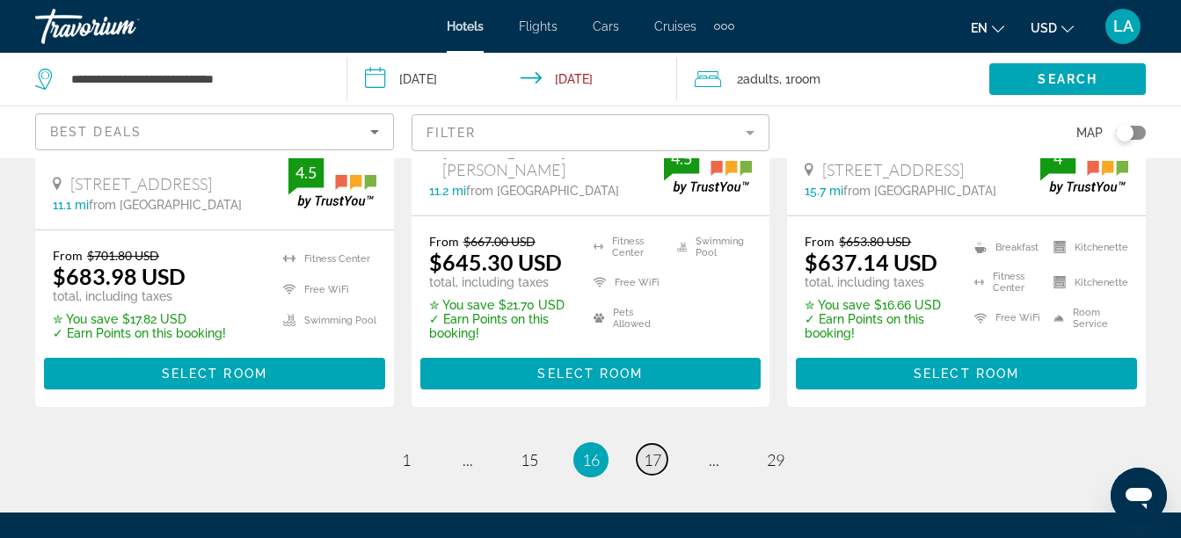
scroll to position [2604, 0]
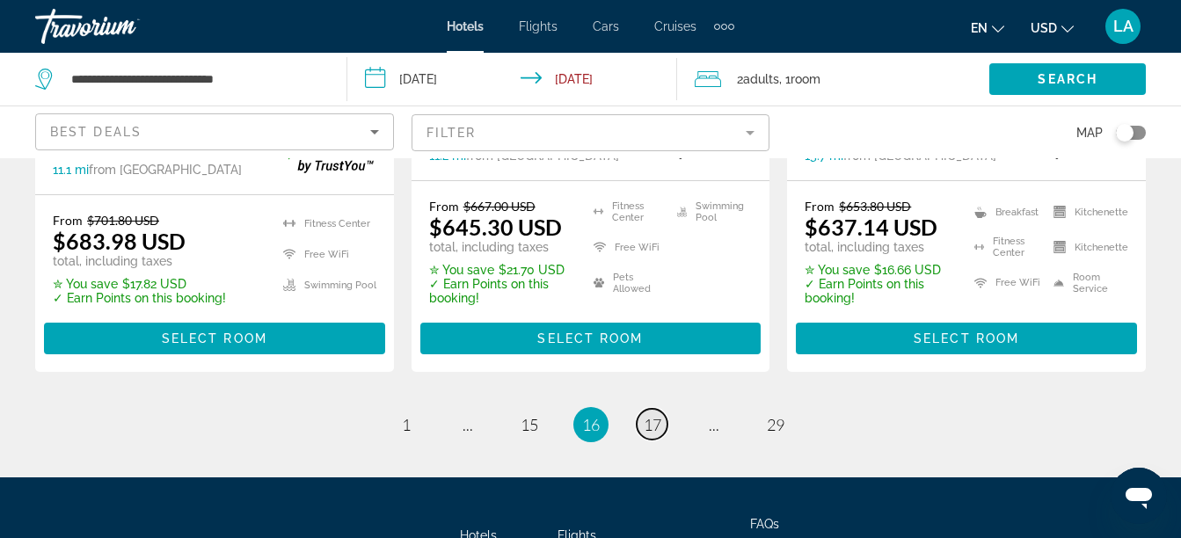
click at [654, 415] on span "17" at bounding box center [653, 424] width 18 height 19
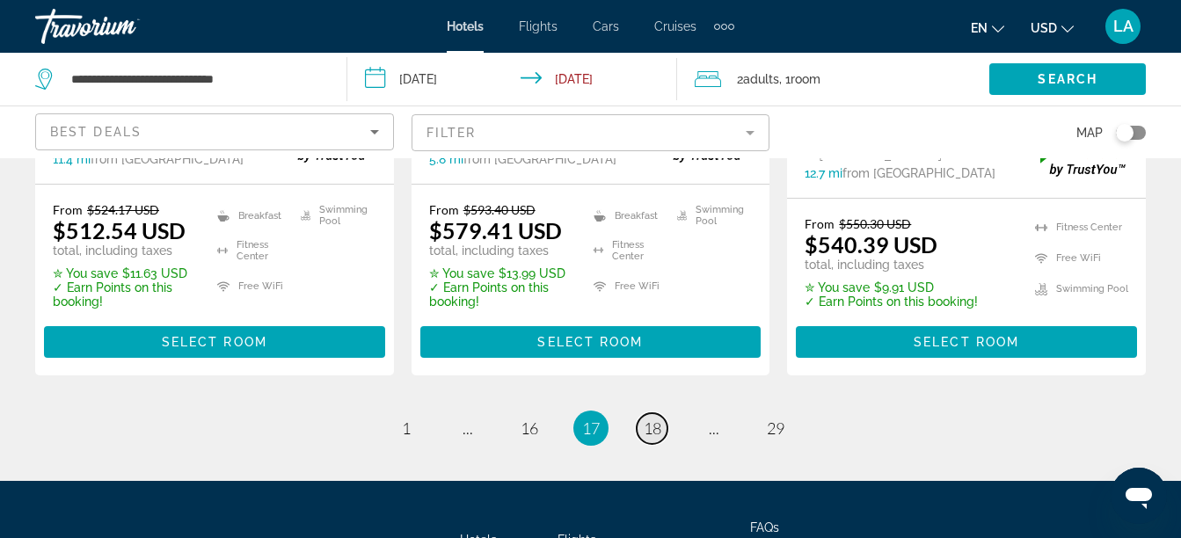
scroll to position [2709, 0]
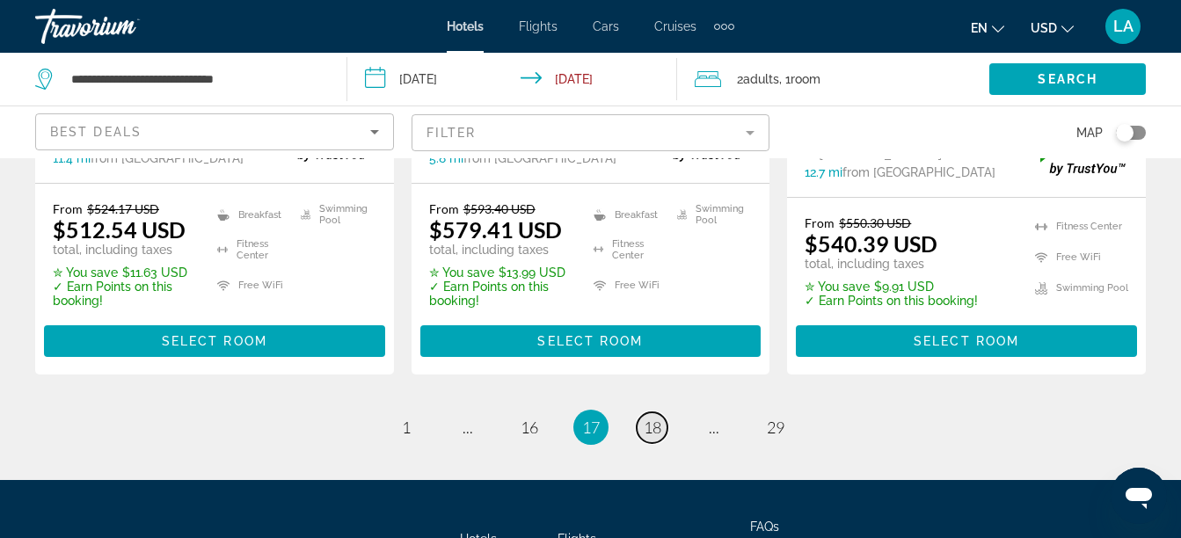
click at [654, 418] on span "18" at bounding box center [653, 427] width 18 height 19
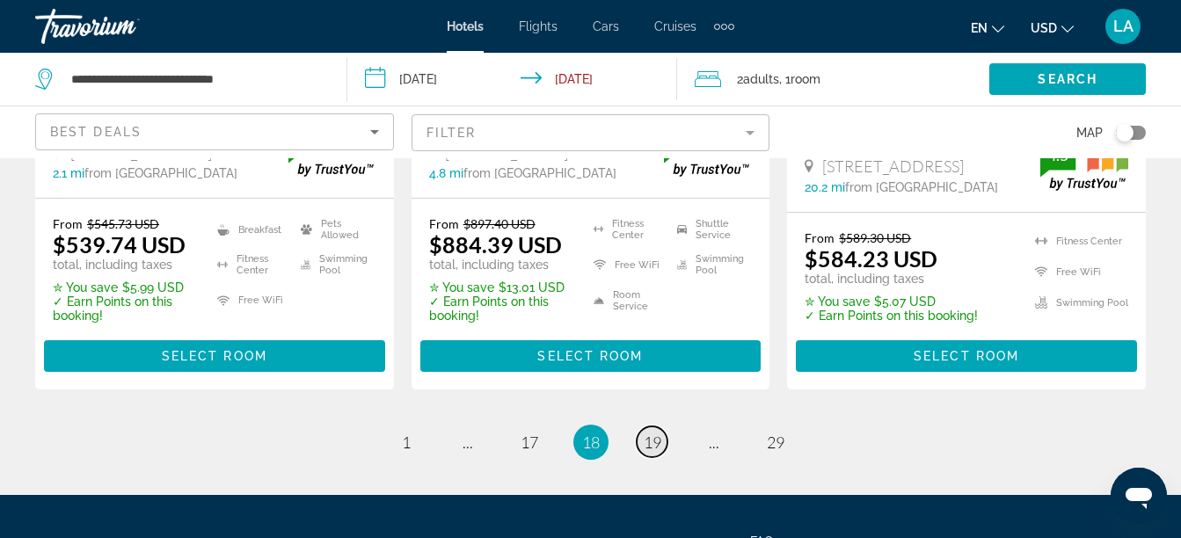
scroll to position [2709, 0]
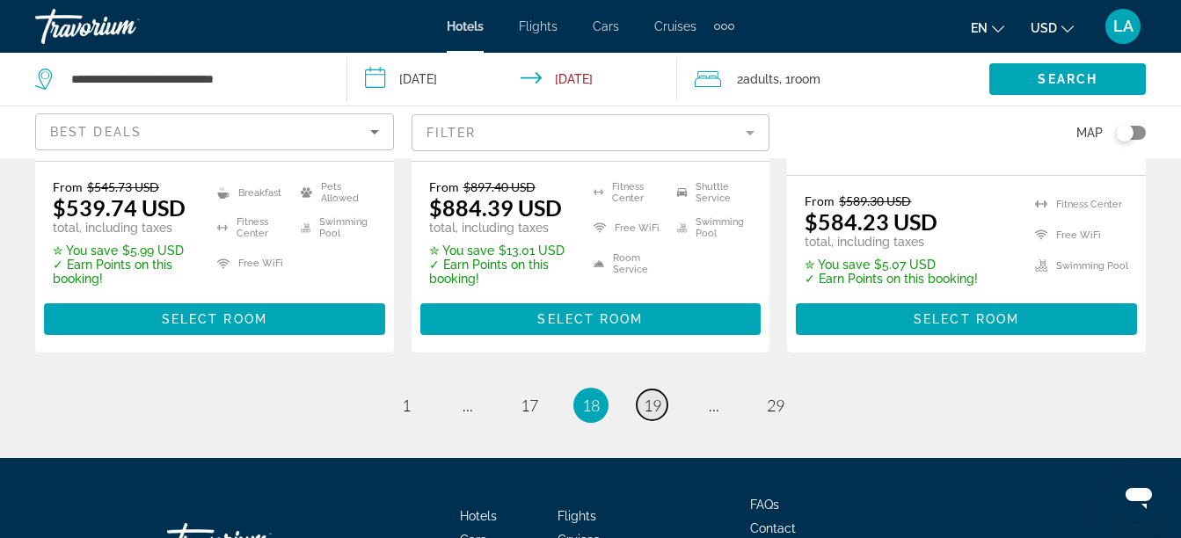
click at [653, 396] on span "19" at bounding box center [653, 405] width 18 height 19
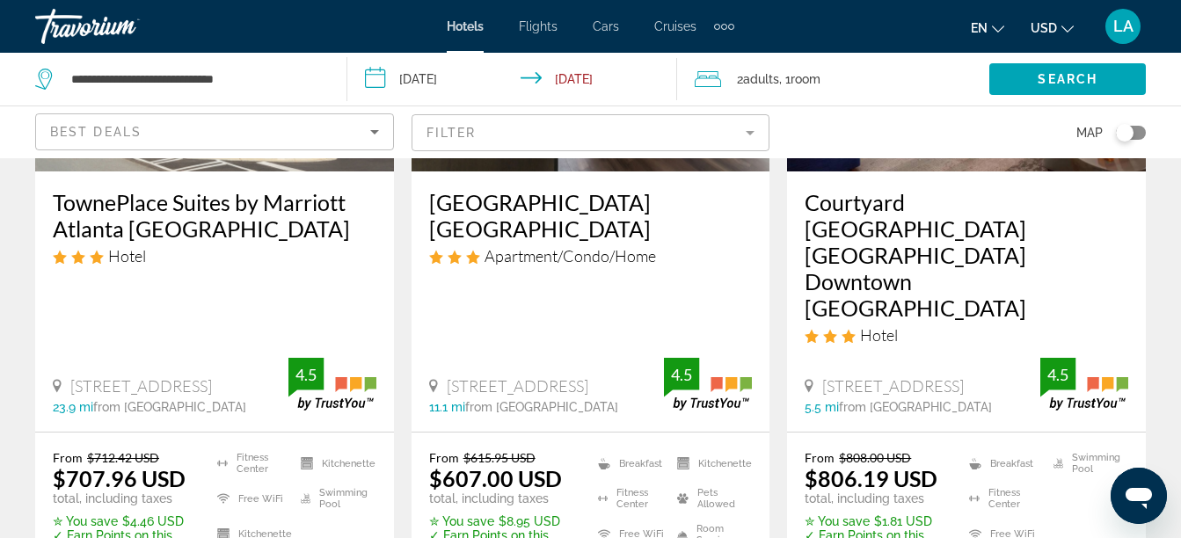
scroll to position [2533, 0]
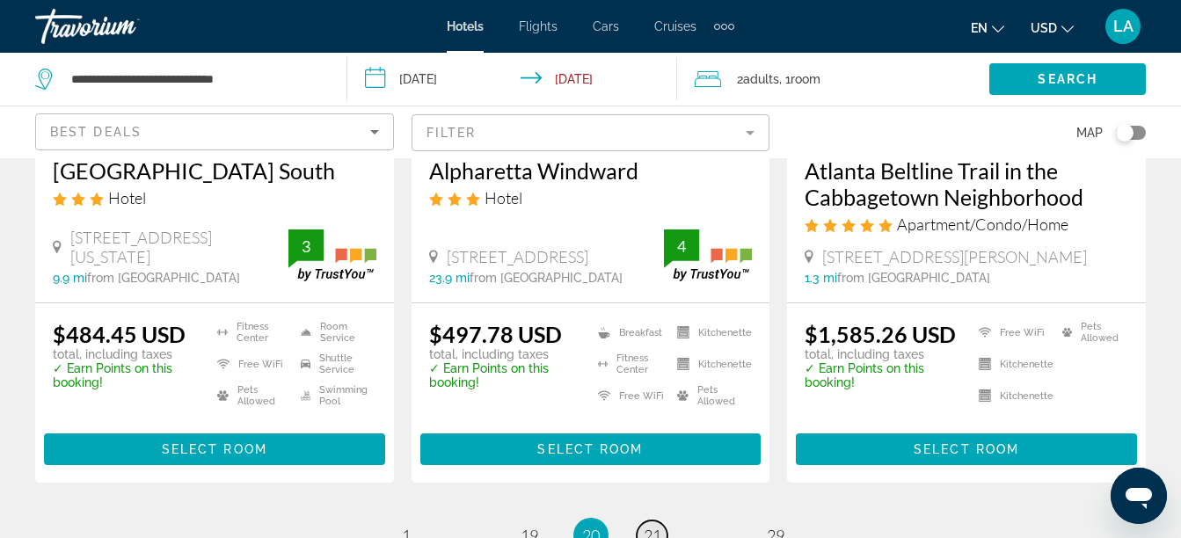
scroll to position [2604, 0]
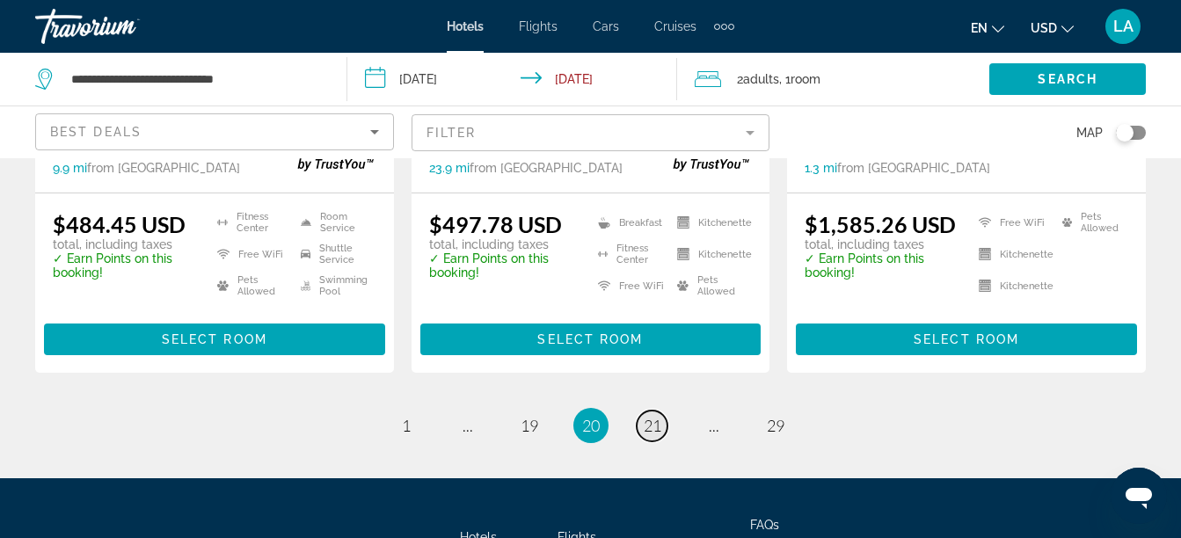
click at [654, 416] on span "21" at bounding box center [653, 425] width 18 height 19
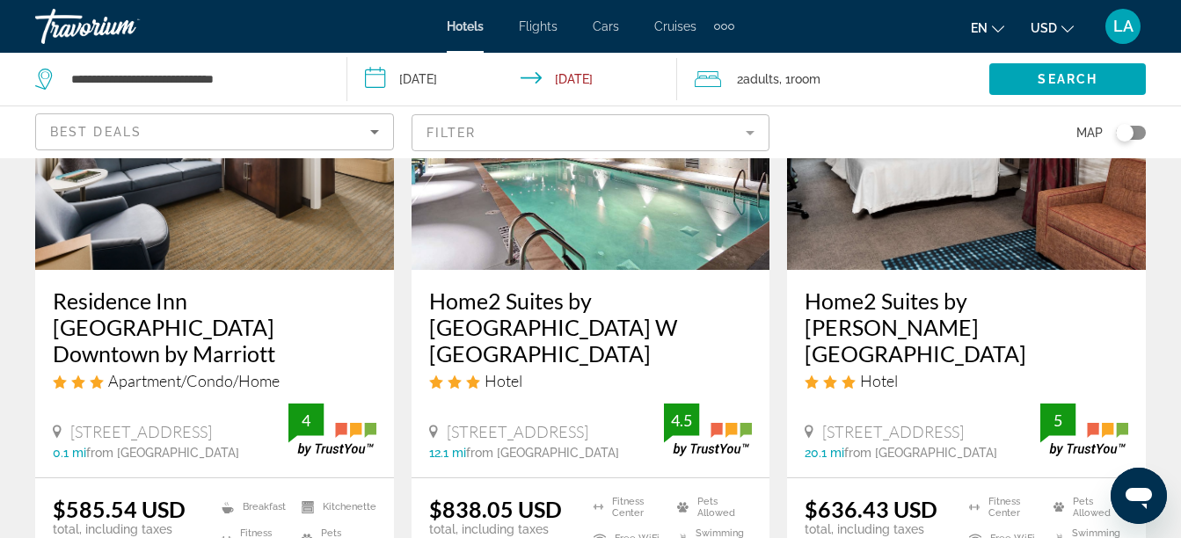
scroll to position [2568, 0]
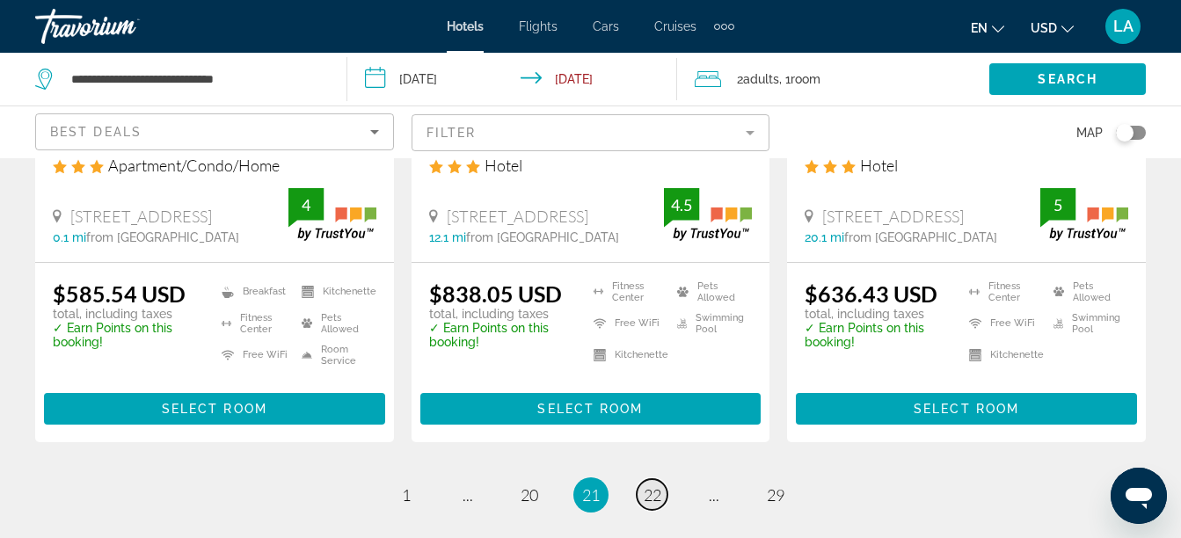
click at [654, 486] on span "22" at bounding box center [653, 495] width 18 height 19
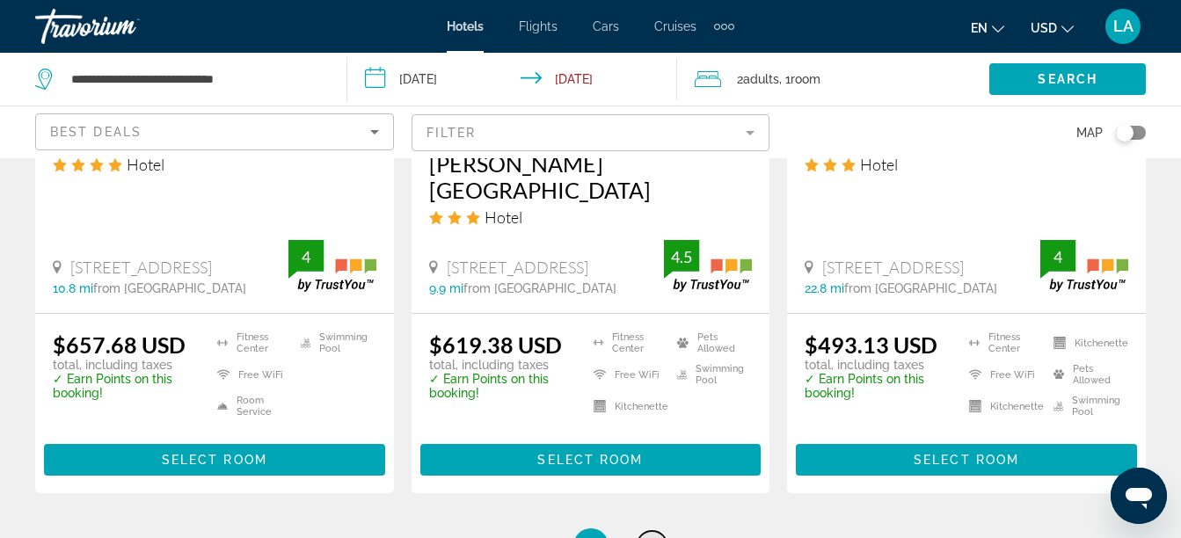
scroll to position [2498, 0]
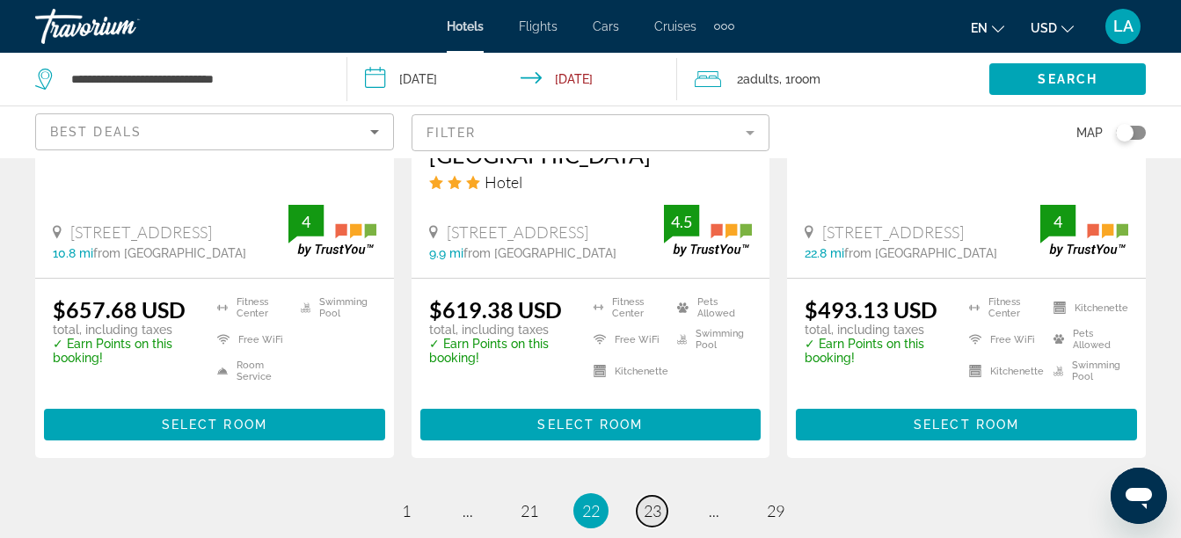
click at [653, 501] on span "23" at bounding box center [653, 510] width 18 height 19
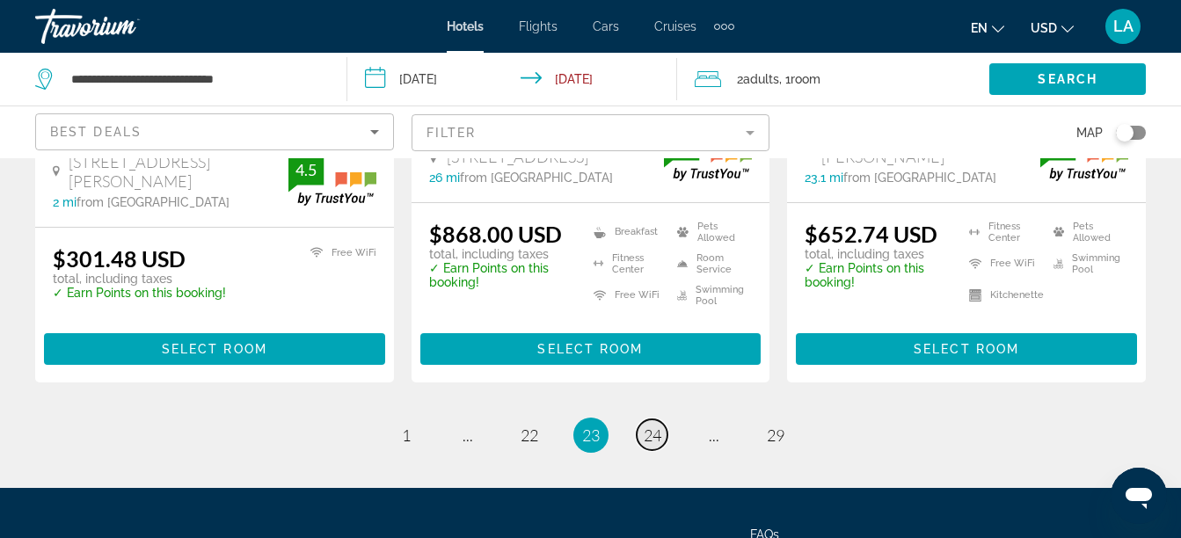
scroll to position [2657, 0]
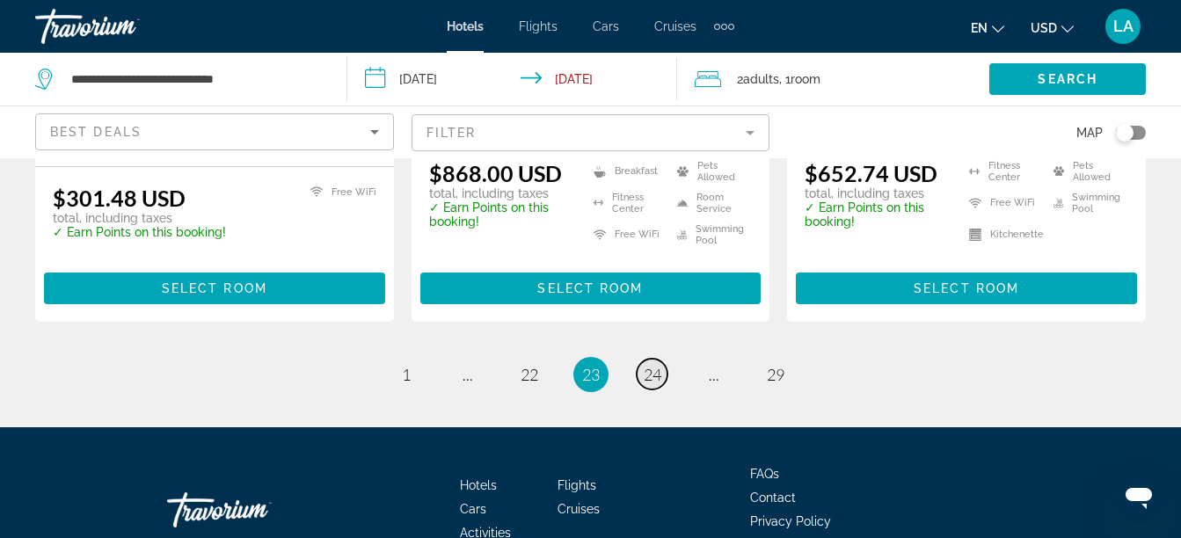
click at [661, 359] on link "page 24" at bounding box center [652, 374] width 31 height 31
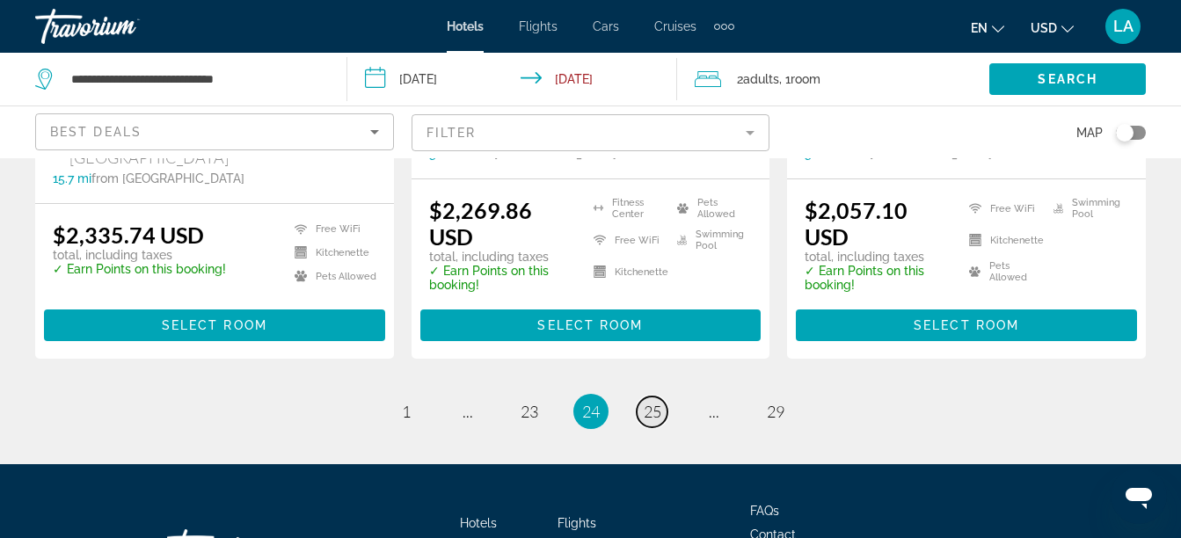
scroll to position [2583, 0]
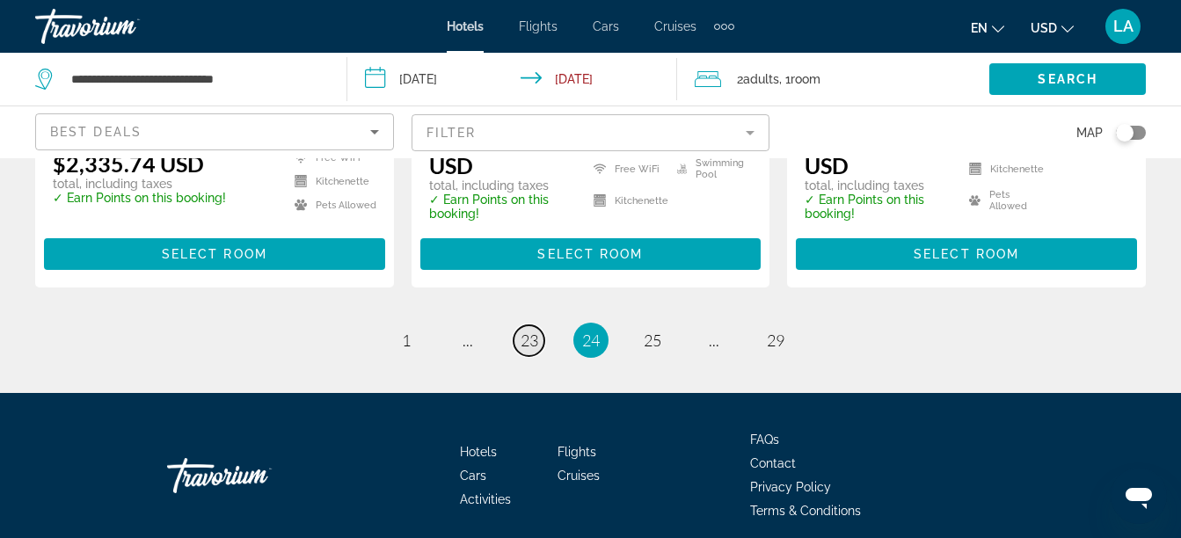
click at [528, 331] on span "23" at bounding box center [530, 340] width 18 height 19
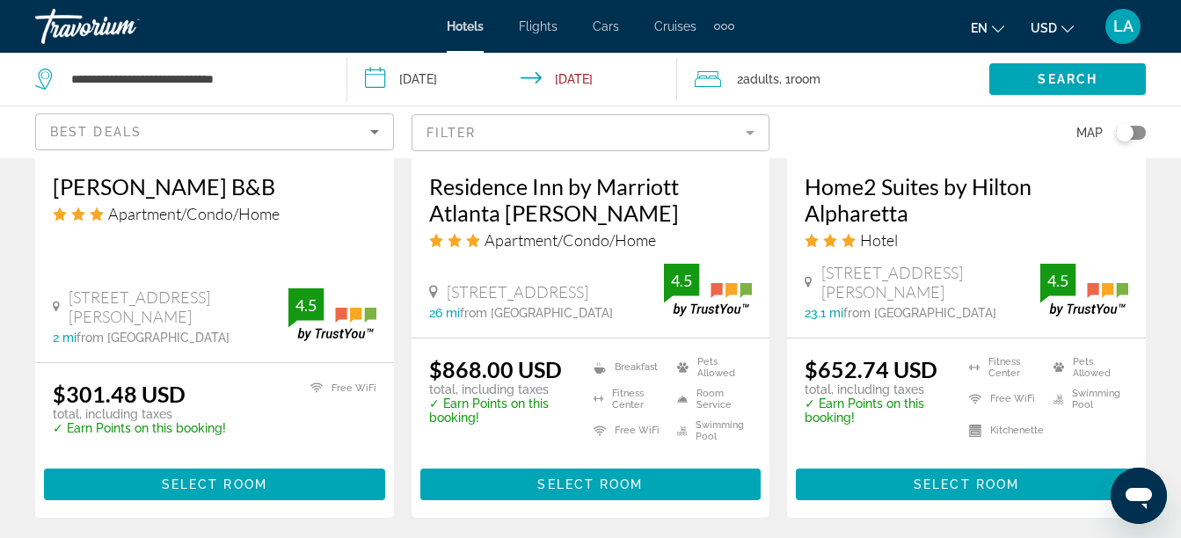
scroll to position [2463, 0]
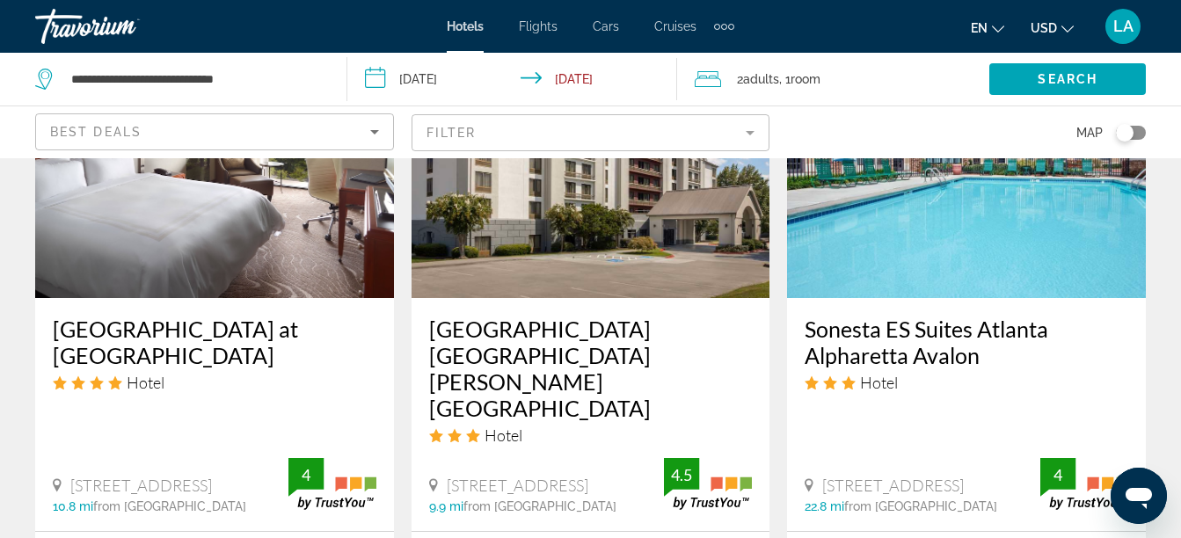
scroll to position [2428, 0]
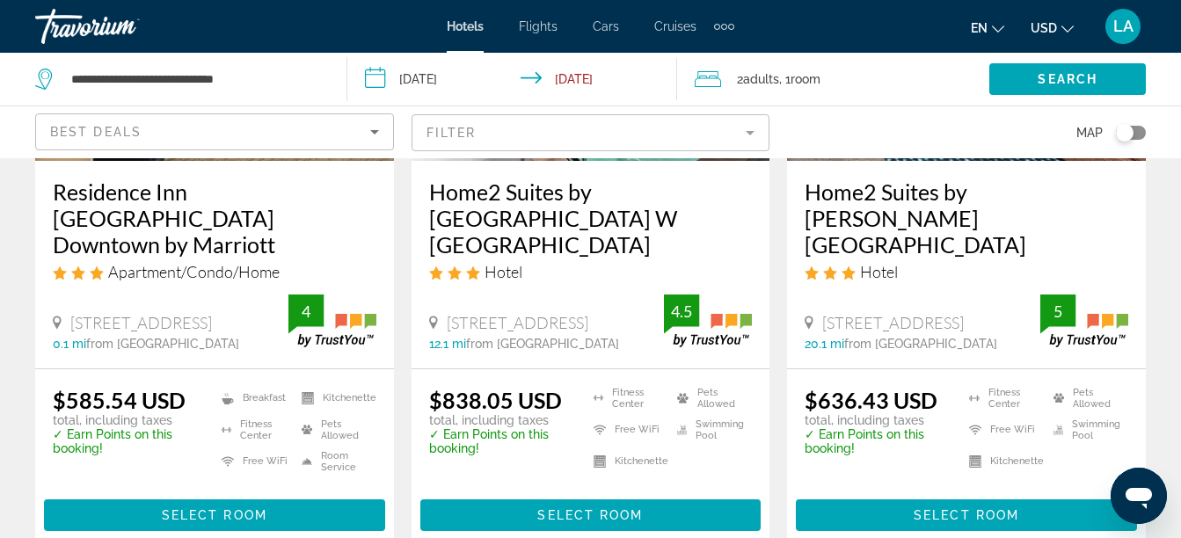
scroll to position [2498, 0]
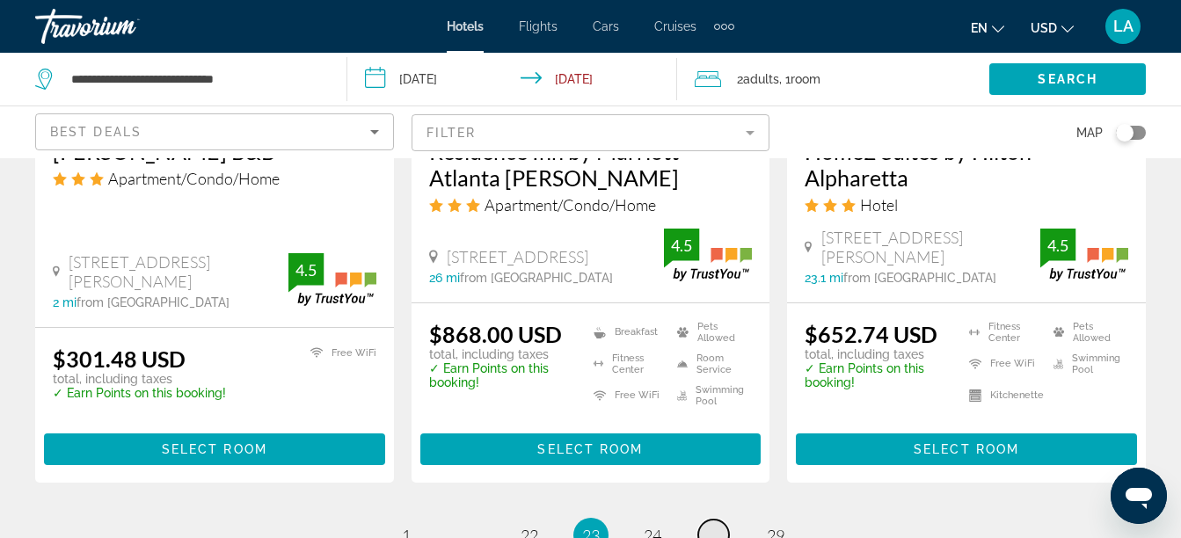
scroll to position [2498, 0]
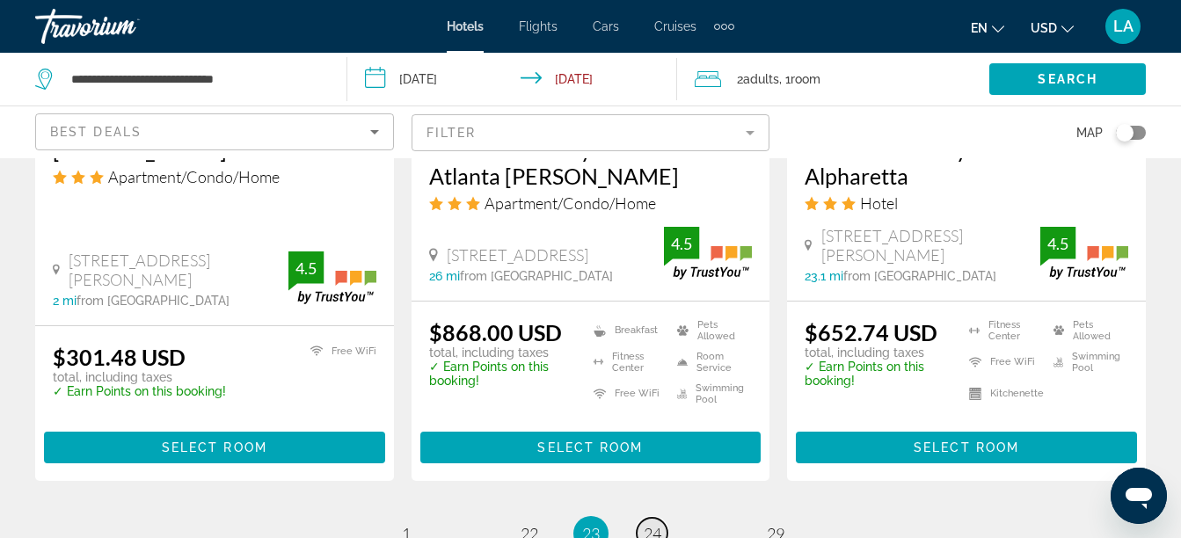
click at [649, 524] on span "24" at bounding box center [653, 533] width 18 height 19
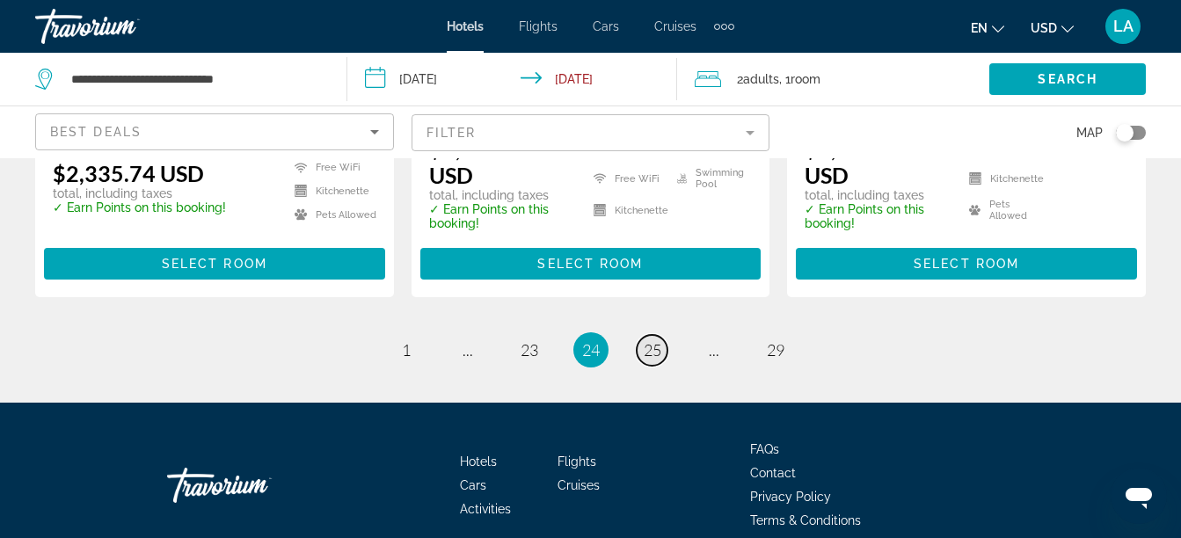
scroll to position [2583, 0]
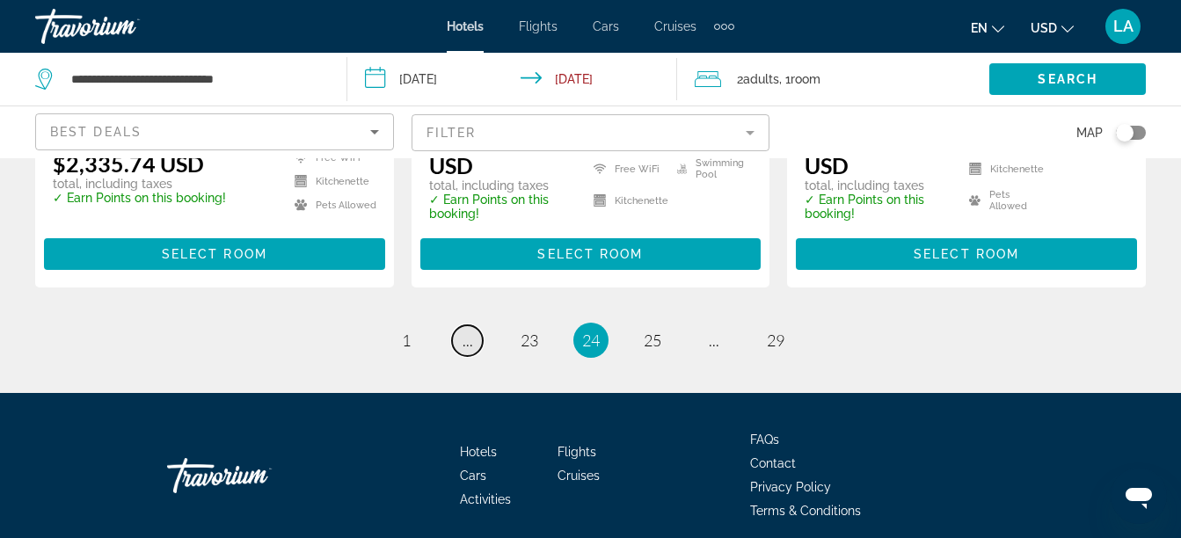
click at [467, 331] on span "..." at bounding box center [468, 340] width 11 height 19
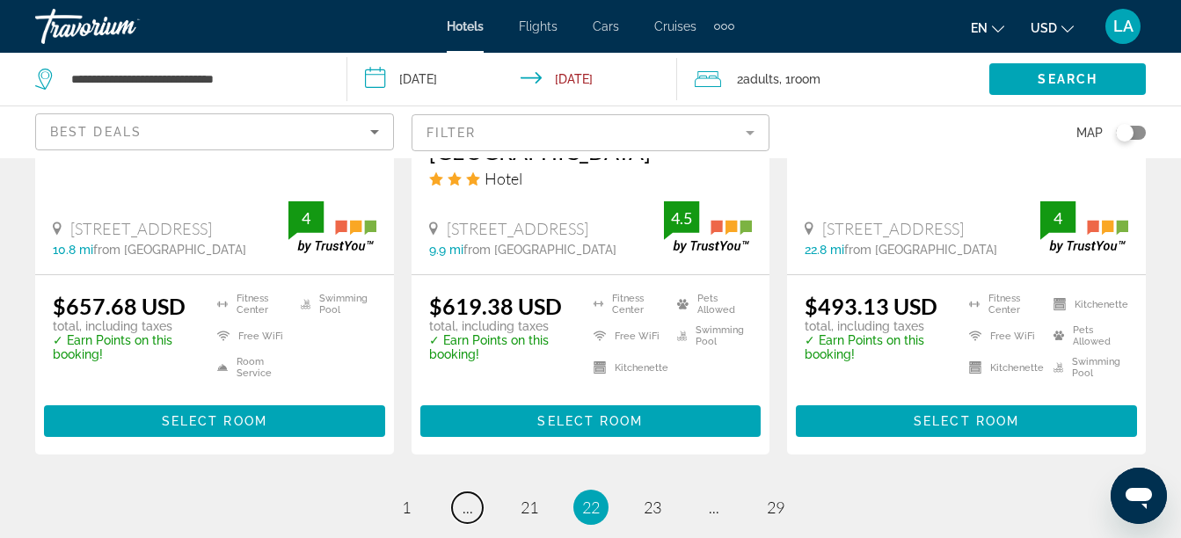
scroll to position [2533, 0]
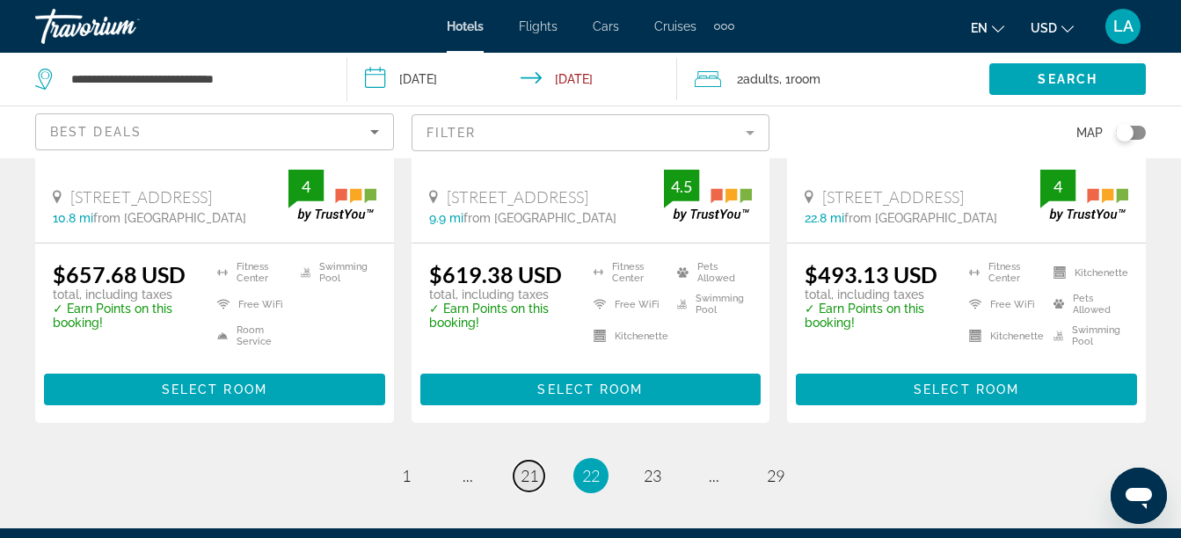
click at [525, 466] on span "21" at bounding box center [530, 475] width 18 height 19
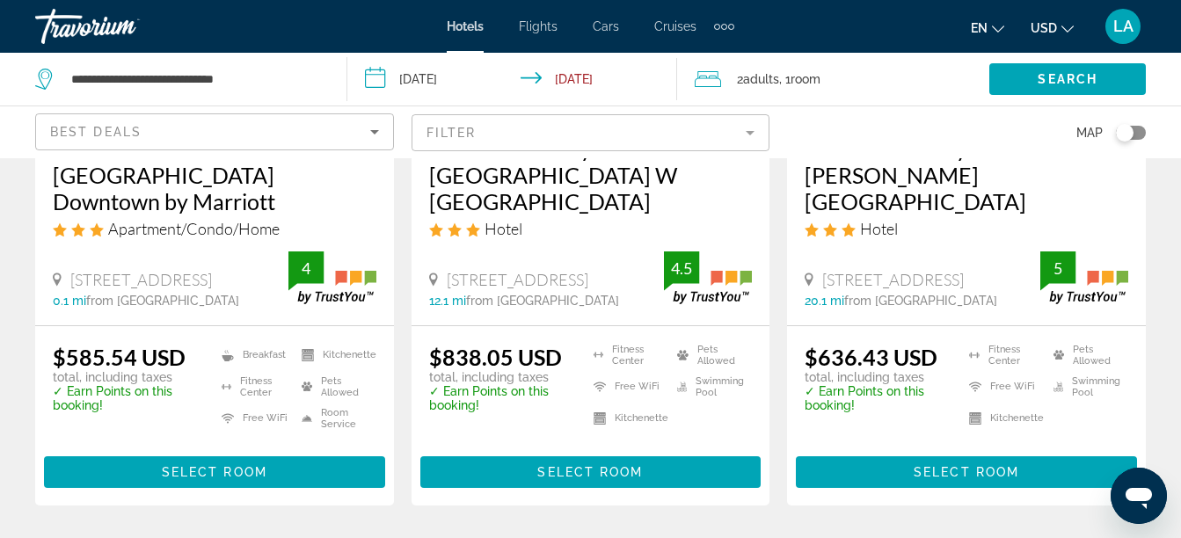
scroll to position [2533, 0]
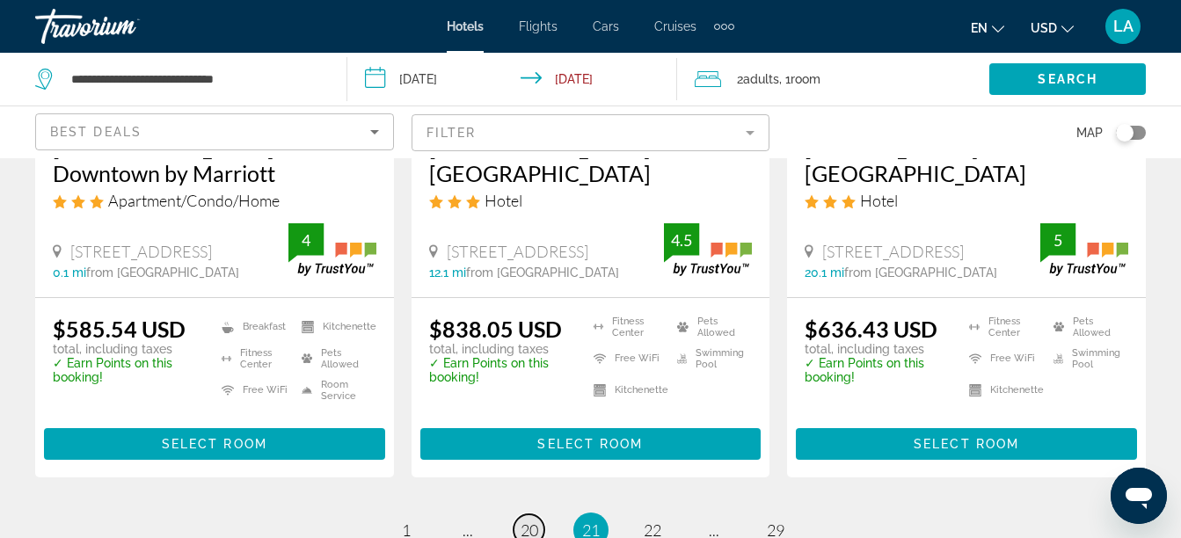
click at [531, 521] on span "20" at bounding box center [530, 530] width 18 height 19
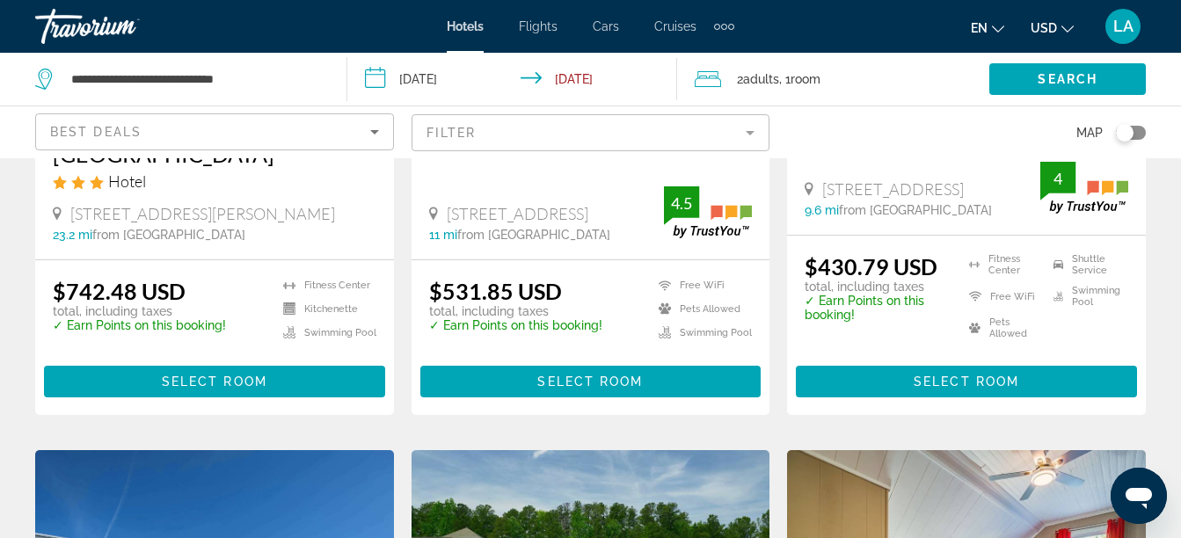
scroll to position [1724, 0]
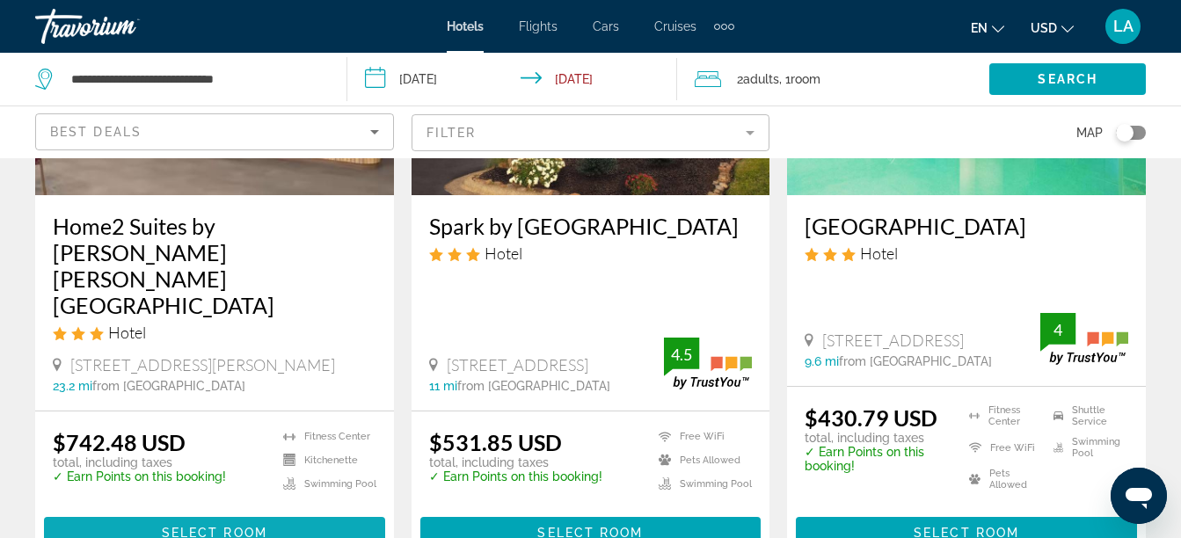
click at [228, 526] on span "Select Room" at bounding box center [215, 533] width 106 height 14
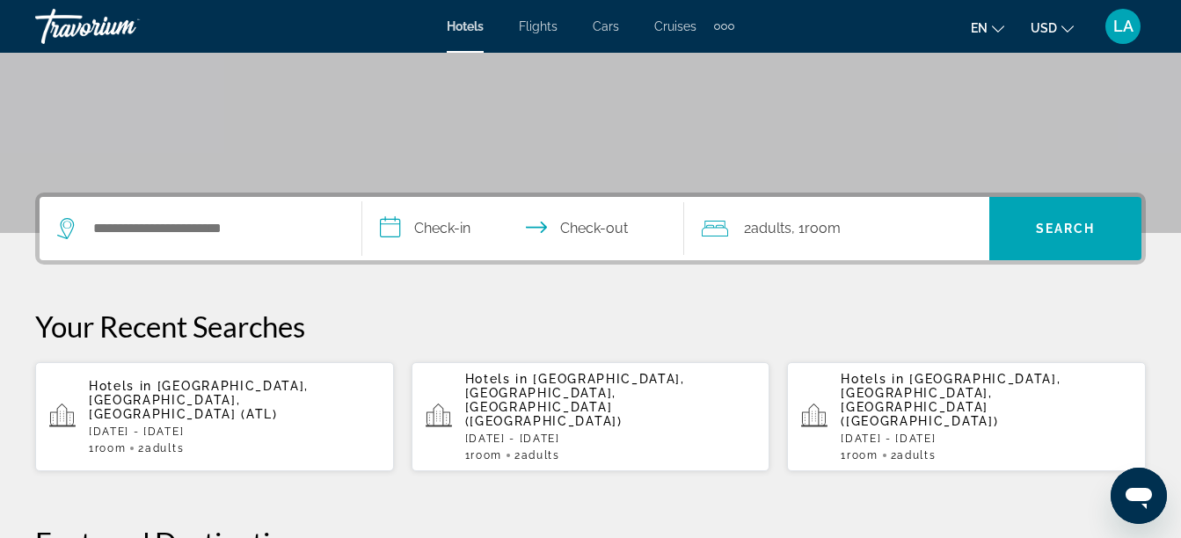
scroll to position [281, 0]
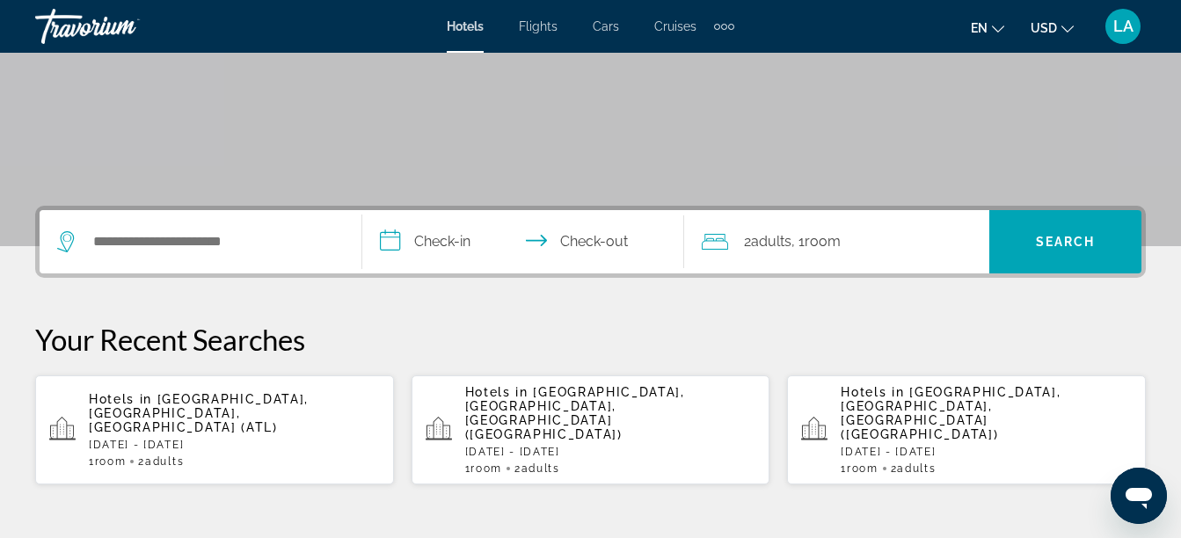
click at [225, 439] on p "[DATE] - [DATE]" at bounding box center [234, 445] width 291 height 12
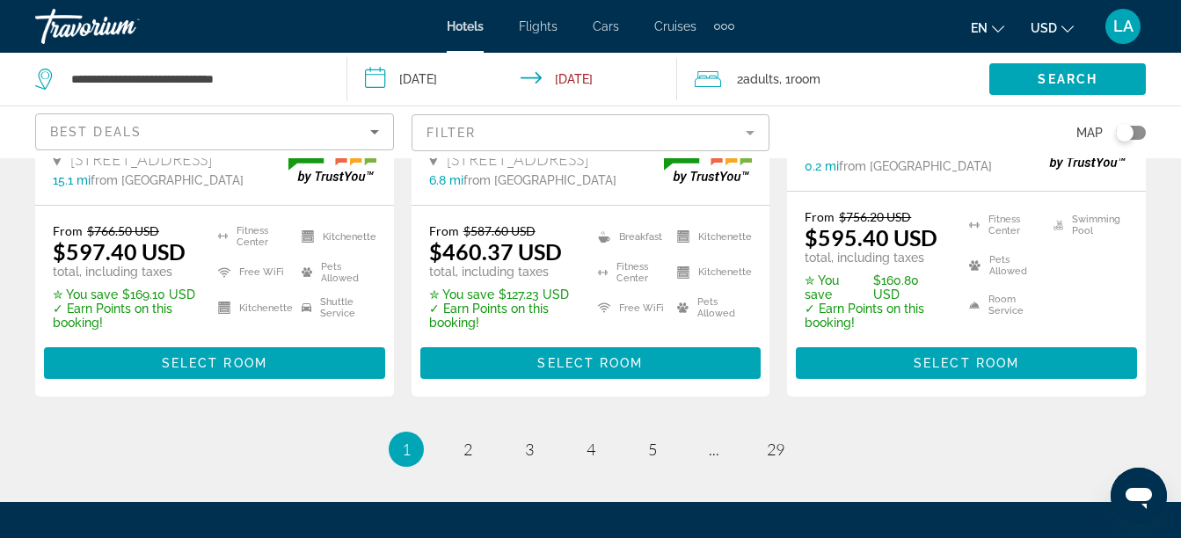
scroll to position [2639, 0]
